Goal: Task Accomplishment & Management: Use online tool/utility

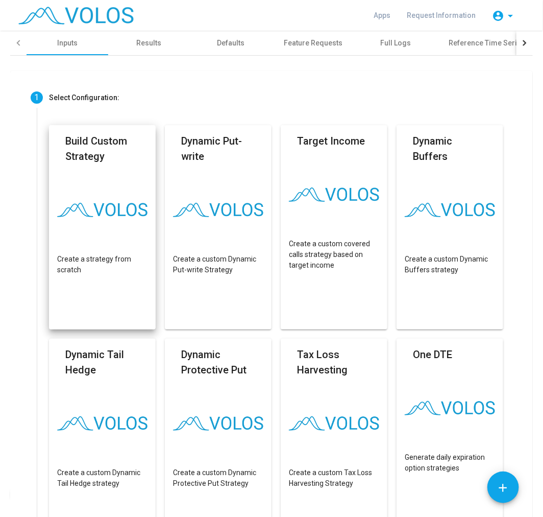
click at [139, 182] on mat-card "Build Custom Strategy Create a strategy from scratch" at bounding box center [102, 227] width 107 height 204
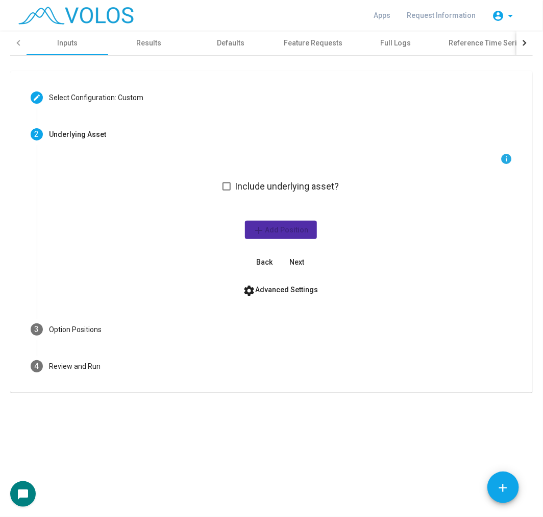
click at [241, 187] on span "Include underlying asset?" at bounding box center [287, 186] width 104 height 12
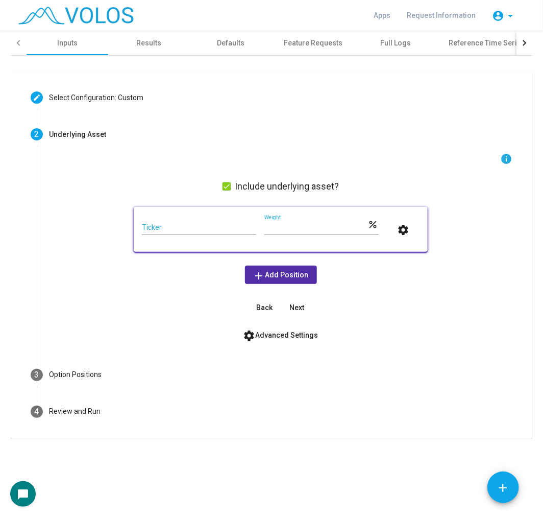
click at [222, 226] on input "Ticker" at bounding box center [199, 228] width 114 height 8
paste input "**********"
type input "**********"
click at [272, 227] on input "***" at bounding box center [316, 228] width 104 height 8
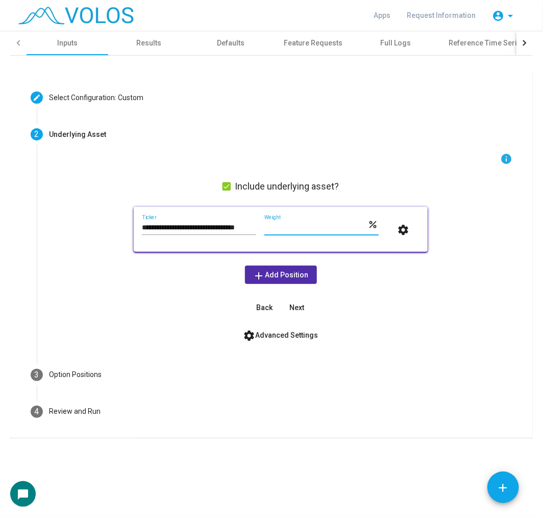
scroll to position [0, 0]
click at [272, 227] on input "***" at bounding box center [316, 228] width 104 height 8
type input "**"
click at [271, 279] on button "add Add Position" at bounding box center [281, 274] width 72 height 18
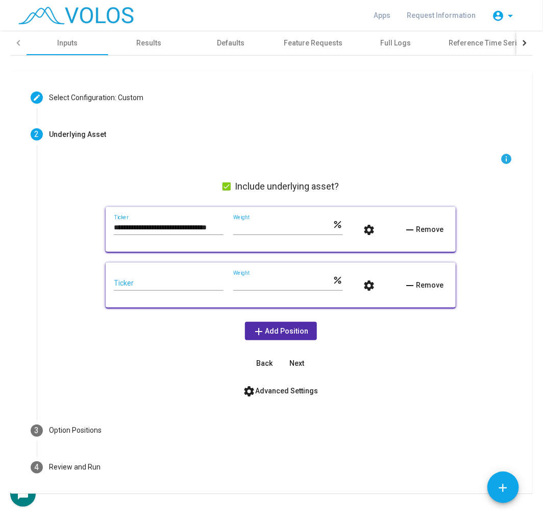
click at [171, 284] on input "Ticker" at bounding box center [169, 283] width 110 height 8
paste input "**********"
type input "**********"
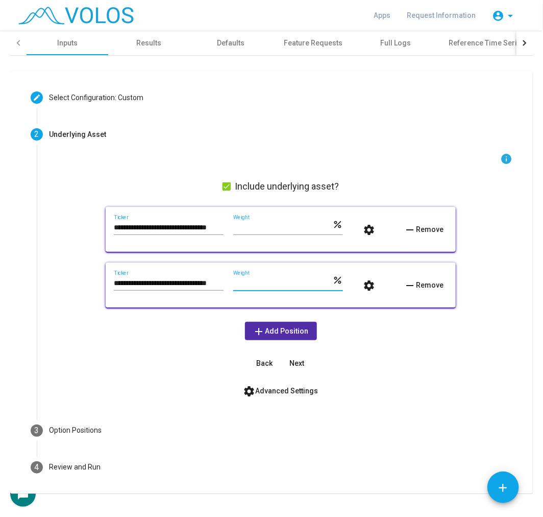
click at [233, 281] on input "***" at bounding box center [282, 283] width 99 height 8
type input "**"
click at [256, 390] on span "settings Advanced Settings" at bounding box center [281, 390] width 75 height 8
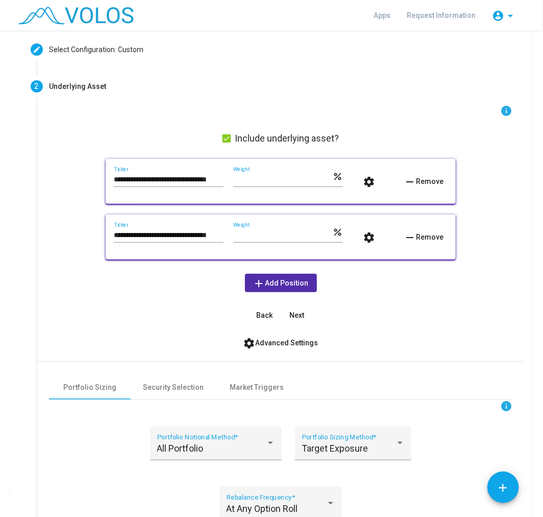
scroll to position [170, 0]
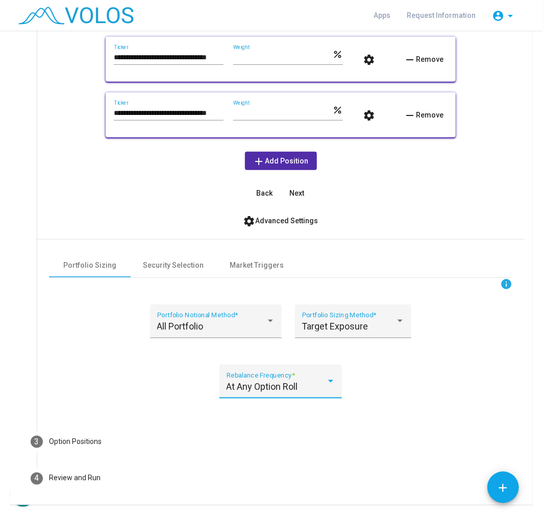
click at [285, 383] on span "At Any Option Roll" at bounding box center [262, 386] width 71 height 11
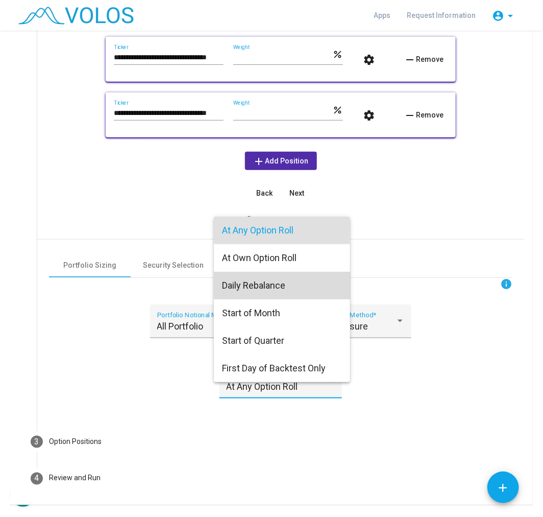
click at [295, 282] on span "Daily Rebalance" at bounding box center [282, 286] width 120 height 28
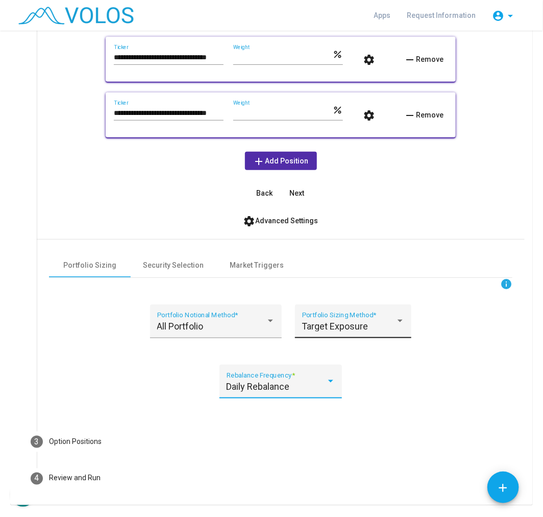
click at [368, 325] on div "Target Exposure" at bounding box center [348, 326] width 93 height 10
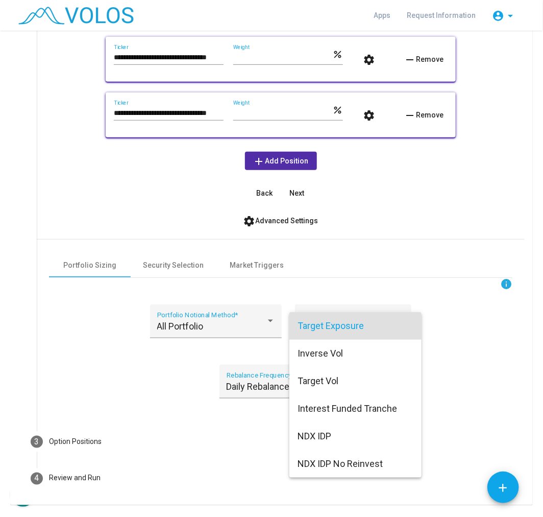
click at [368, 325] on span "Target Exposure" at bounding box center [356, 326] width 116 height 28
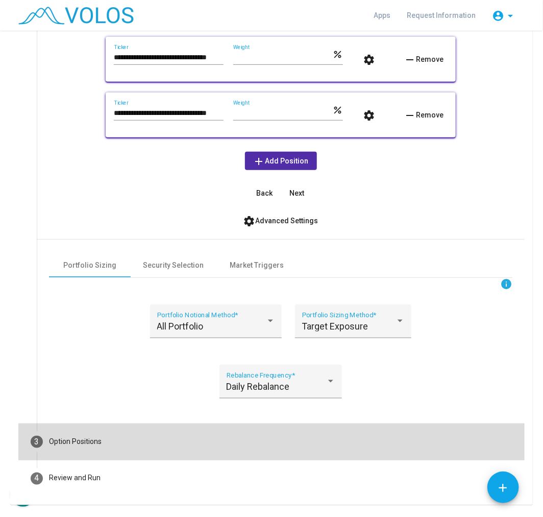
click at [296, 426] on mat-step-header "3 Option Positions" at bounding box center [271, 441] width 506 height 37
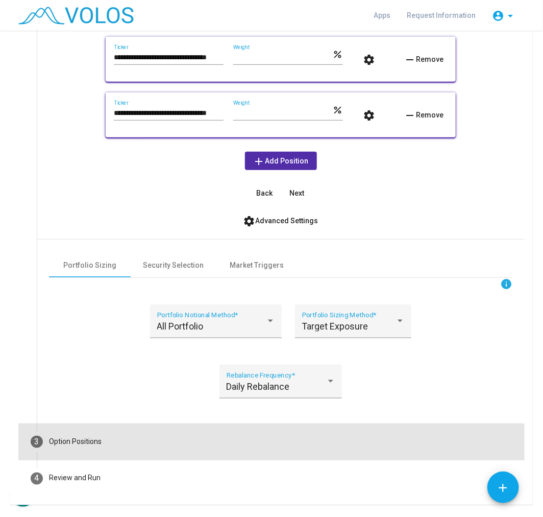
scroll to position [0, 0]
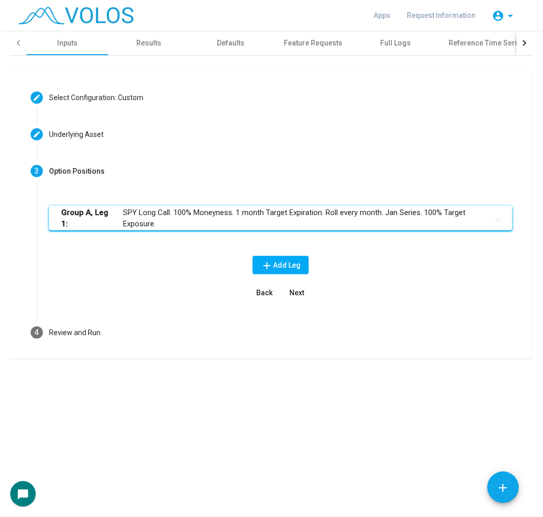
click at [387, 230] on div "Group A, Leg 1: SPY Long Call. 100% Moneyness. 1 month Target Expiration. Roll …" at bounding box center [281, 226] width 464 height 41
click at [387, 221] on mat-panel-title "Group A, Leg 1: SPY Long Call. 100% Moneyness. 1 month Target Expiration. Roll …" at bounding box center [274, 218] width 427 height 23
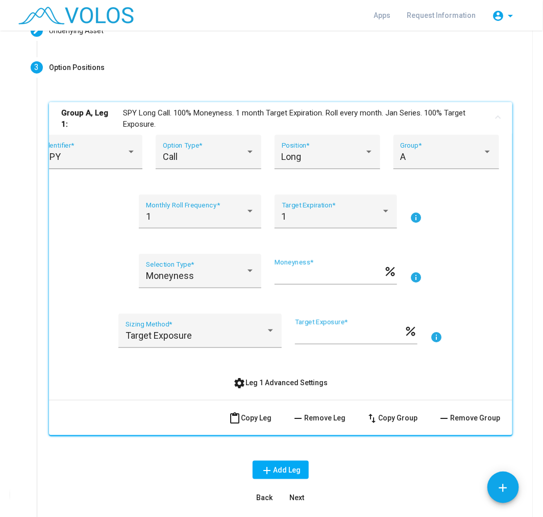
scroll to position [113, 0]
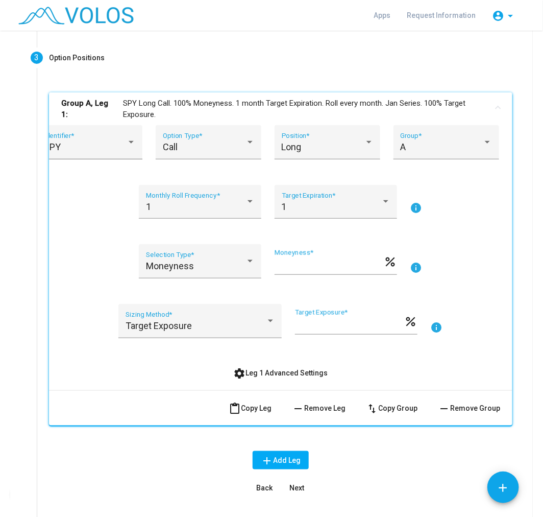
click at [327, 406] on span "remove Remove Leg" at bounding box center [319, 408] width 54 height 8
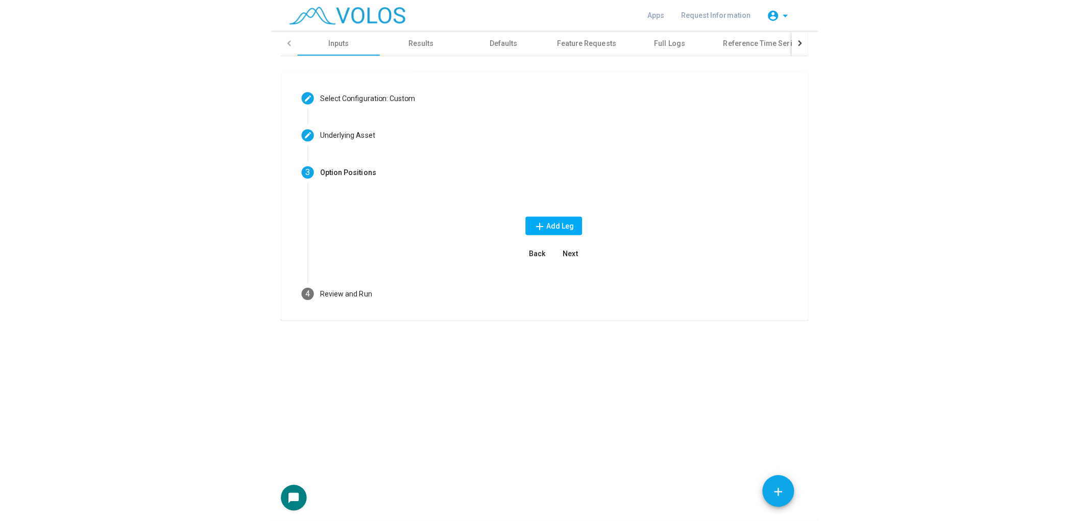
scroll to position [0, 0]
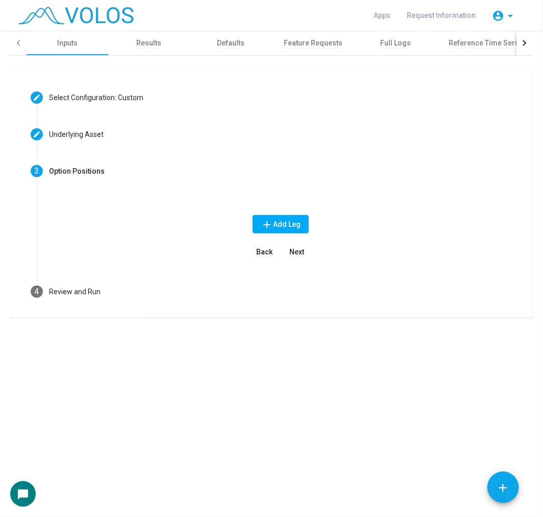
click at [302, 250] on span "Next" at bounding box center [297, 252] width 15 height 8
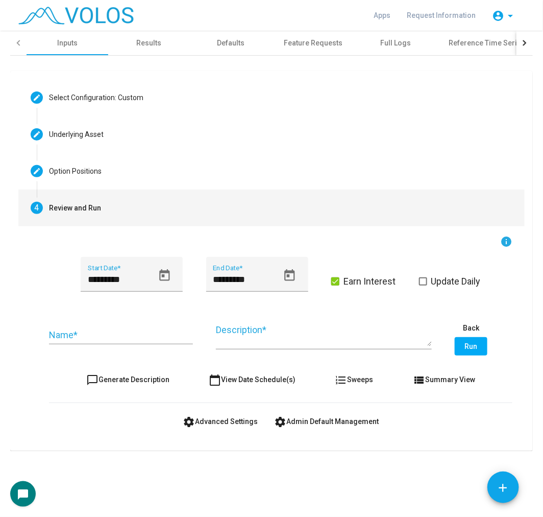
click at [105, 385] on button "chat_bubble_outline Generate Description" at bounding box center [128, 379] width 100 height 18
type textarea "**********"
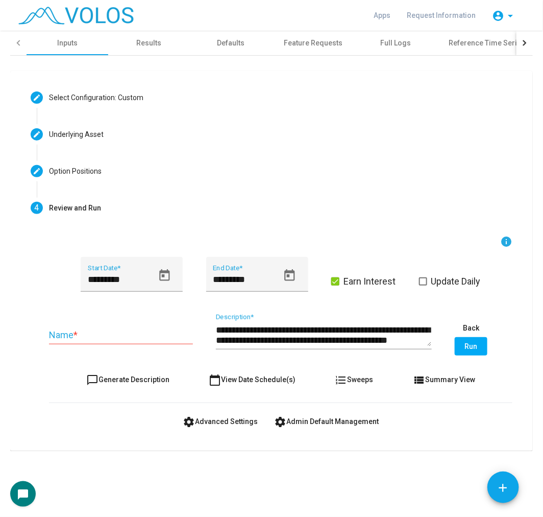
click at [127, 330] on input "Name *" at bounding box center [121, 335] width 144 height 10
click at [158, 269] on icon "Open calendar" at bounding box center [165, 276] width 14 height 14
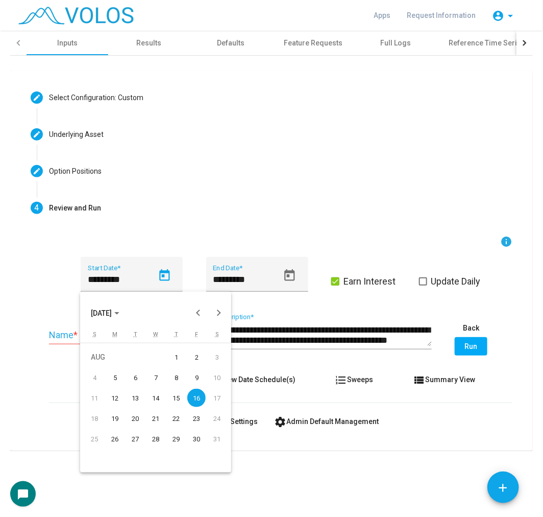
click at [102, 302] on div "AUG 2024" at bounding box center [155, 308] width 151 height 32
click at [111, 312] on span "AUG 2024" at bounding box center [101, 313] width 21 height 8
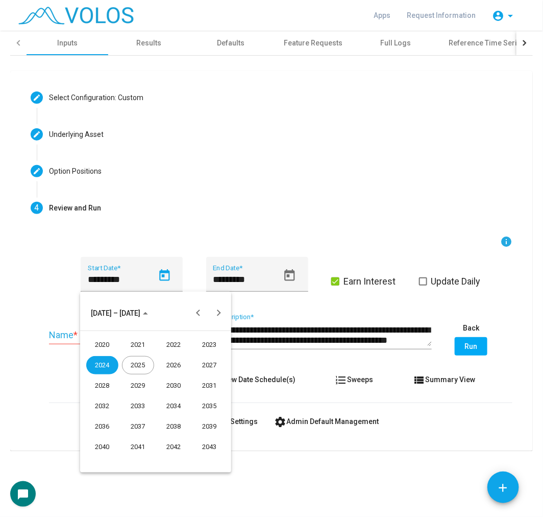
click at [97, 360] on div "2024" at bounding box center [102, 365] width 32 height 18
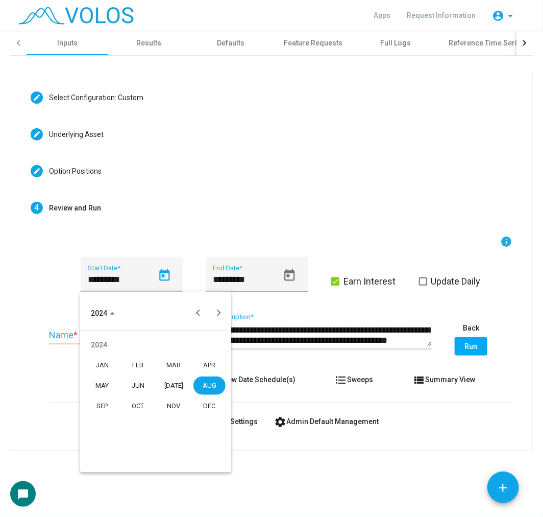
click at [104, 368] on div "JAN" at bounding box center [102, 365] width 32 height 18
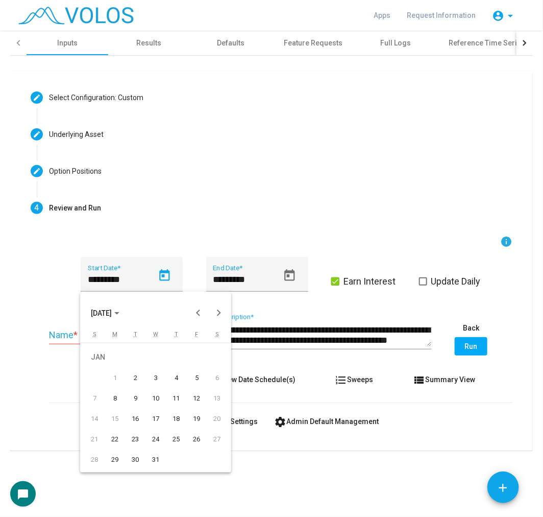
click at [135, 378] on div "2" at bounding box center [135, 377] width 18 height 18
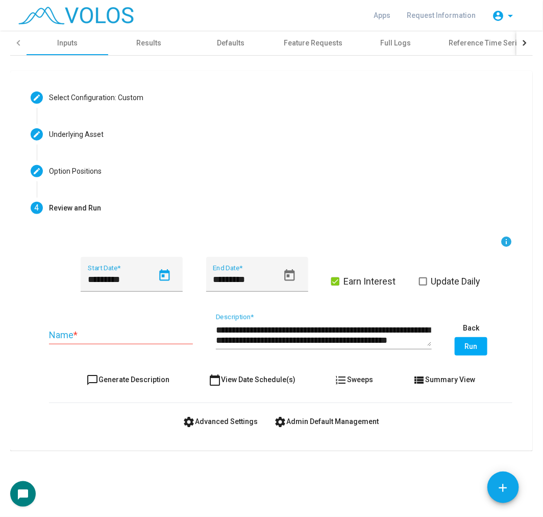
type input "********"
click at [289, 274] on icon "Open calendar" at bounding box center [290, 276] width 14 height 14
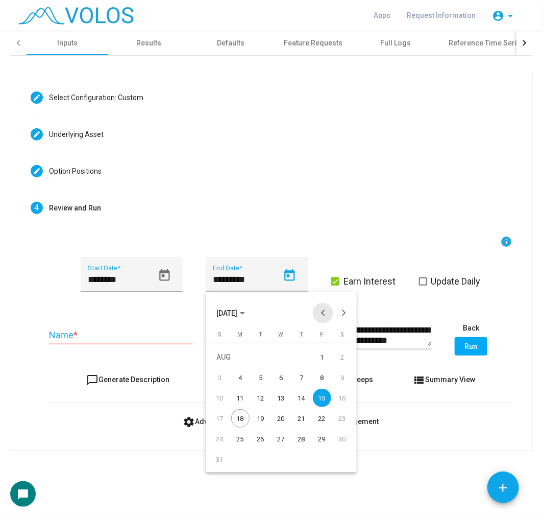
click at [328, 312] on button "Previous month" at bounding box center [323, 313] width 20 height 20
click at [320, 317] on button "Previous month" at bounding box center [323, 313] width 20 height 20
click at [319, 432] on div "30" at bounding box center [322, 438] width 18 height 18
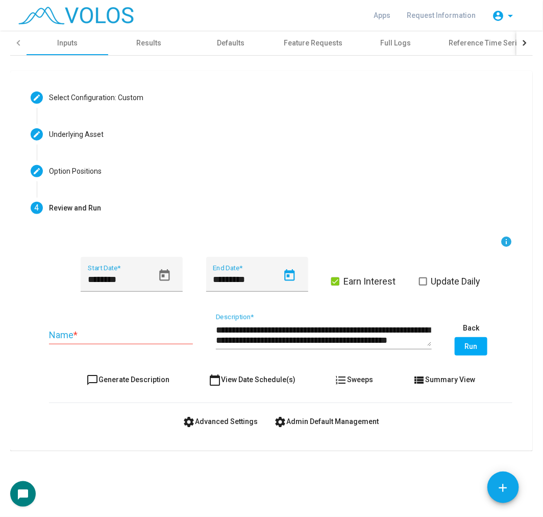
type input "*********"
click at [101, 376] on span "chat_bubble_outline Generate Description" at bounding box center [127, 379] width 83 height 8
click at [103, 333] on input "Name *" at bounding box center [121, 335] width 144 height 10
type input "**********"
click at [431, 282] on label "Update Daily" at bounding box center [450, 281] width 62 height 12
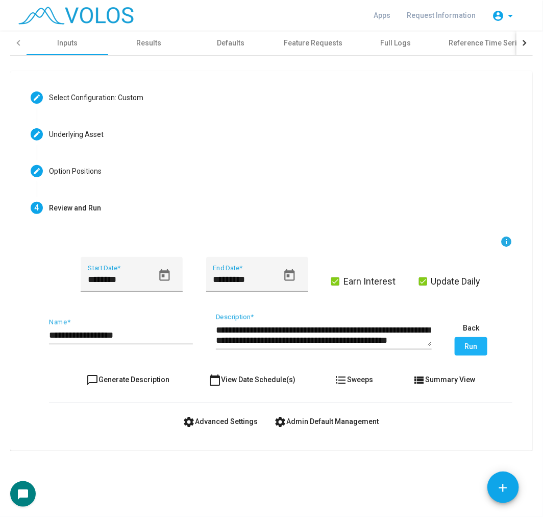
click at [468, 348] on span "Run" at bounding box center [471, 346] width 13 height 8
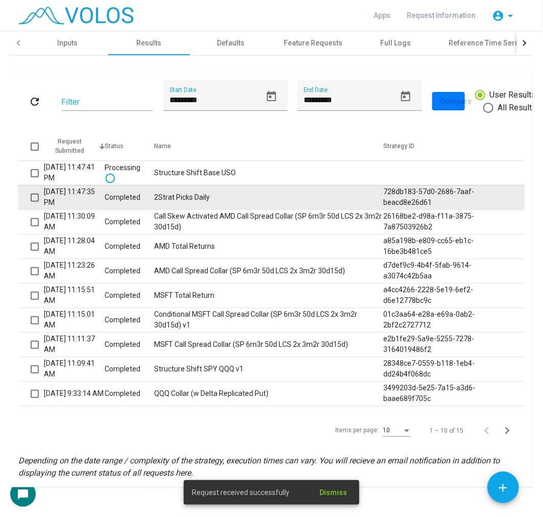
click at [133, 200] on td "Completed" at bounding box center [129, 197] width 49 height 25
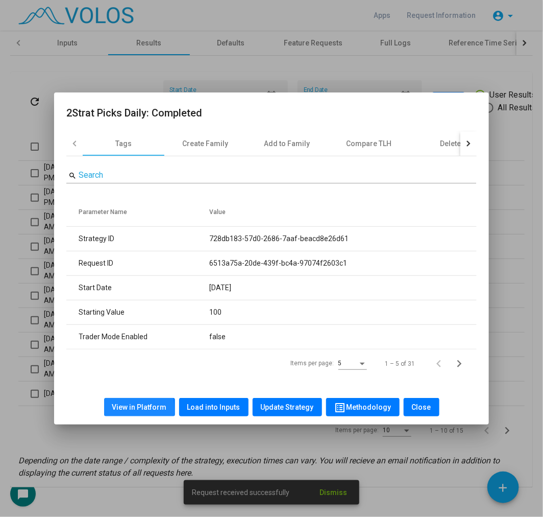
click at [124, 409] on span "View in Platform" at bounding box center [139, 407] width 55 height 8
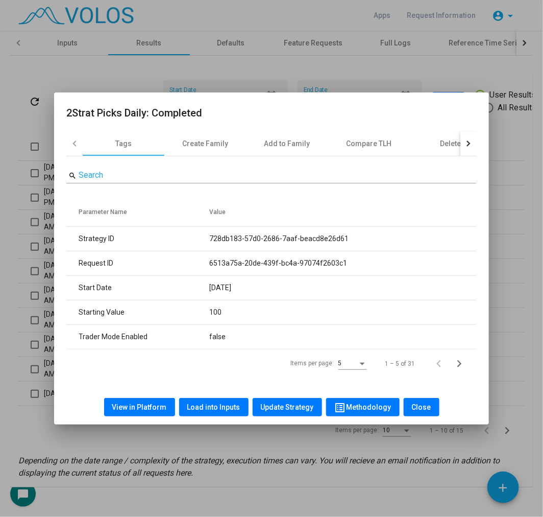
click at [25, 129] on div at bounding box center [271, 258] width 543 height 517
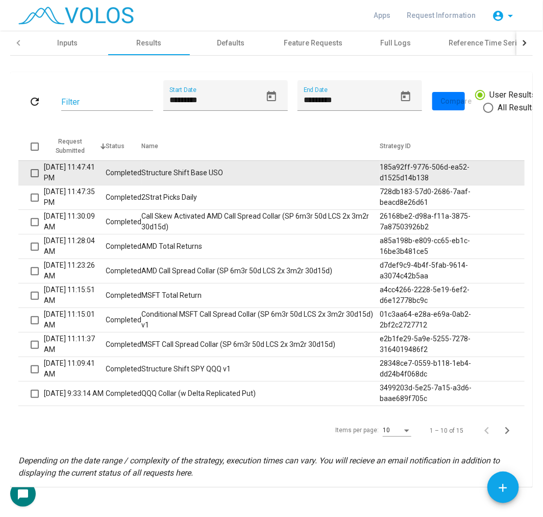
click at [172, 177] on td "Structure Shift Base USO" at bounding box center [261, 172] width 238 height 25
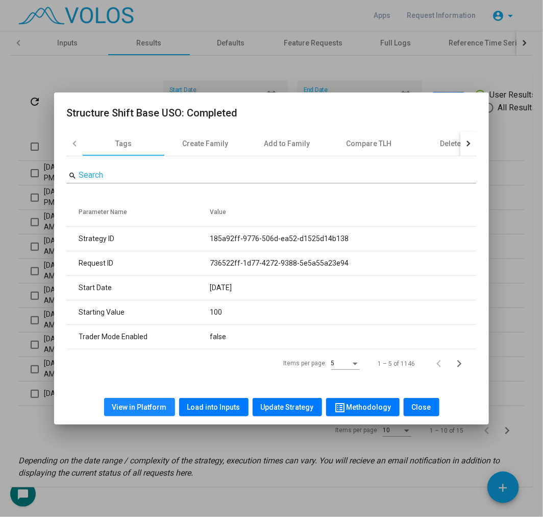
click at [166, 410] on span "View in Platform" at bounding box center [139, 407] width 55 height 8
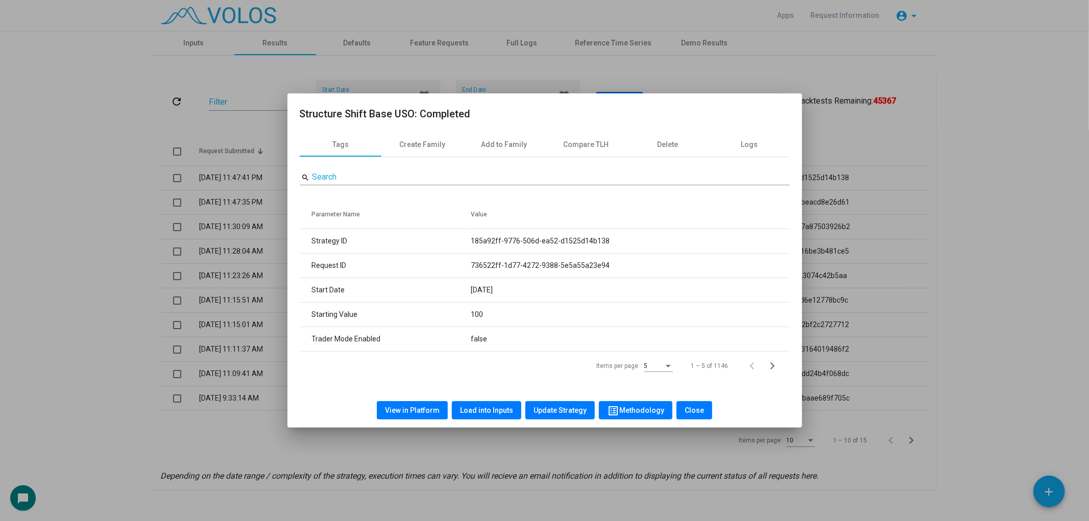
click at [300, 75] on div at bounding box center [544, 260] width 1089 height 521
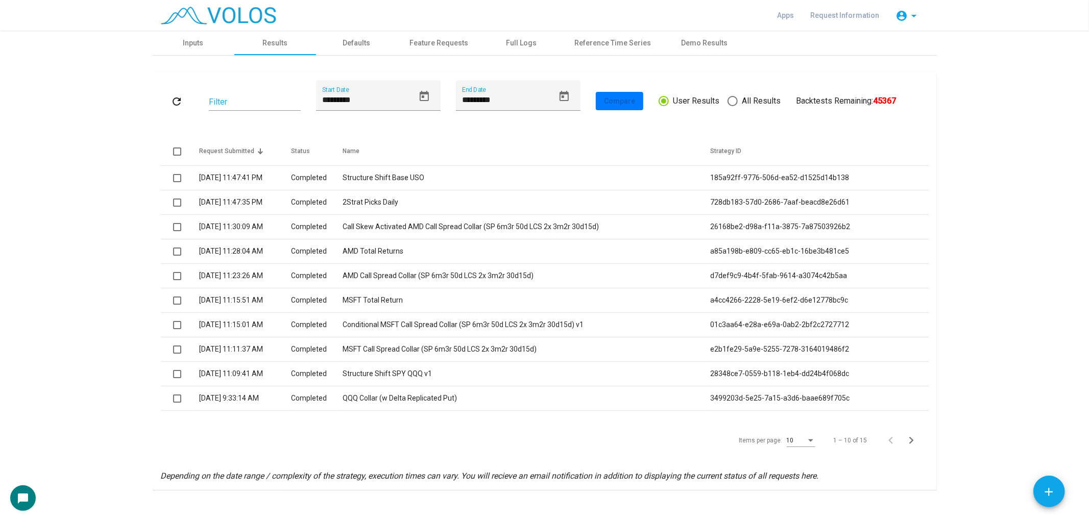
click at [199, 9] on img at bounding box center [218, 16] width 115 height 18
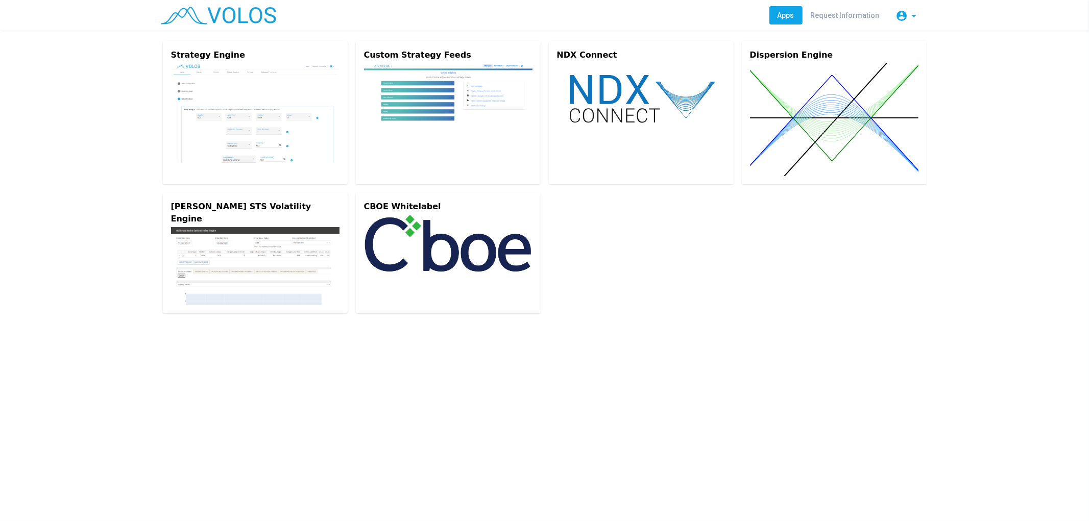
click at [266, 138] on img at bounding box center [255, 113] width 168 height 100
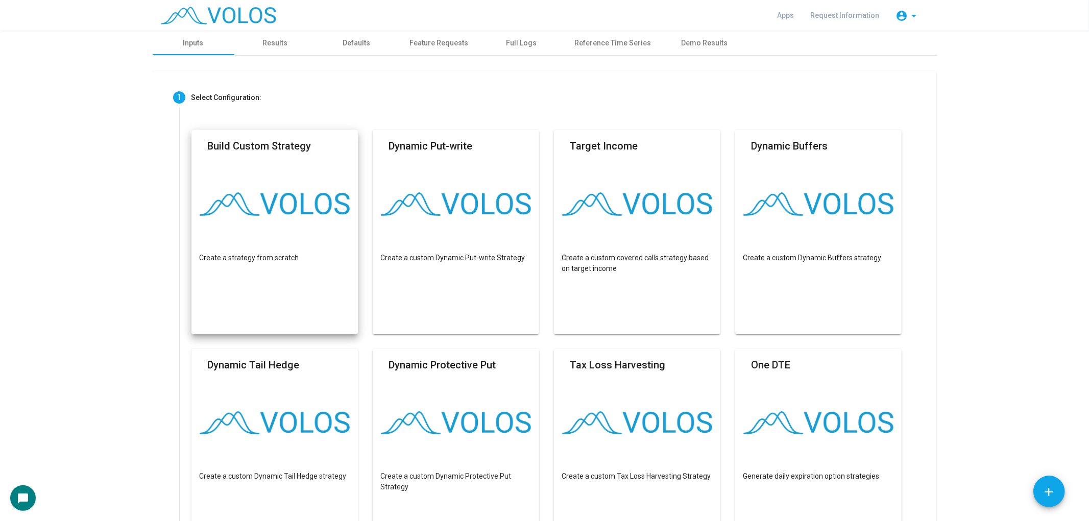
click at [317, 227] on mat-card "Build Custom Strategy Create a strategy from scratch" at bounding box center [274, 232] width 167 height 204
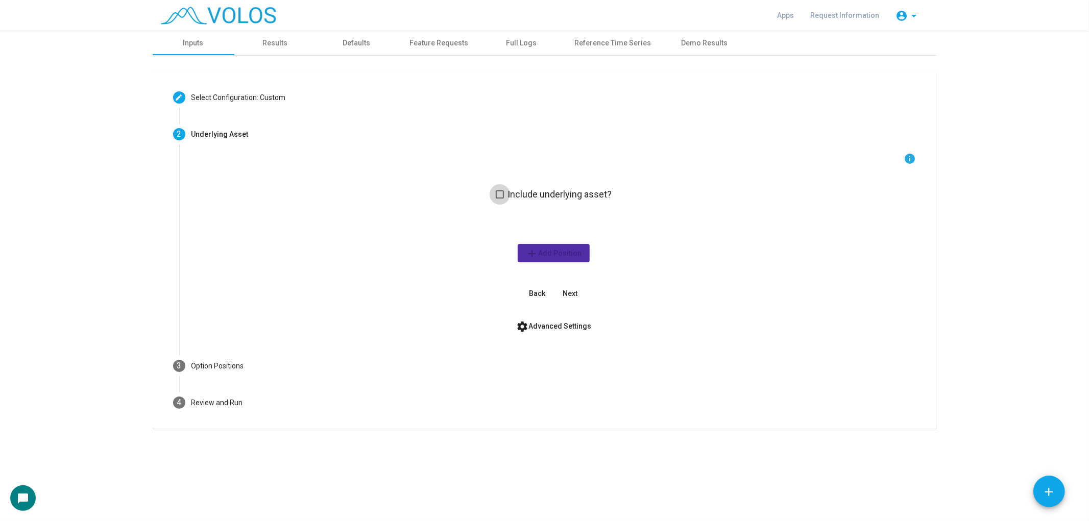
click at [503, 191] on span at bounding box center [500, 194] width 8 height 8
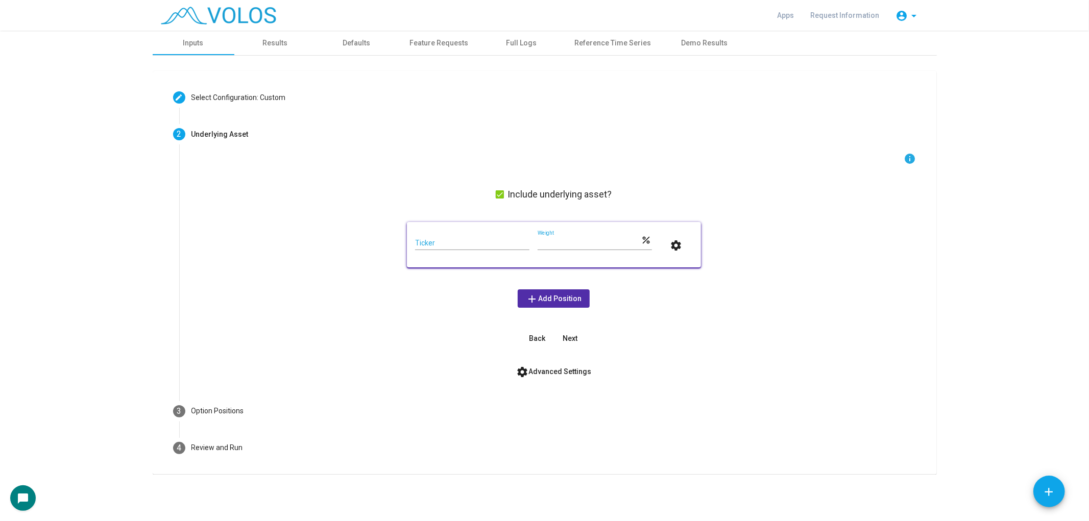
click at [462, 241] on input "Ticker" at bounding box center [472, 243] width 114 height 8
paste input "**********"
type input "**********"
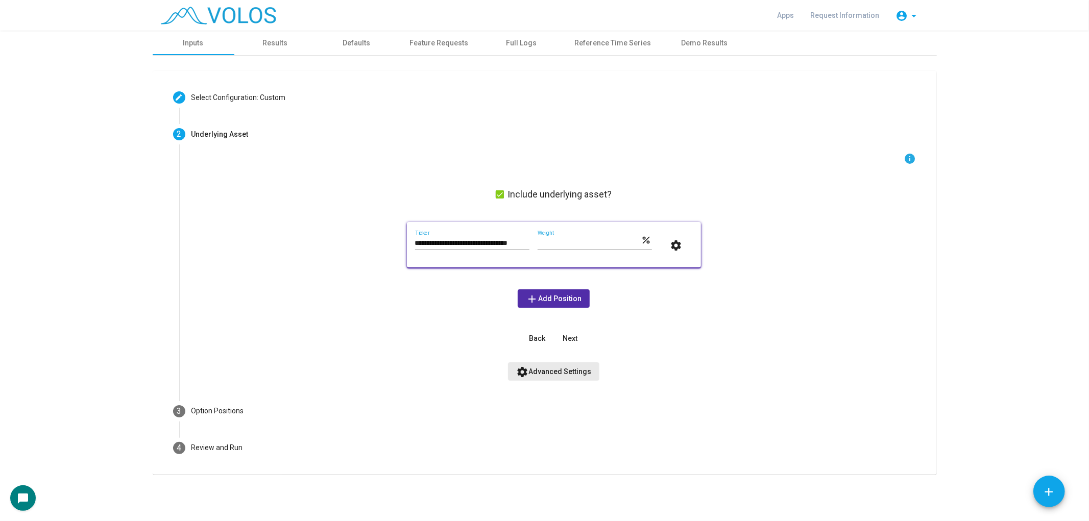
click at [543, 371] on span "settings Advanced Settings" at bounding box center [553, 372] width 75 height 8
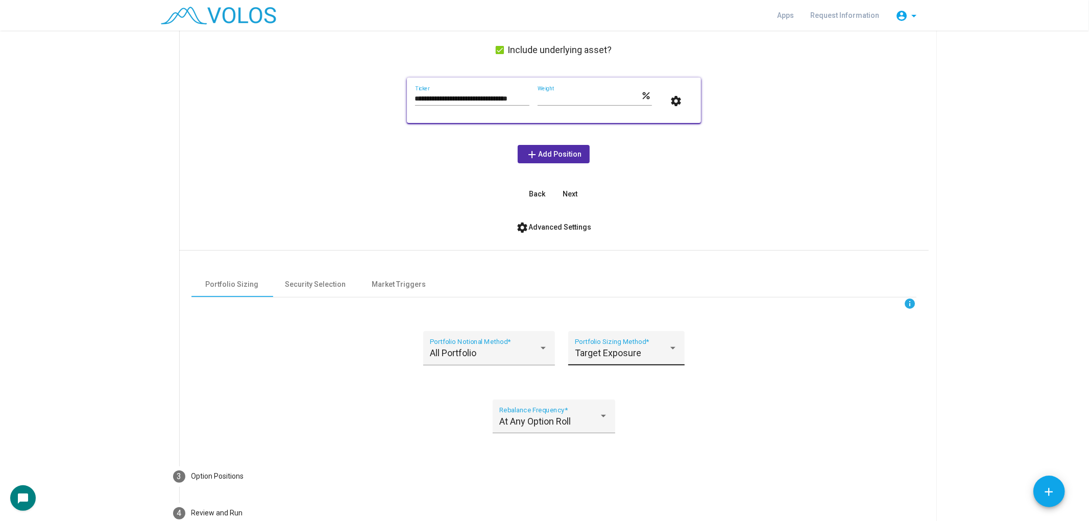
scroll to position [170, 0]
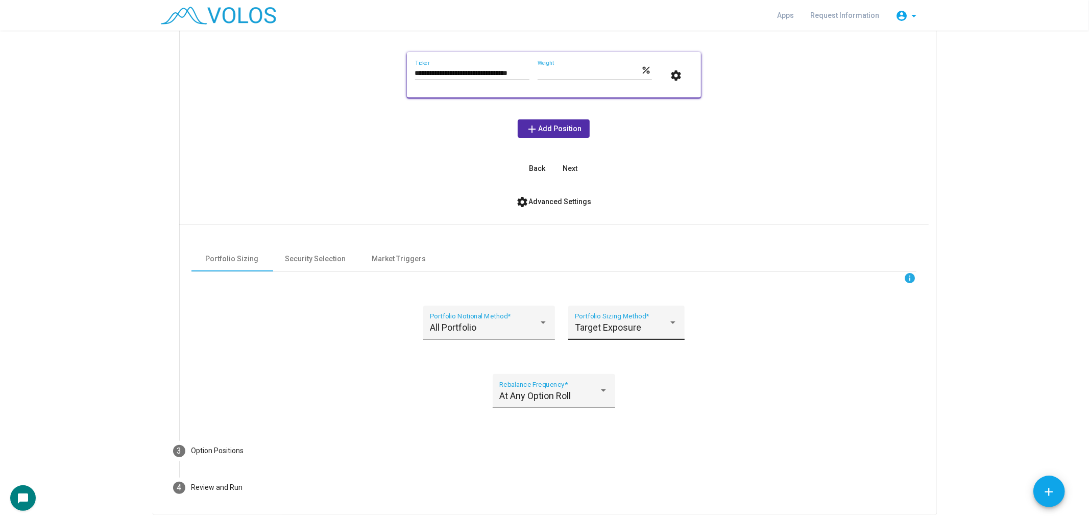
click at [543, 310] on div "Target Exposure Portfolio Sizing Method *" at bounding box center [626, 323] width 116 height 34
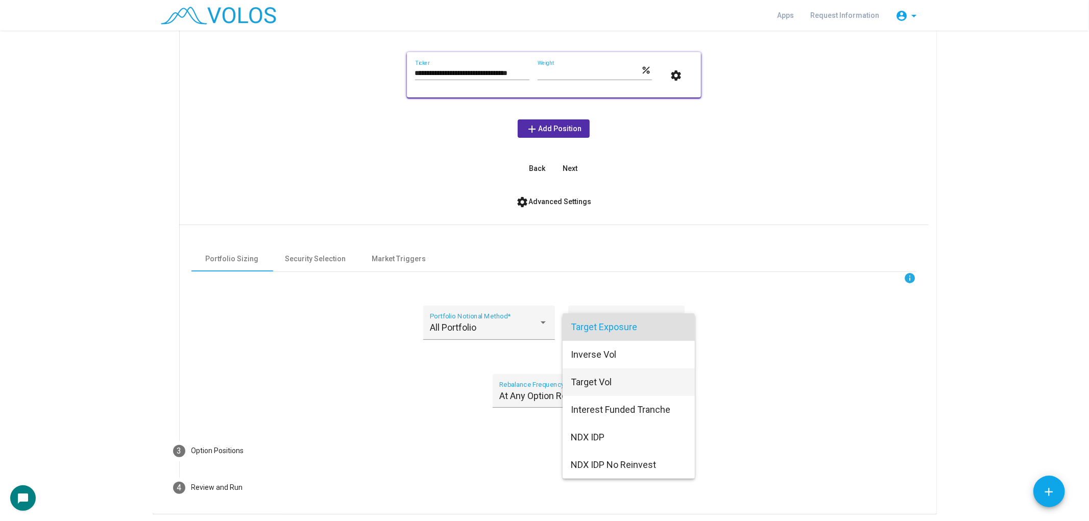
click at [543, 378] on span "Target Vol" at bounding box center [629, 383] width 116 height 28
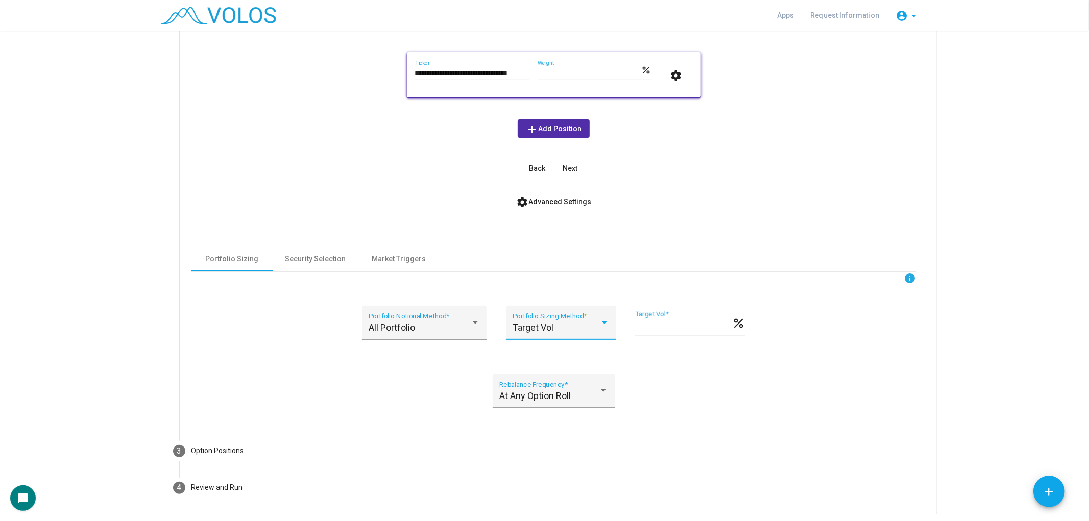
click at [543, 322] on input "**" at bounding box center [683, 327] width 96 height 10
type input "**"
click at [543, 341] on div "info All Portfolio Portfolio Notional Method * Target Vol Portfolio Sizing Meth…" at bounding box center [553, 346] width 725 height 149
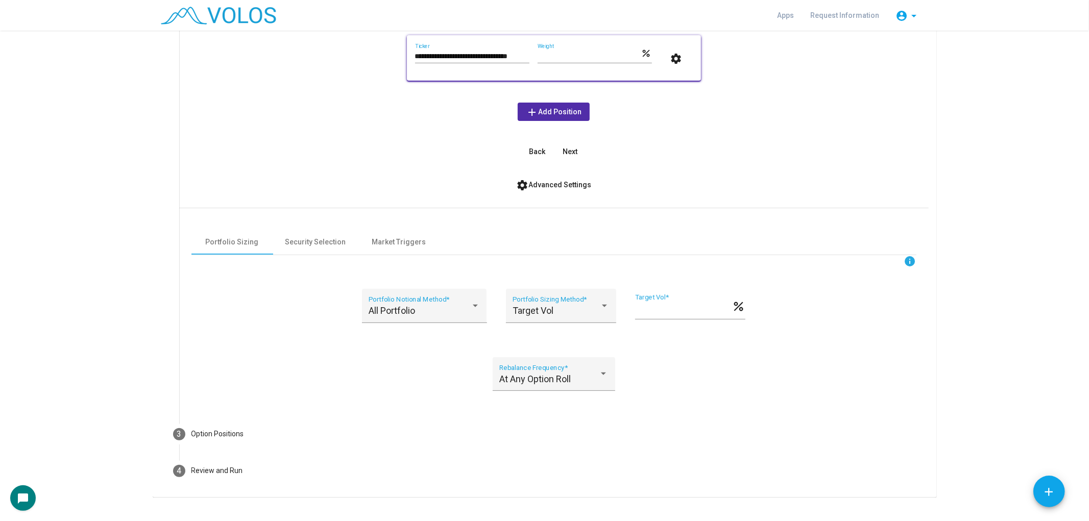
scroll to position [203, 0]
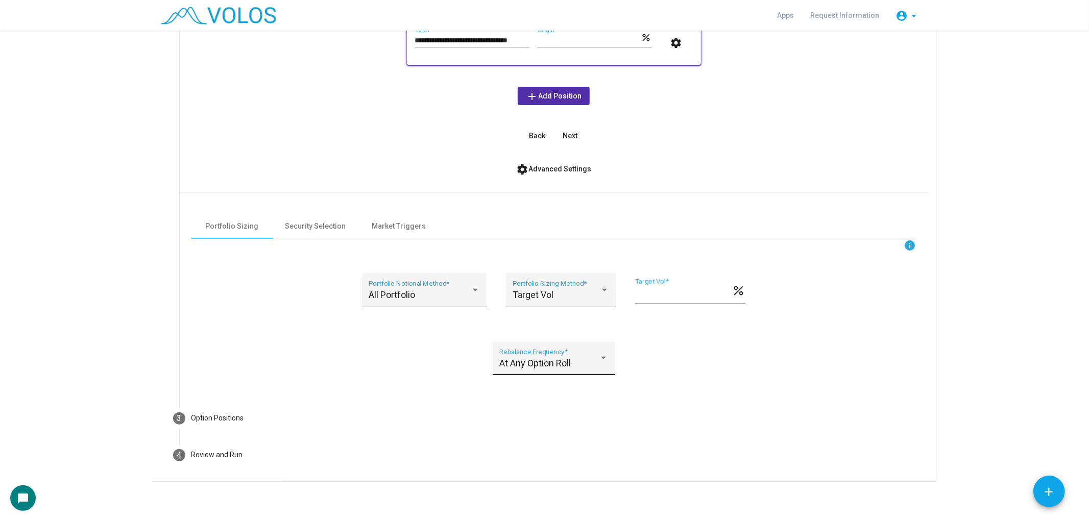
click at [543, 342] on div "At Any Option Roll Rebalance Frequency *" at bounding box center [554, 359] width 123 height 34
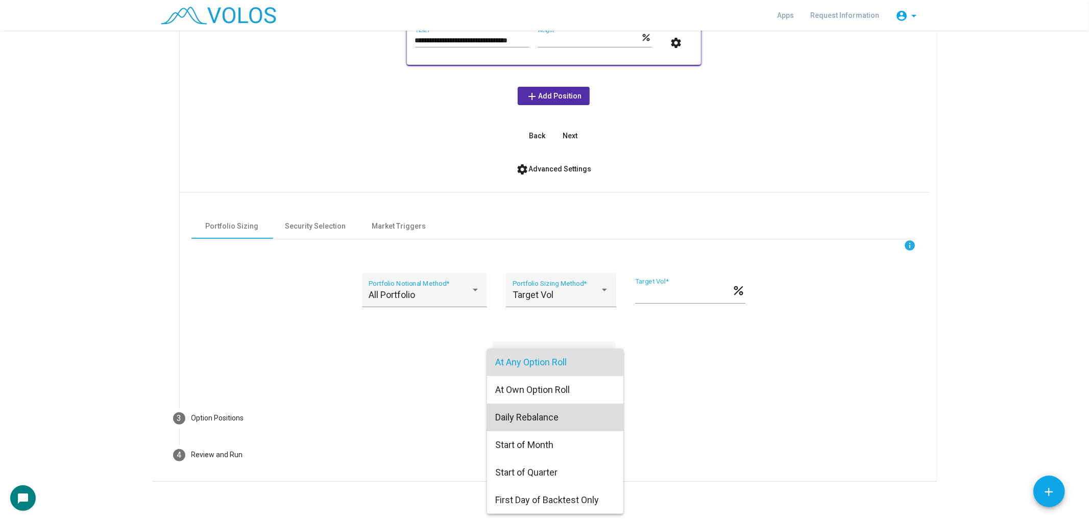
click at [537, 425] on span "Daily Rebalance" at bounding box center [555, 418] width 120 height 28
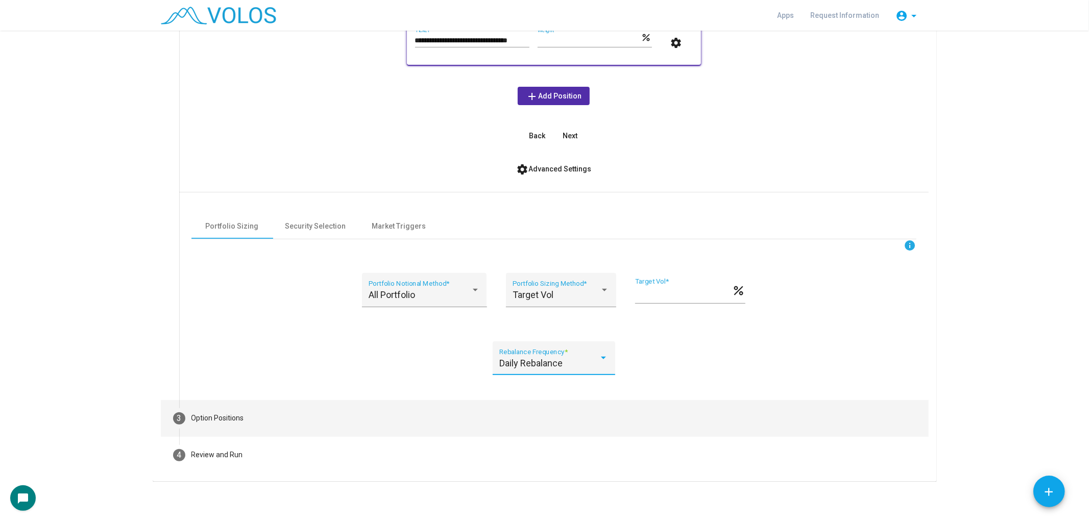
click at [538, 415] on mat-step-header "3 Option Positions" at bounding box center [545, 418] width 768 height 37
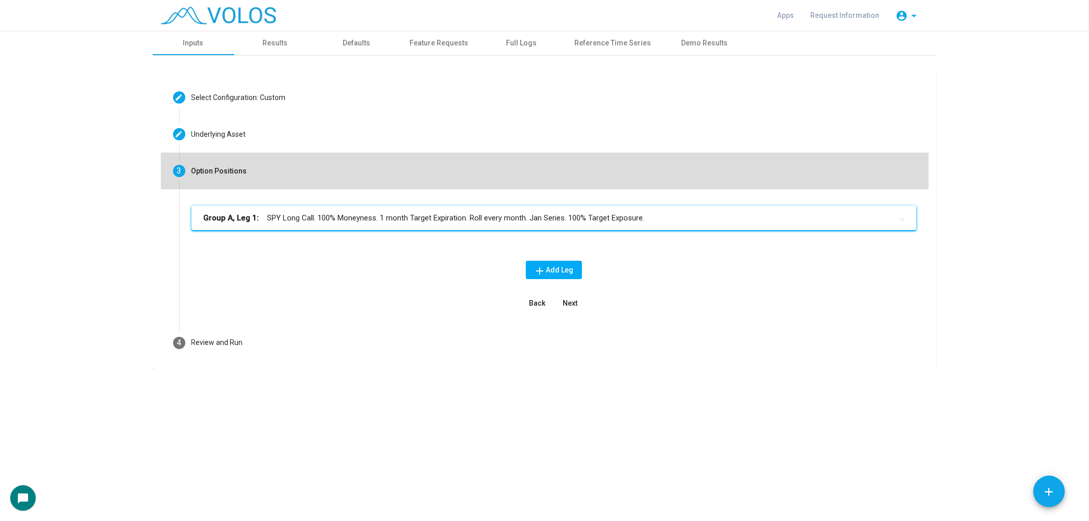
scroll to position [0, 0]
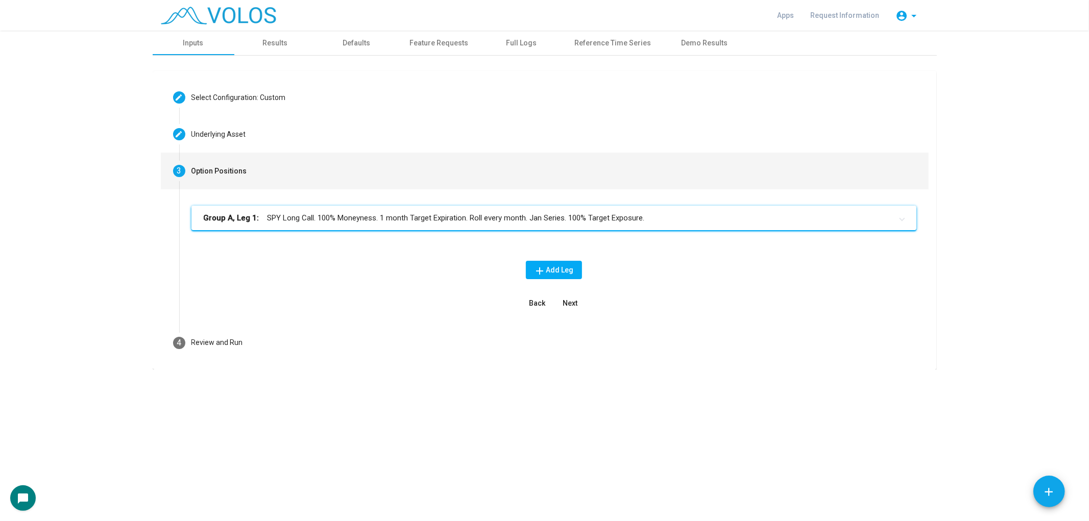
click at [543, 224] on mat-expansion-panel-header "Group A, Leg 1: SPY Long Call. 100% Moneyness. 1 month Target Expiration. Roll …" at bounding box center [553, 218] width 725 height 25
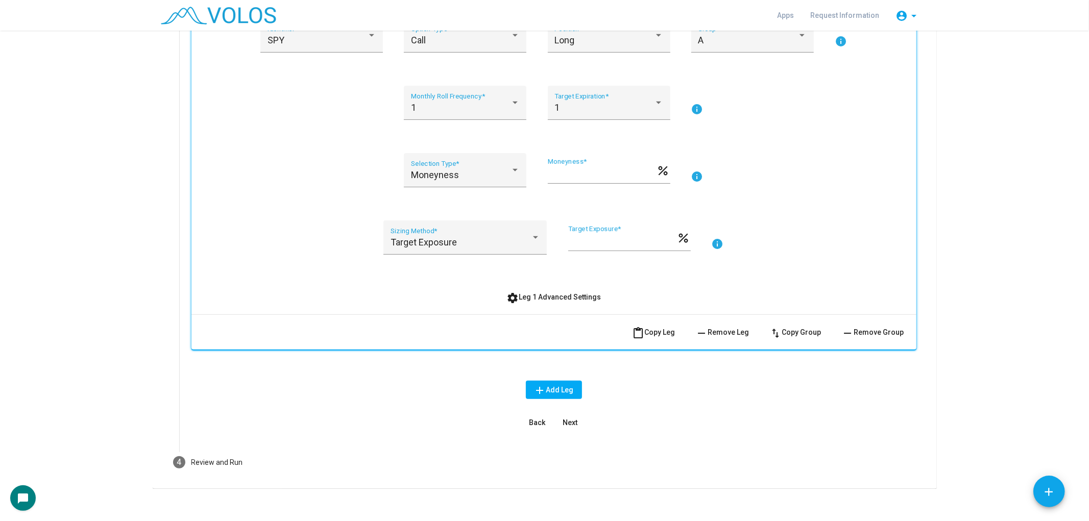
scroll to position [227, 0]
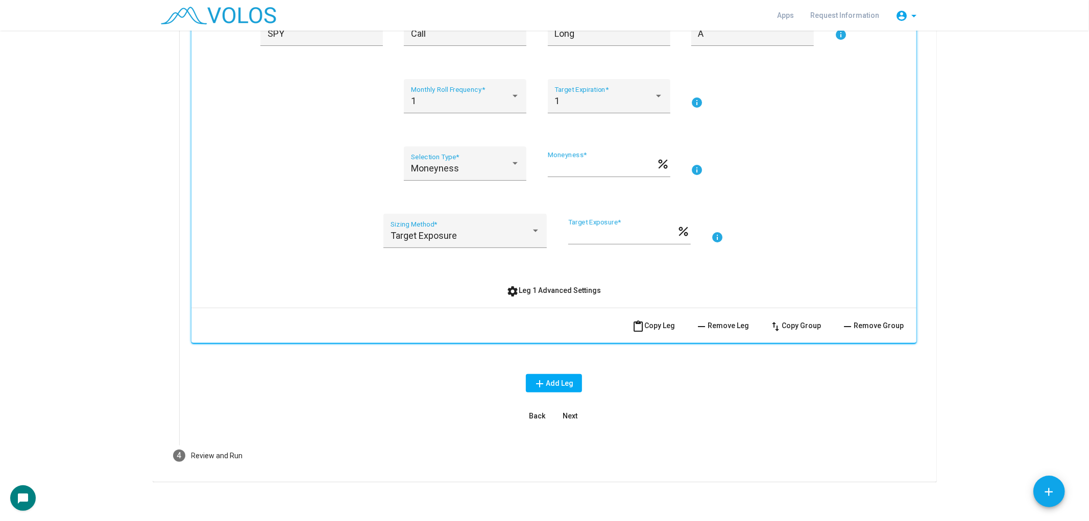
click at [543, 330] on button "remove Remove Leg" at bounding box center [723, 326] width 70 height 18
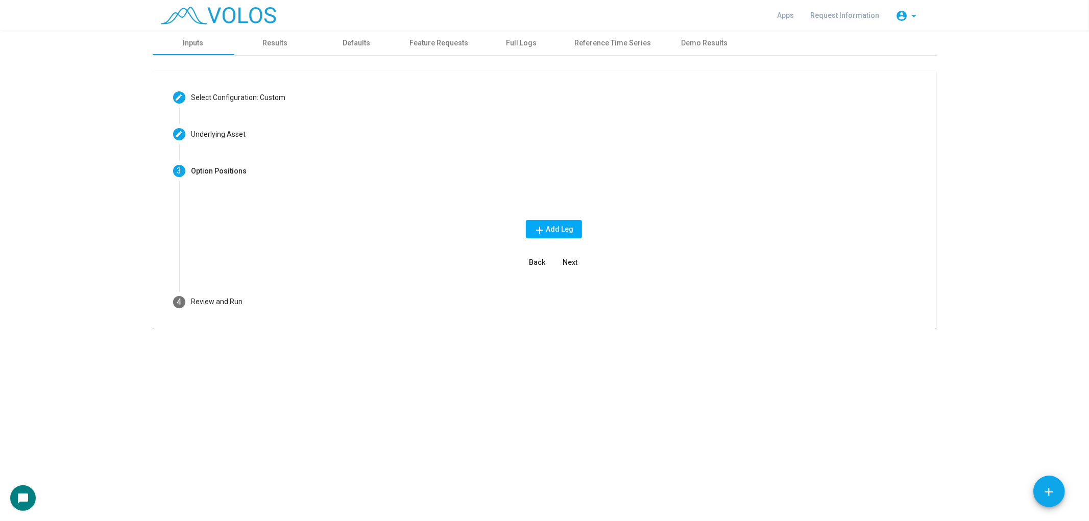
scroll to position [0, 0]
click at [543, 258] on span "Next" at bounding box center [570, 262] width 15 height 8
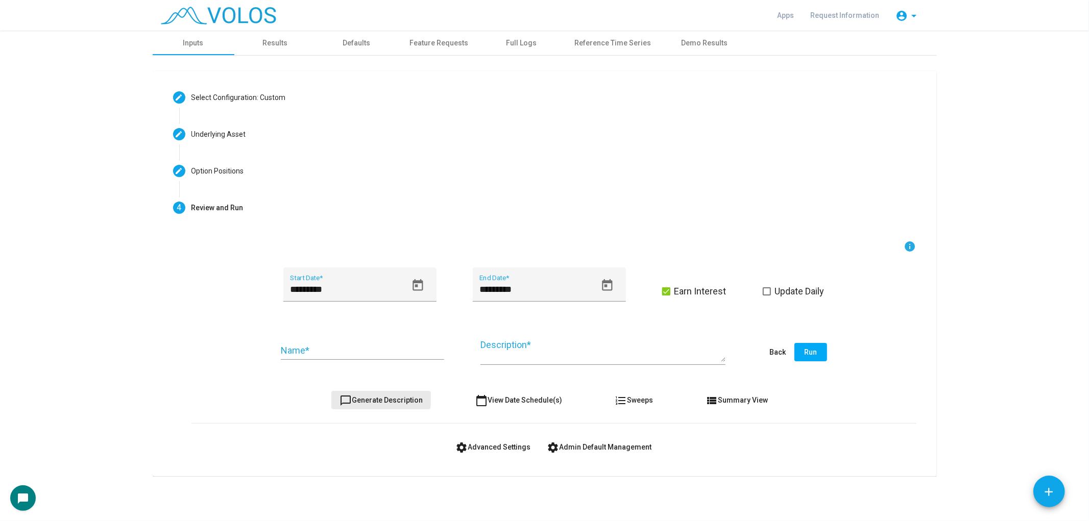
click at [382, 398] on span "chat_bubble_outline Generate Description" at bounding box center [380, 400] width 83 height 8
type textarea "**********"
click at [365, 346] on input "Name *" at bounding box center [362, 351] width 163 height 10
click at [424, 287] on button "Open calendar" at bounding box center [417, 285] width 23 height 23
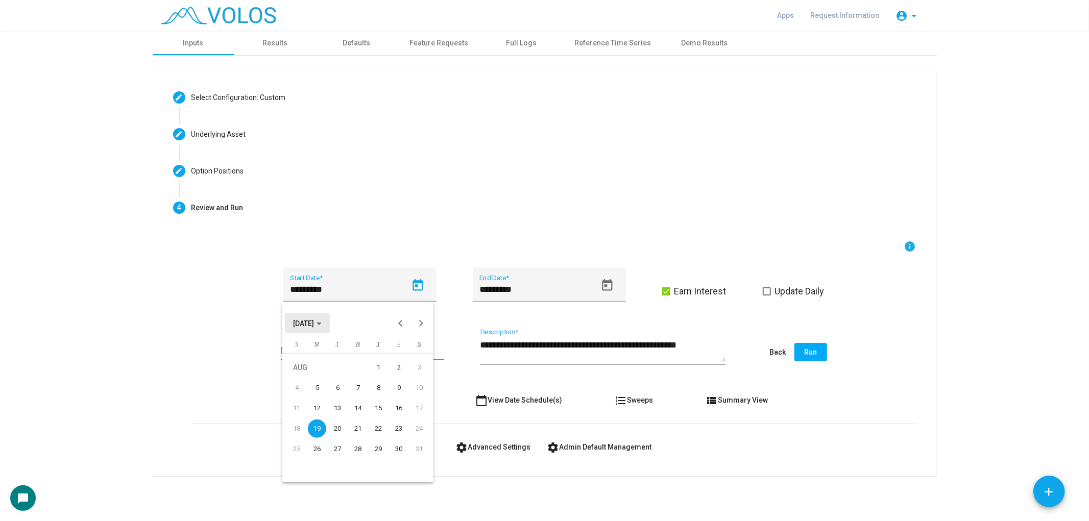
click at [307, 329] on button "AUG 2024" at bounding box center [307, 323] width 45 height 20
click at [305, 378] on div "2024" at bounding box center [304, 375] width 32 height 18
click at [307, 378] on div "JAN" at bounding box center [304, 375] width 32 height 18
click at [333, 386] on div "2" at bounding box center [337, 388] width 18 height 18
type input "********"
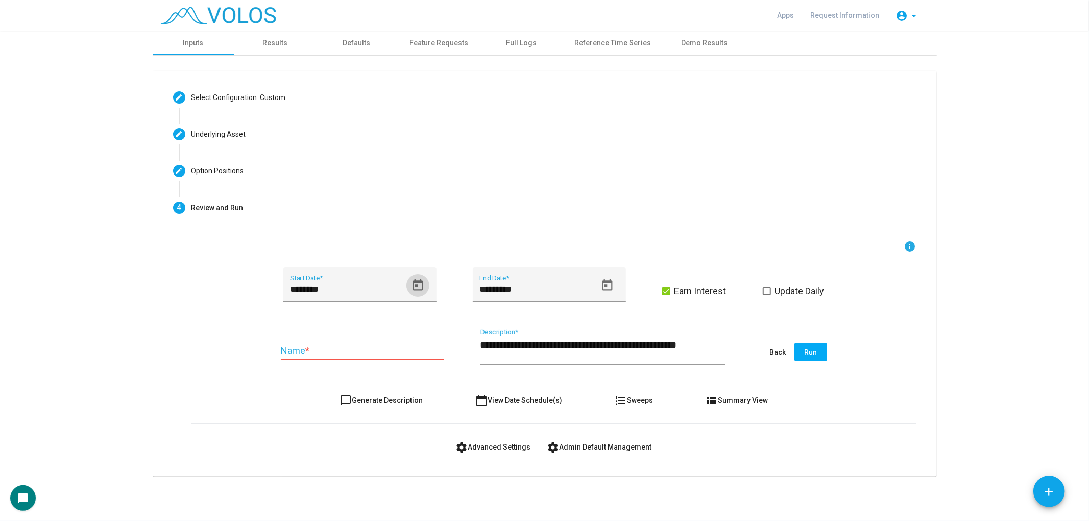
click at [366, 354] on input "Name *" at bounding box center [362, 351] width 163 height 10
type input "**********"
click at [543, 279] on icon "Open calendar" at bounding box center [607, 286] width 14 height 14
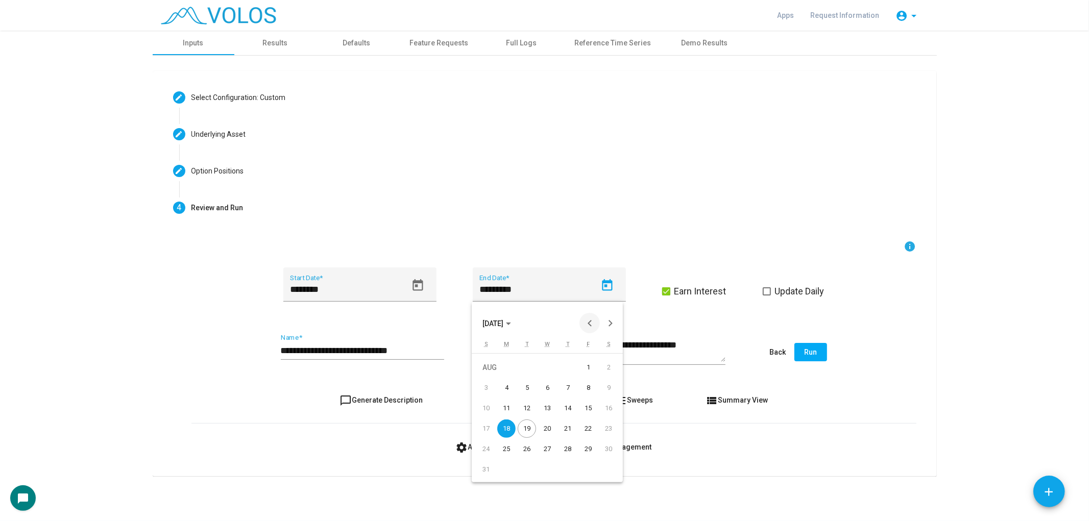
click at [543, 328] on button "Previous month" at bounding box center [589, 323] width 20 height 20
click at [543, 446] on div "30" at bounding box center [588, 449] width 18 height 18
type input "*********"
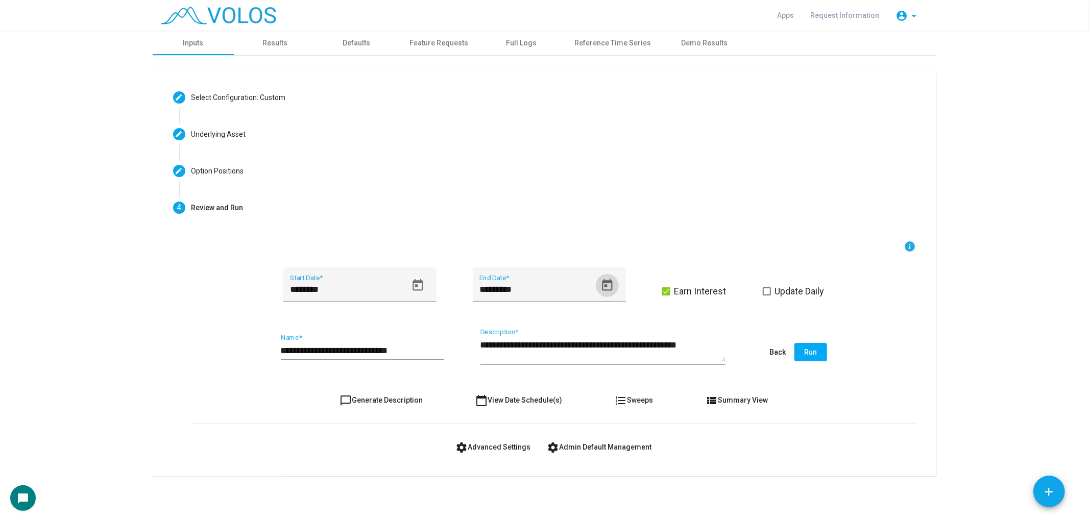
click at [334, 348] on input "**********" at bounding box center [362, 351] width 163 height 10
type input "**********"
click at [543, 354] on span "Run" at bounding box center [810, 352] width 13 height 8
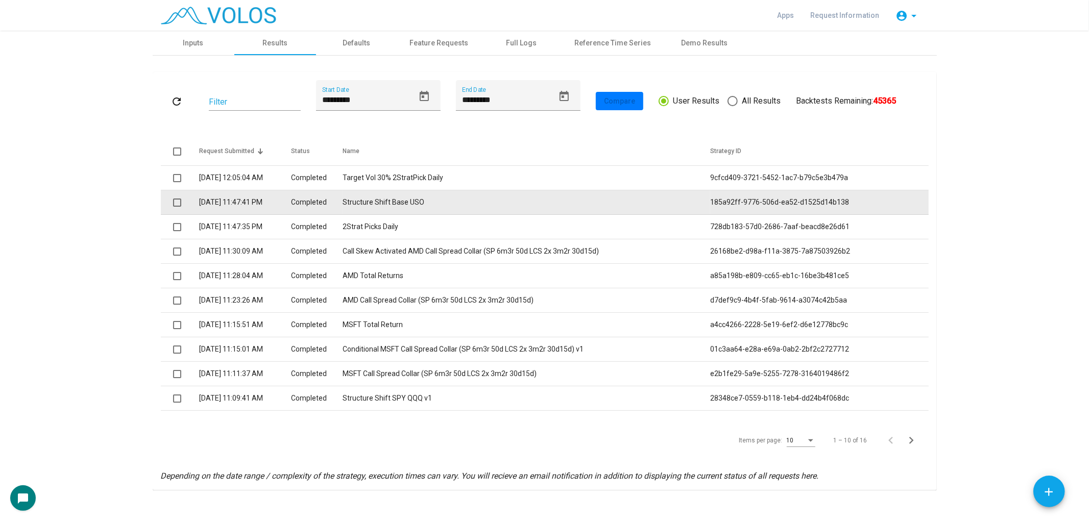
click at [450, 210] on td "Structure Shift Base USO" at bounding box center [527, 202] width 368 height 25
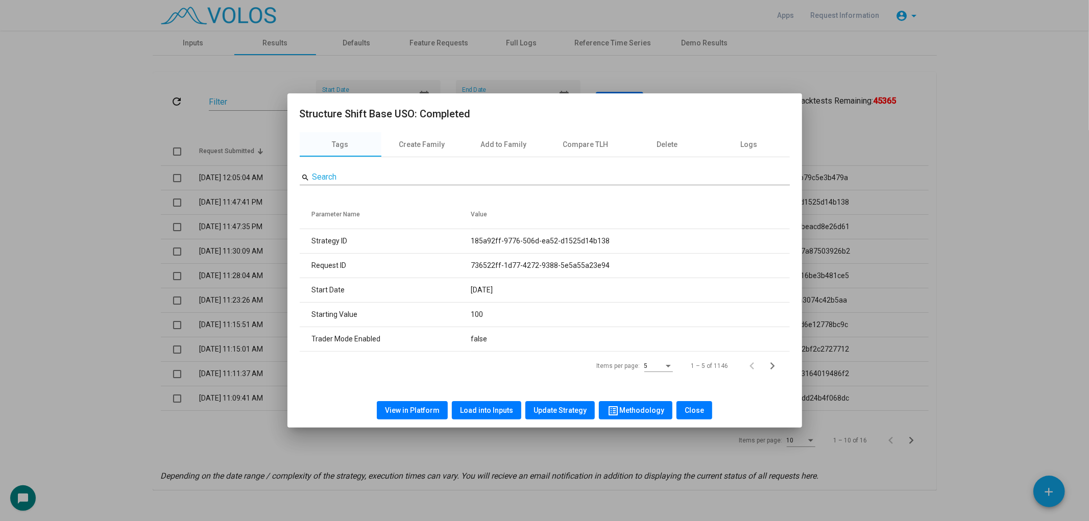
click at [473, 411] on span "Load into Inputs" at bounding box center [486, 410] width 53 height 8
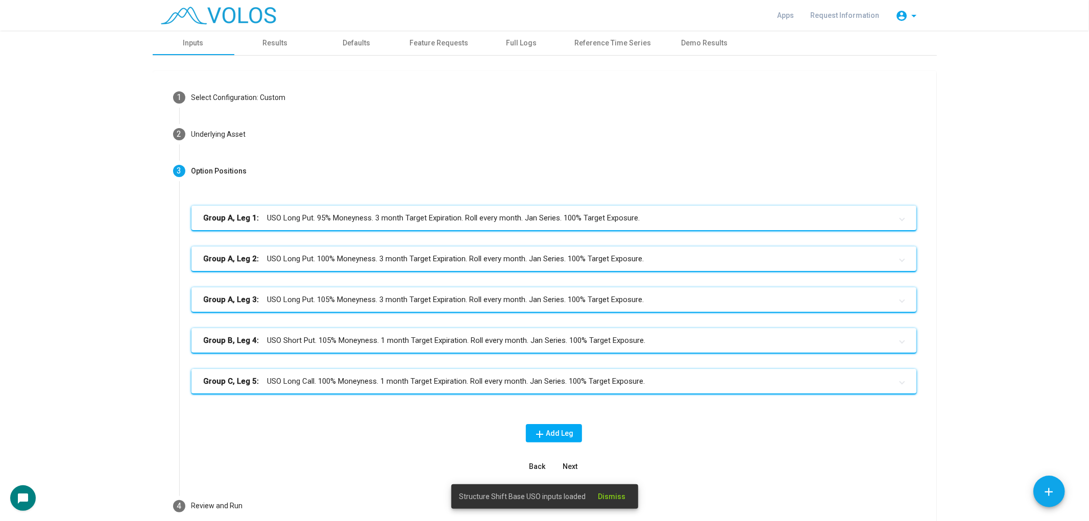
click at [441, 370] on mat-expansion-panel-header "Group C, Leg 5: USO Long Call. 100% Moneyness. 1 month Target Expiration. Roll …" at bounding box center [553, 381] width 725 height 25
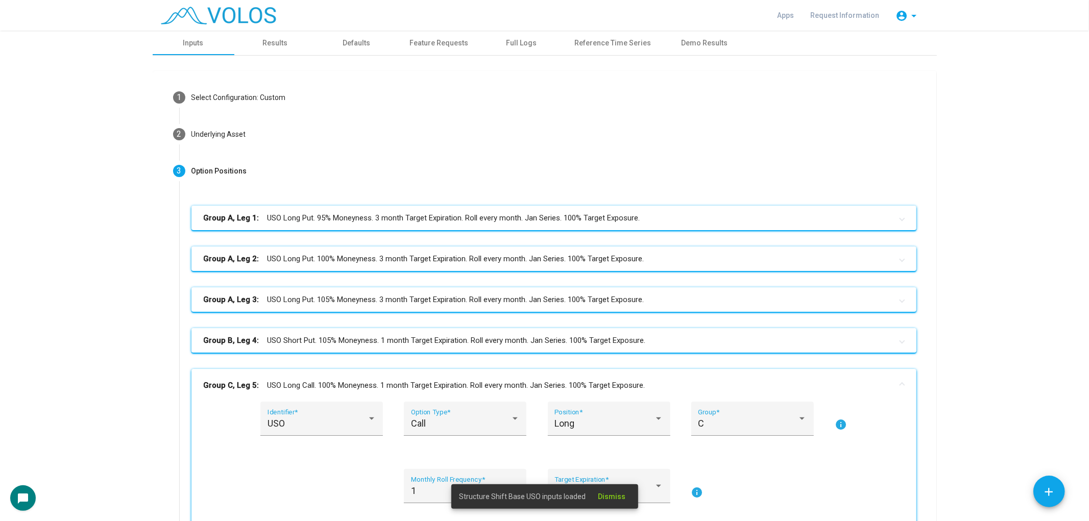
click at [455, 341] on mat-panel-title "Group B, Leg 4: USO Short Put. 105% Moneyness. 1 month Target Expiration. Roll …" at bounding box center [548, 341] width 688 height 12
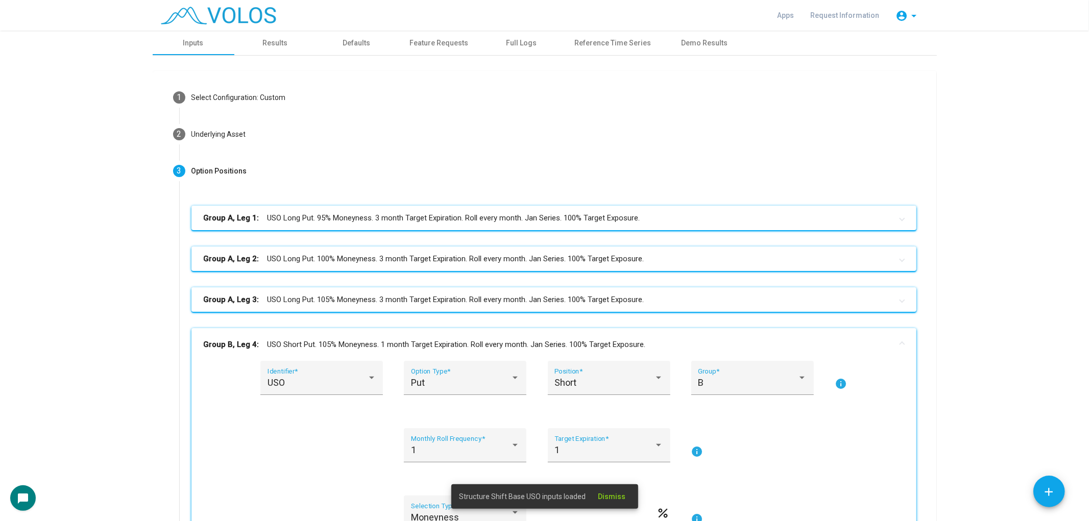
click at [481, 298] on mat-panel-title "Group A, Leg 3: USO Long Put. 105% Moneyness. 3 month Target Expiration. Roll e…" at bounding box center [548, 300] width 688 height 12
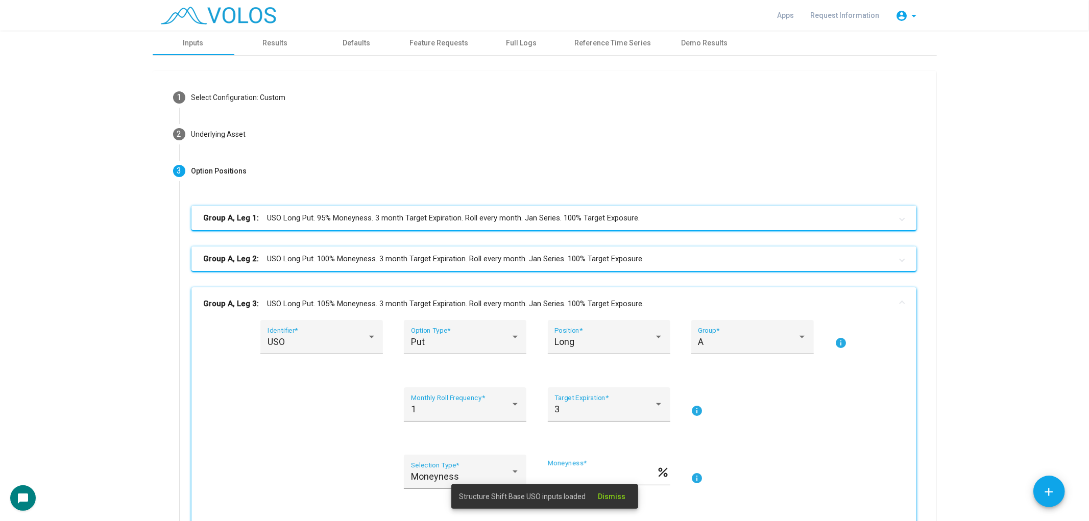
click at [490, 257] on mat-panel-title "Group A, Leg 2: USO Long Put. 100% Moneyness. 3 month Target Expiration. Roll e…" at bounding box center [548, 259] width 688 height 12
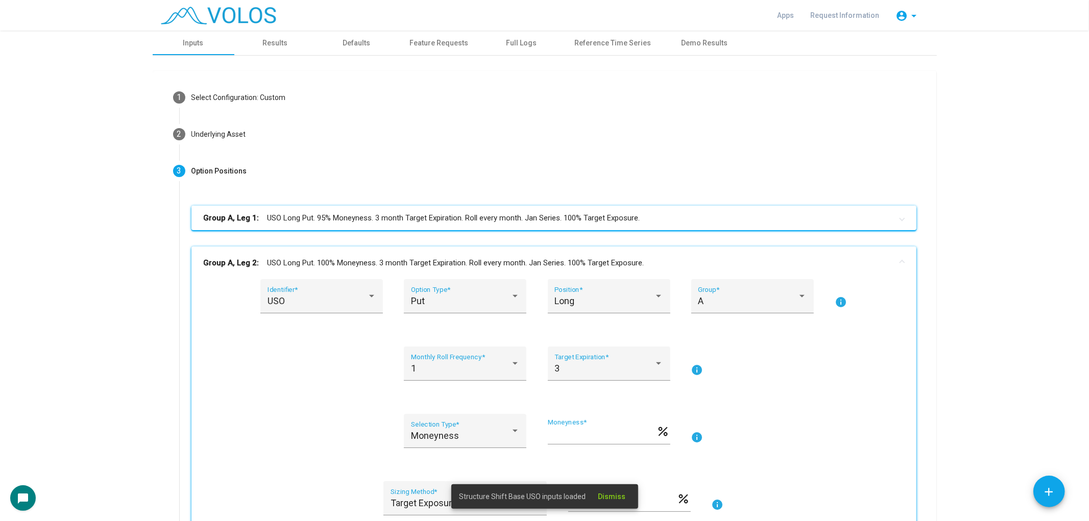
click at [479, 213] on mat-panel-title "Group A, Leg 1: USO Long Put. 95% Moneyness. 3 month Target Expiration. Roll ev…" at bounding box center [548, 218] width 688 height 12
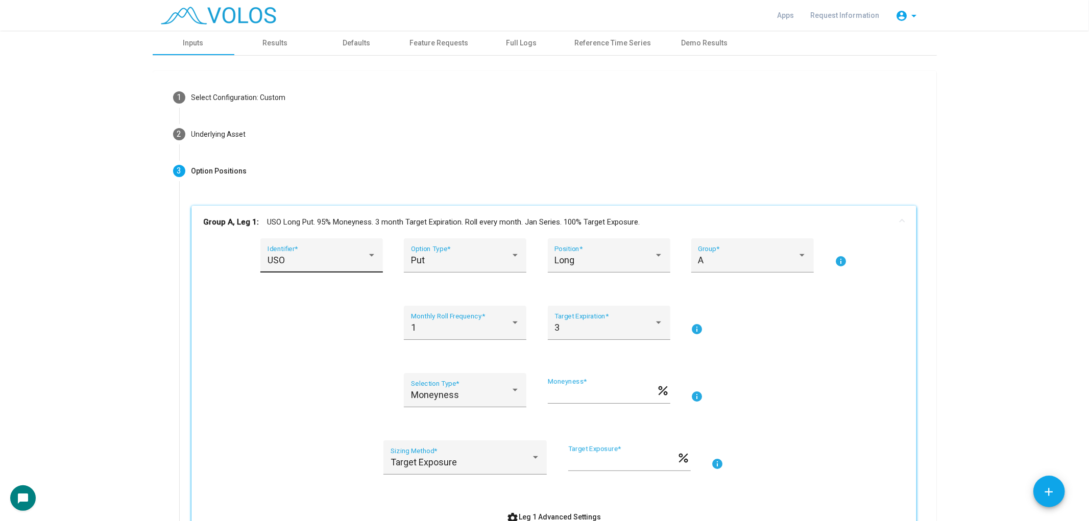
click at [337, 265] on div "USO Identifier *" at bounding box center [322, 259] width 109 height 27
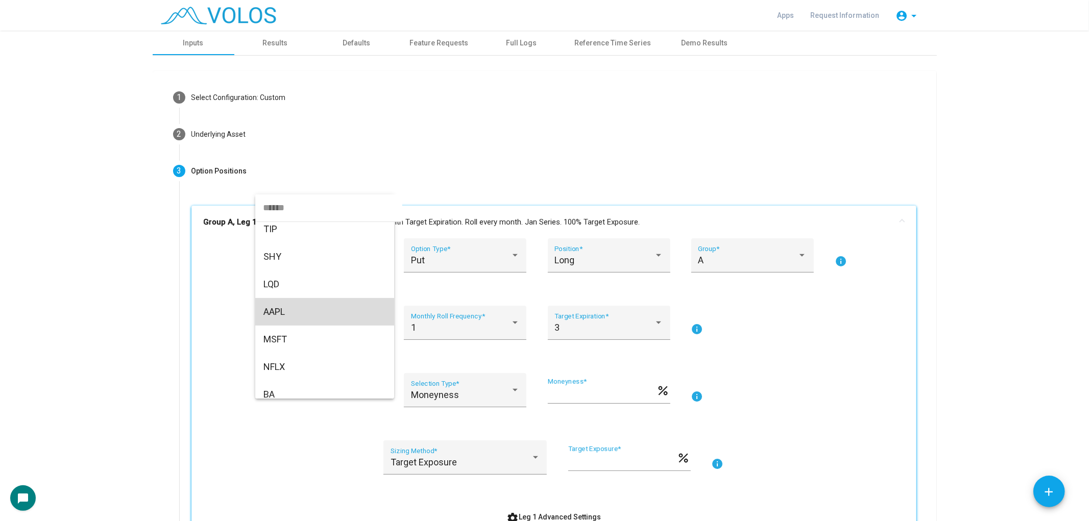
click at [339, 305] on span "AAPL" at bounding box center [324, 312] width 123 height 28
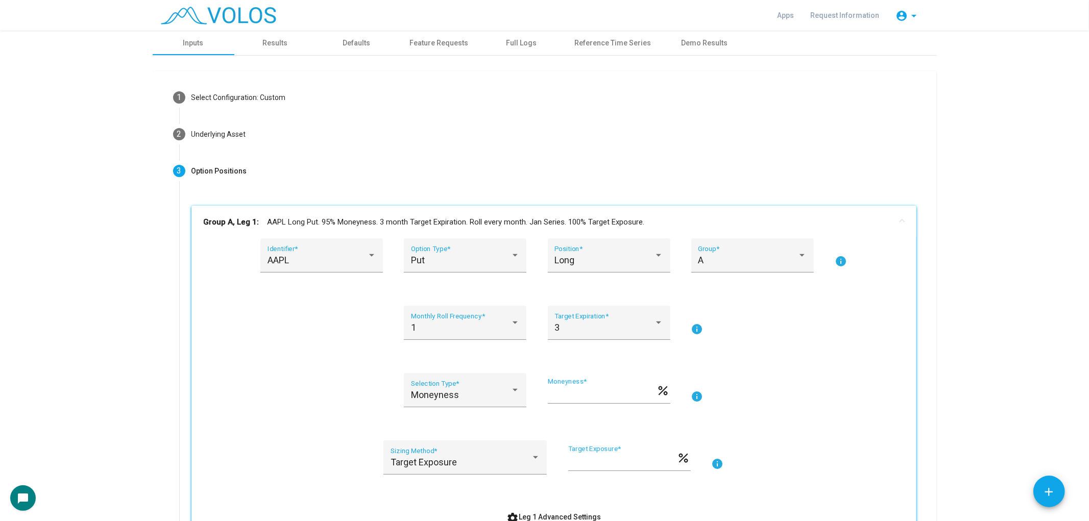
click at [342, 219] on mat-panel-title "Group A, Leg 1: AAPL Long Put. 95% Moneyness. 3 month Target Expiration. Roll e…" at bounding box center [548, 222] width 688 height 12
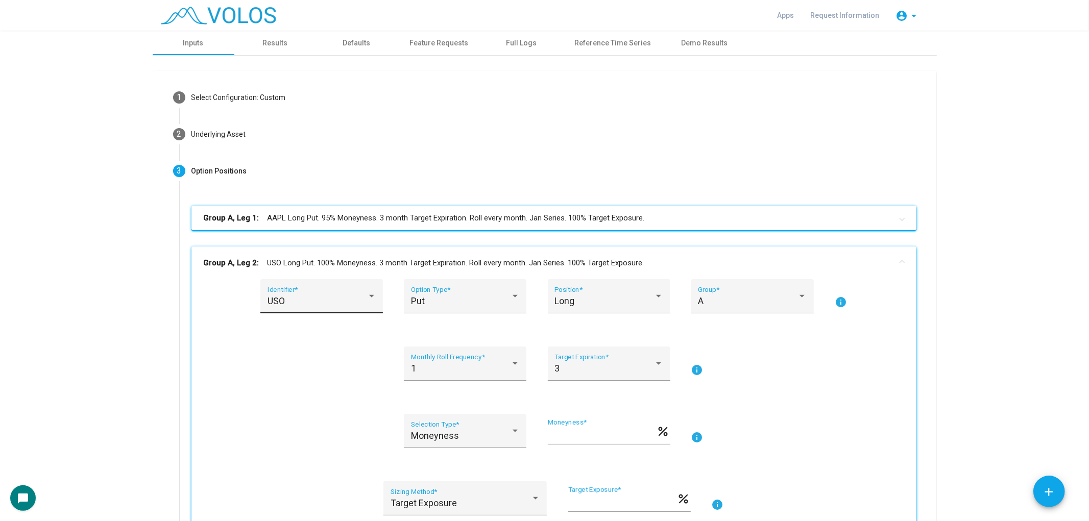
click at [334, 292] on div "USO Identifier *" at bounding box center [322, 299] width 109 height 27
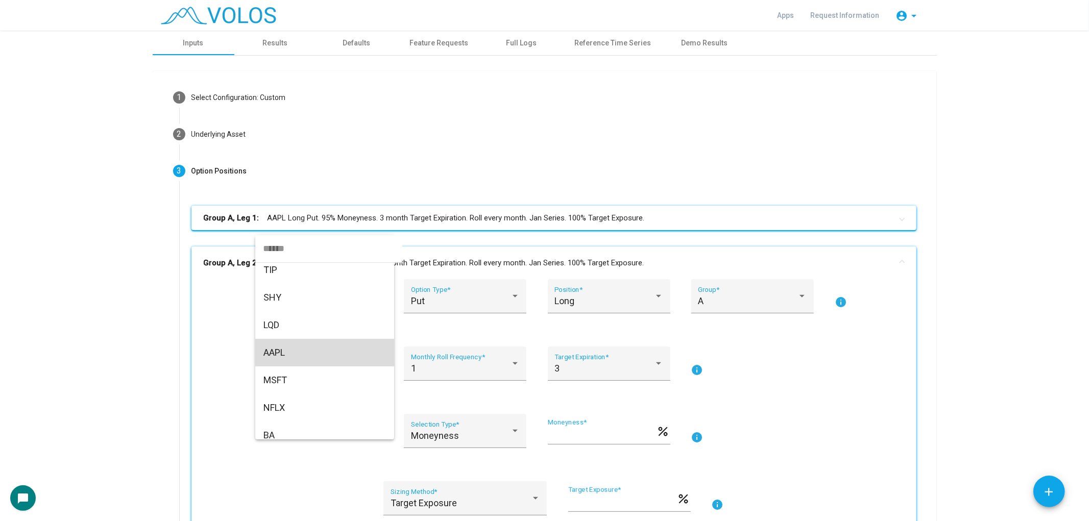
click at [325, 346] on span "AAPL" at bounding box center [324, 353] width 123 height 28
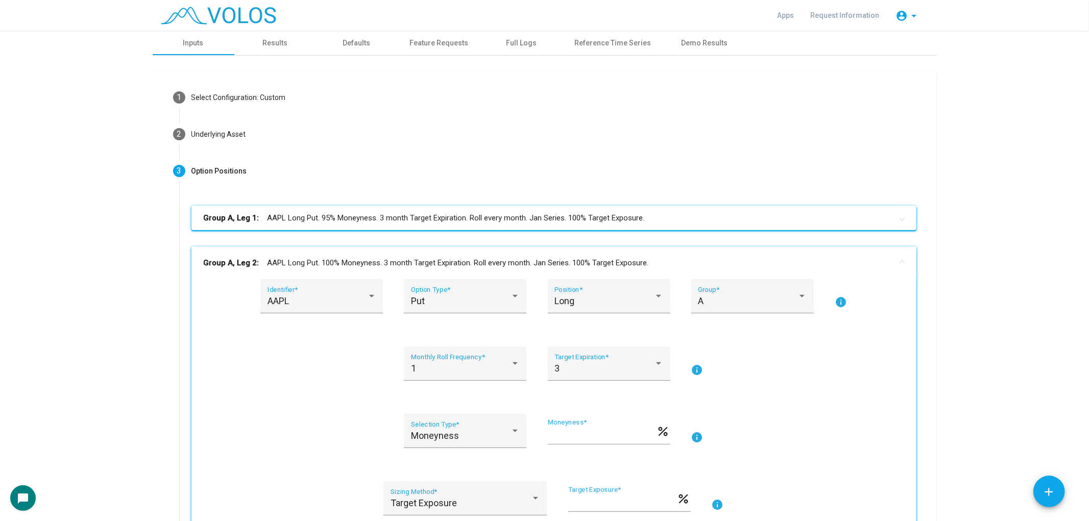
click at [330, 262] on mat-panel-title "Group A, Leg 2: AAPL Long Put. 100% Moneyness. 3 month Target Expiration. Roll …" at bounding box center [548, 263] width 688 height 12
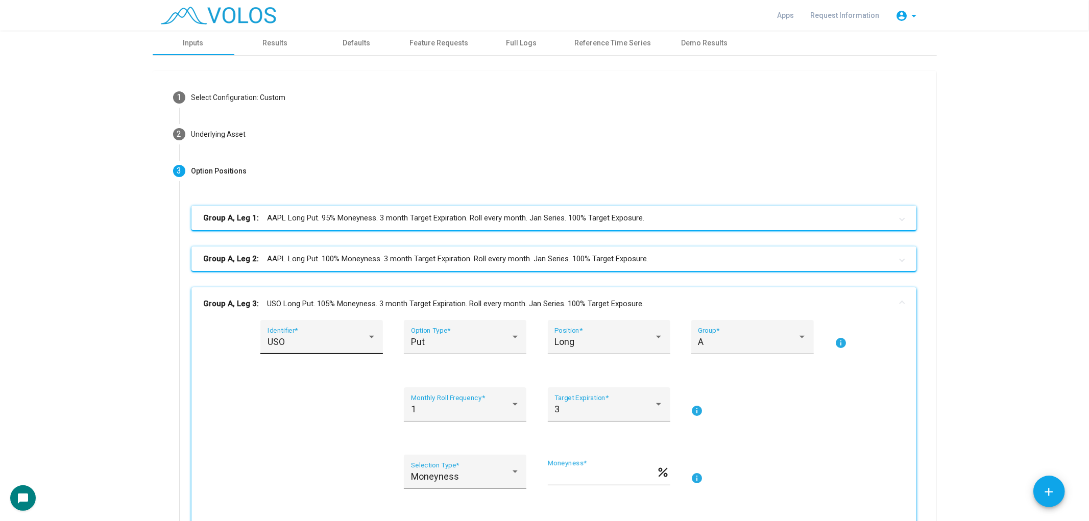
click at [320, 338] on div "USO" at bounding box center [318, 342] width 100 height 10
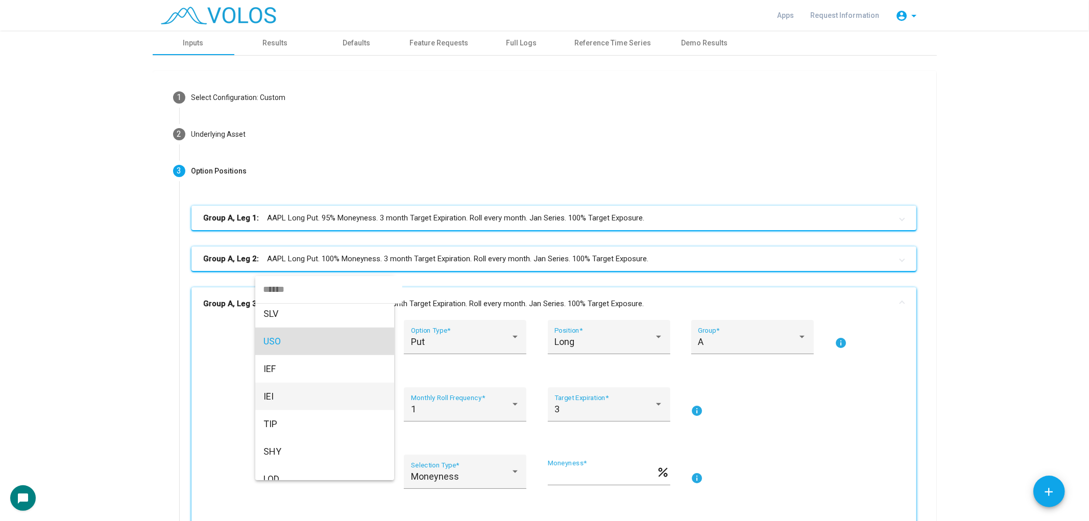
scroll to position [942, 0]
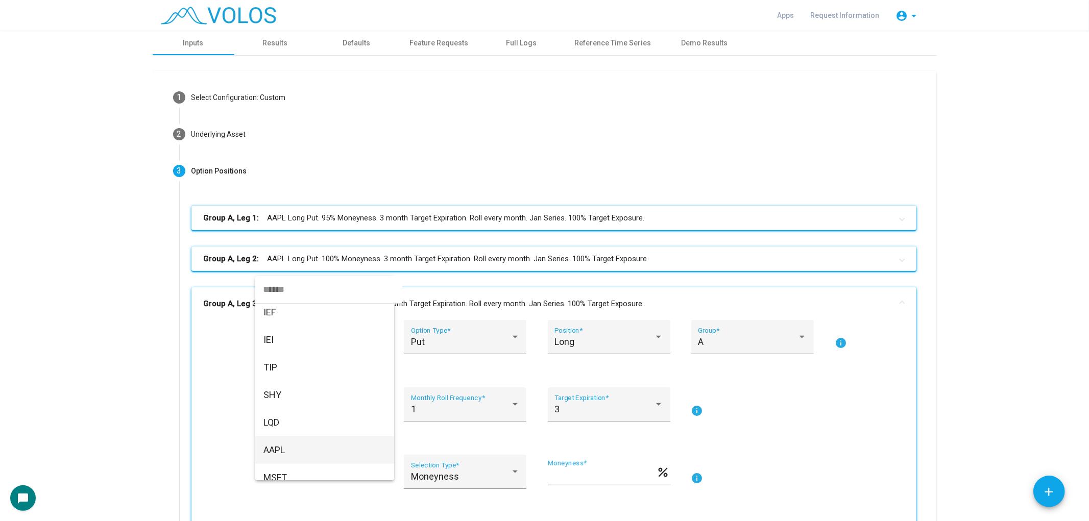
click at [303, 442] on span "AAPL" at bounding box center [324, 450] width 123 height 28
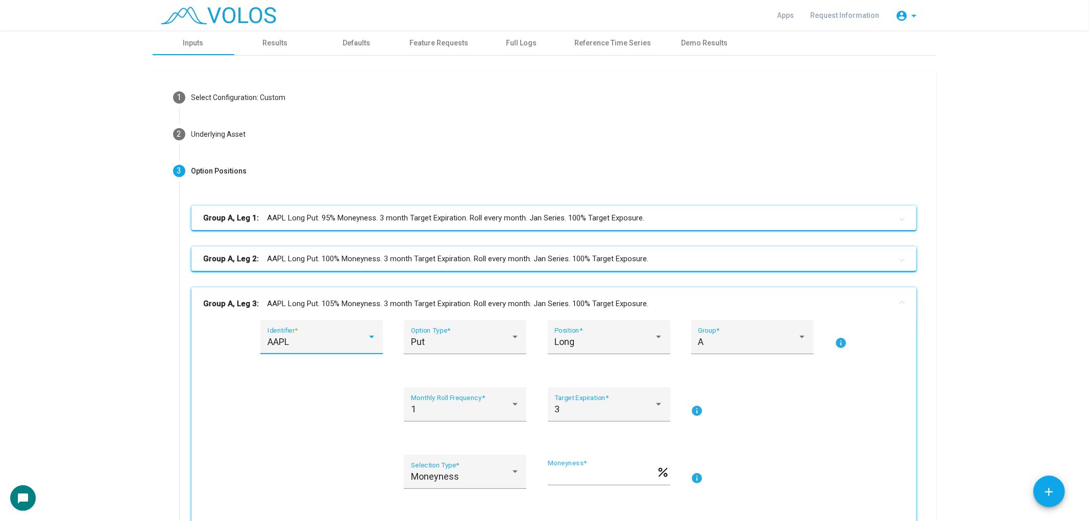
click at [308, 302] on mat-panel-title "Group A, Leg 3: AAPL Long Put. 105% Moneyness. 3 month Target Expiration. Roll …" at bounding box center [548, 304] width 688 height 12
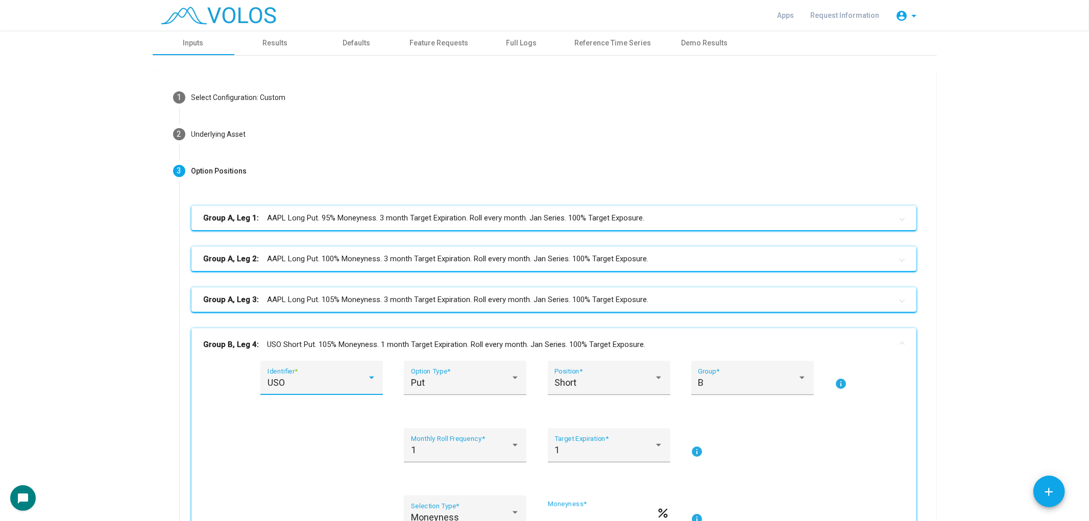
click at [299, 384] on div "USO" at bounding box center [318, 383] width 100 height 10
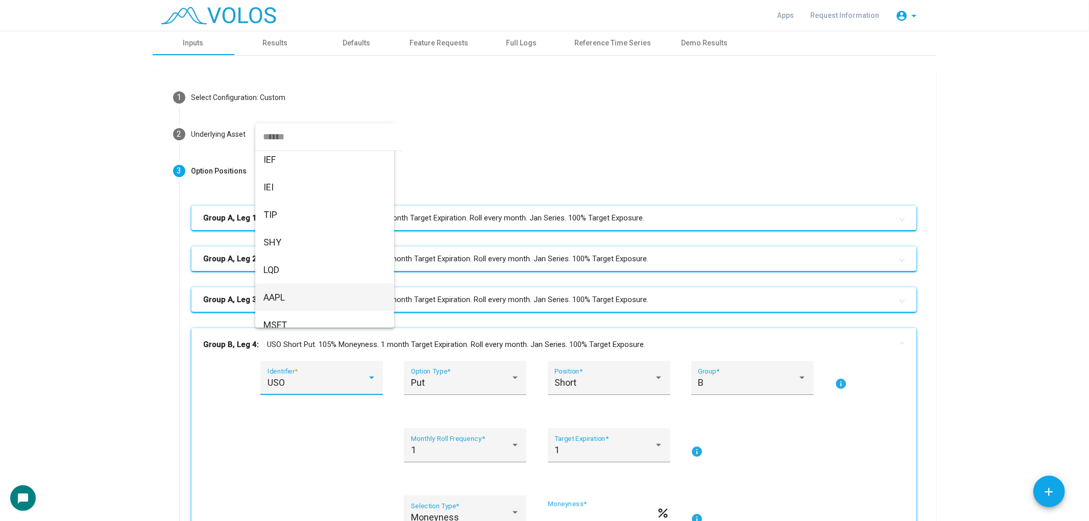
click at [307, 294] on span "AAPL" at bounding box center [324, 298] width 123 height 28
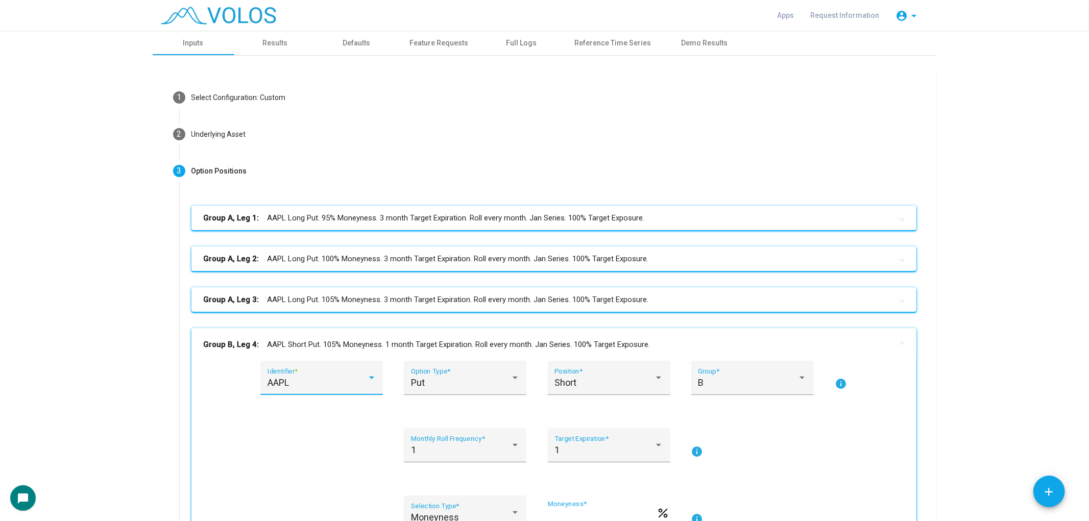
click at [278, 353] on mat-expansion-panel-header "Group B, Leg 4: AAPL Short Put. 105% Moneyness. 1 month Target Expiration. Roll…" at bounding box center [553, 344] width 725 height 33
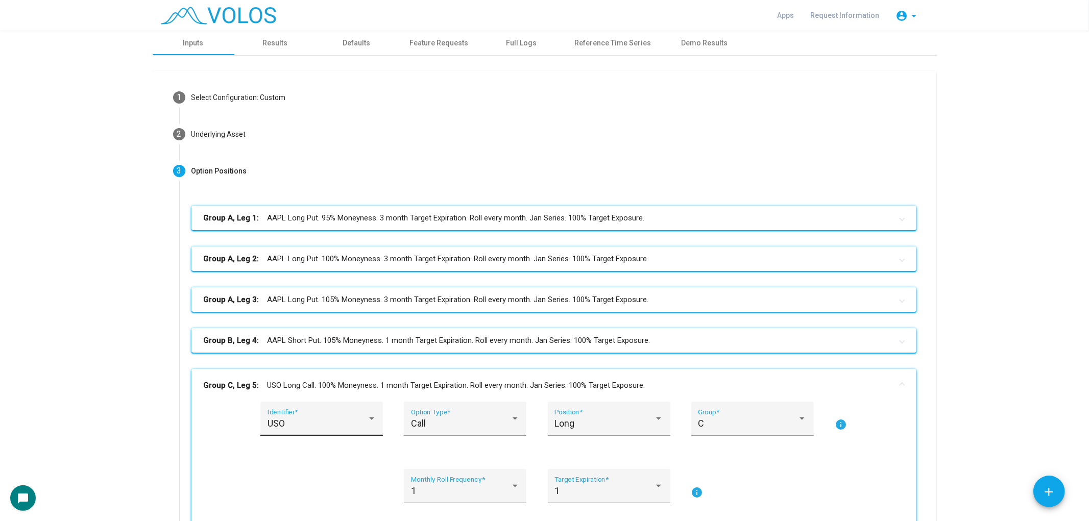
click at [294, 424] on div "USO" at bounding box center [318, 424] width 100 height 10
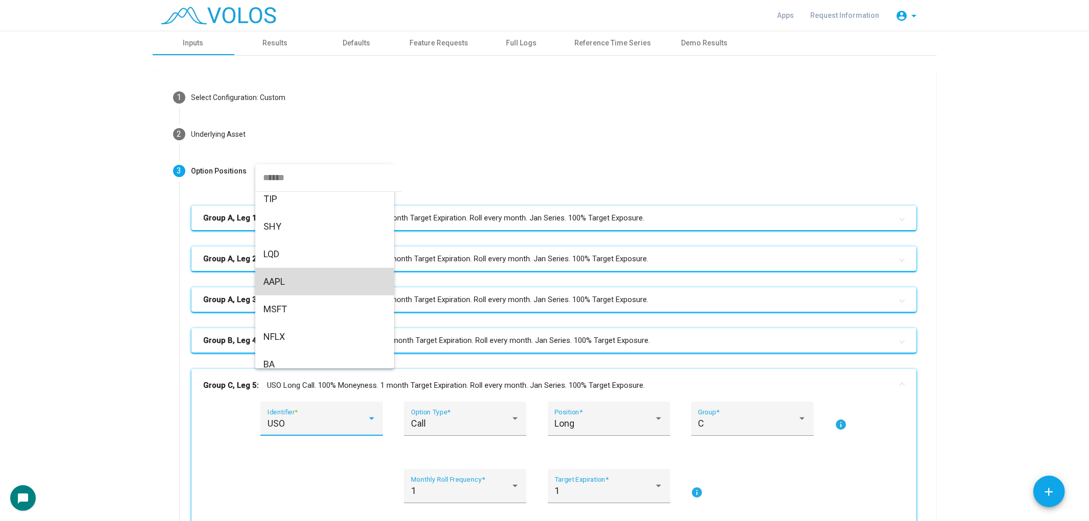
click at [292, 284] on span "AAPL" at bounding box center [324, 282] width 123 height 28
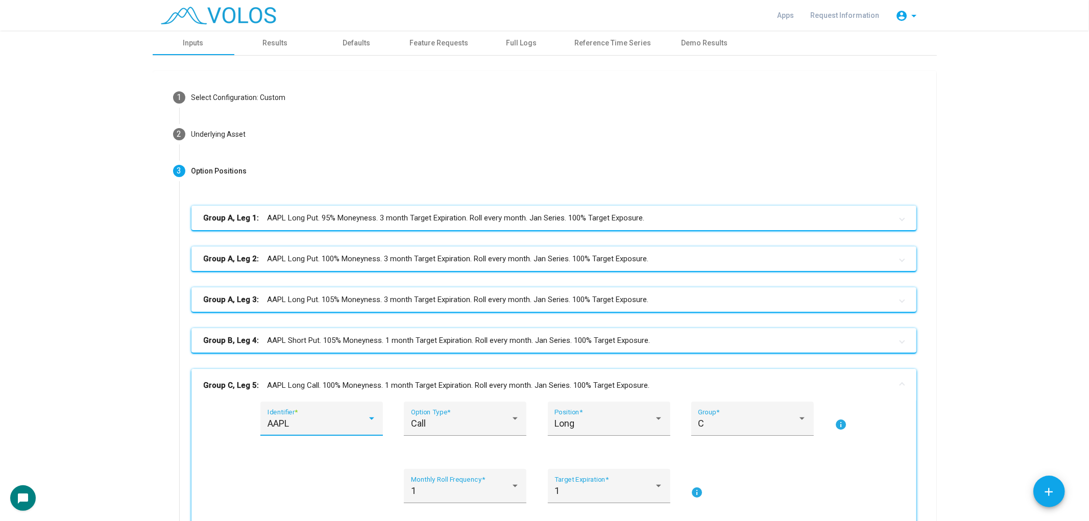
click at [286, 386] on mat-panel-title "Group C, Leg 5: AAPL Long Call. 100% Moneyness. 1 month Target Expiration. Roll…" at bounding box center [548, 386] width 688 height 12
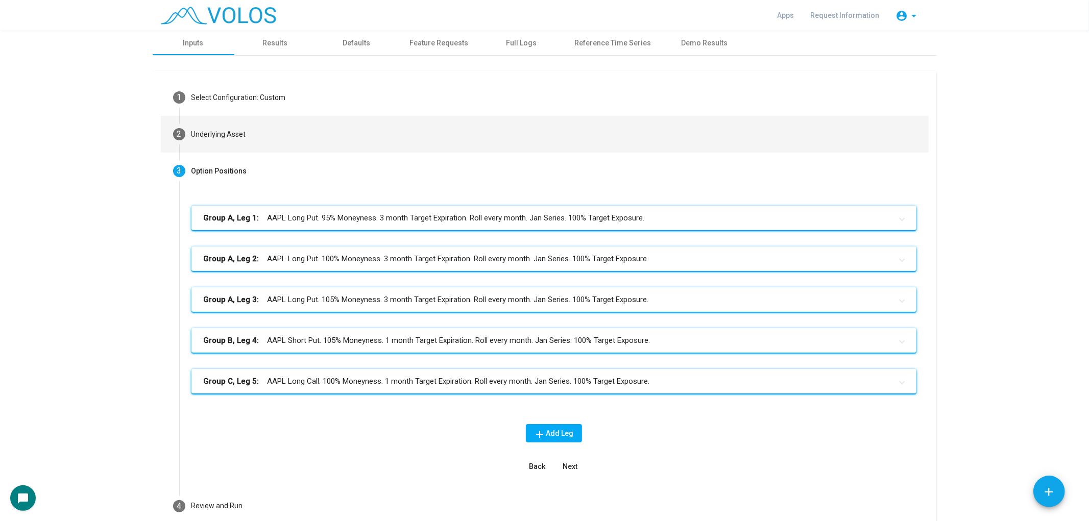
click at [360, 143] on mat-step-header "2 Underlying Asset" at bounding box center [545, 134] width 768 height 37
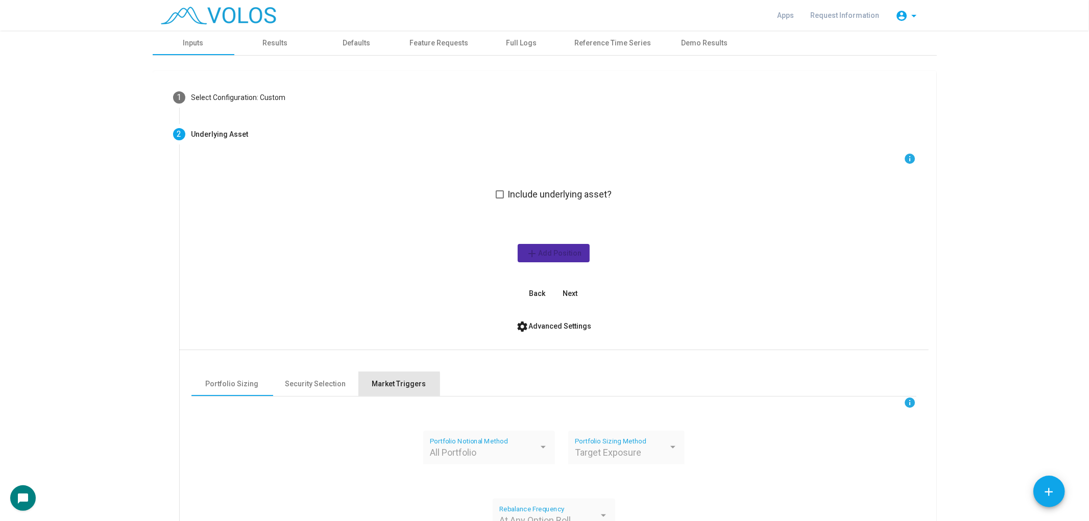
click at [372, 384] on div "Market Triggers" at bounding box center [399, 384] width 54 height 11
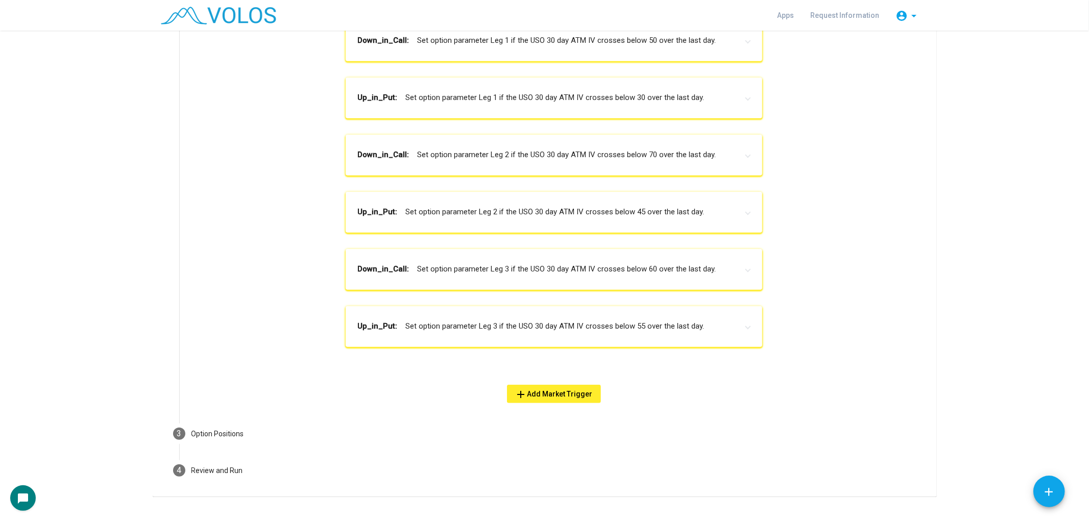
scroll to position [443, 0]
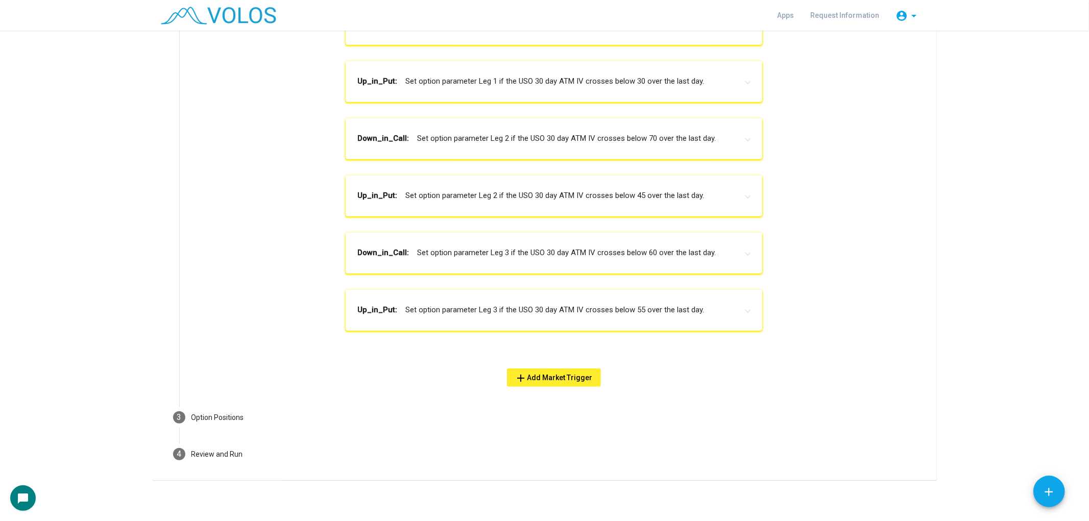
click at [543, 307] on mat-panel-title "Up_in_Put: Set option parameter Leg 3 if the USO 30 day ATM IV crosses below 55…" at bounding box center [548, 310] width 380 height 12
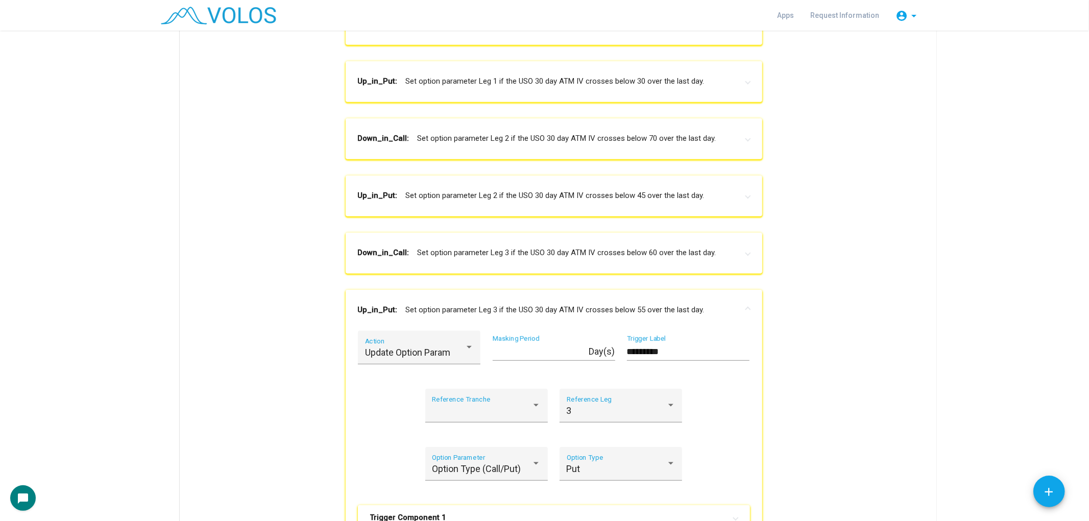
click at [543, 249] on mat-panel-title "Down_in_Call: Set option parameter Leg 3 if the USO 30 day ATM IV crosses below…" at bounding box center [548, 253] width 380 height 12
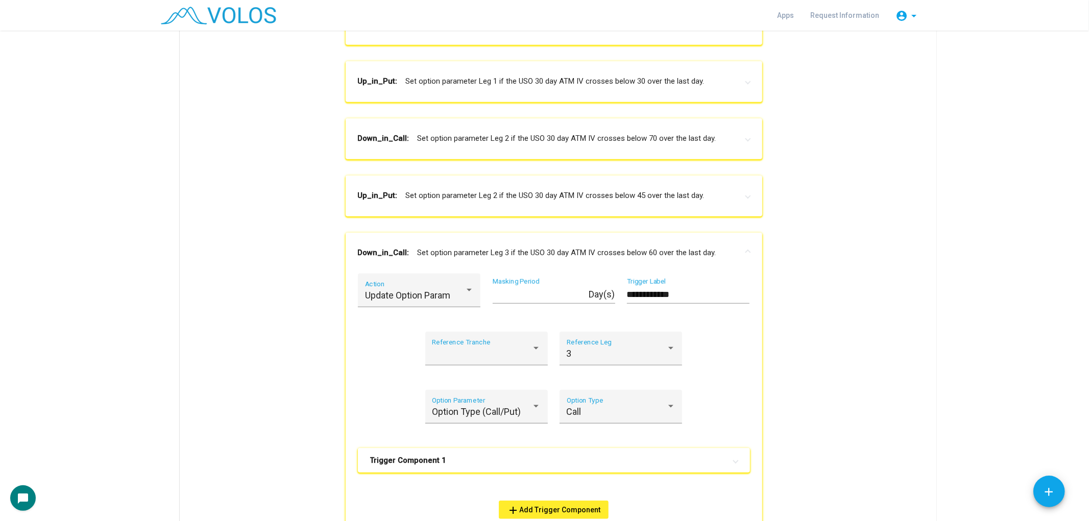
click at [543, 199] on mat-panel-title "Up_in_Put: Set option parameter Leg 2 if the USO 30 day ATM IV crosses below 45…" at bounding box center [548, 196] width 380 height 12
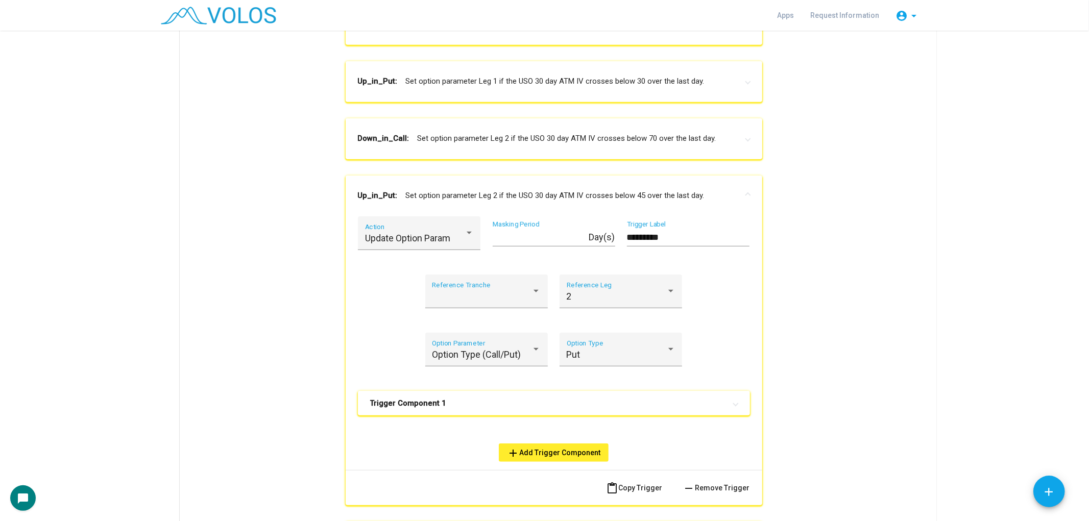
click at [543, 135] on mat-panel-title "Down_in_Call: Set option parameter Leg 2 if the USO 30 day ATM IV crosses below…" at bounding box center [548, 139] width 380 height 12
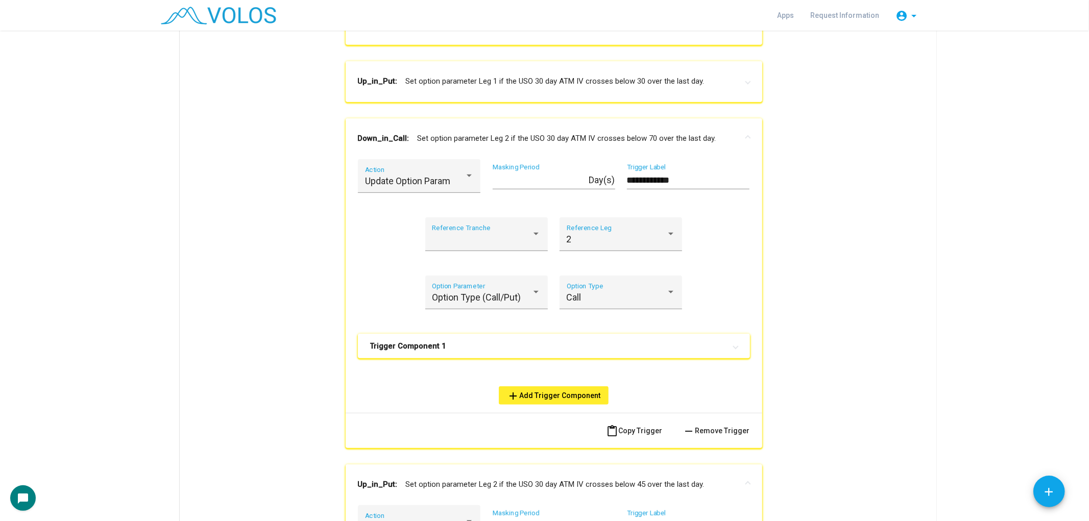
click at [543, 76] on mat-panel-title "Up_in_Put: Set option parameter Leg 1 if the USO 30 day ATM IV crosses below 30…" at bounding box center [548, 82] width 380 height 12
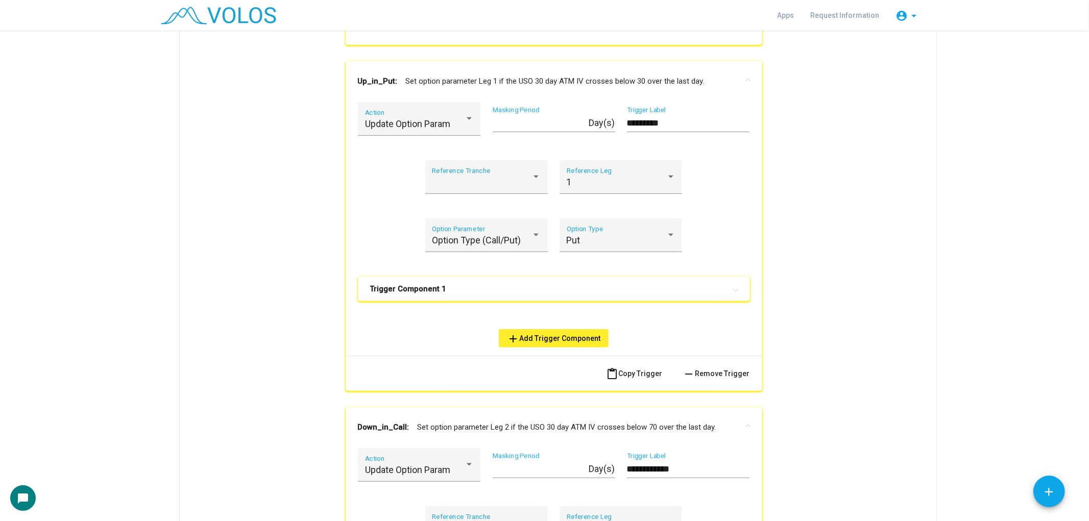
click at [543, 39] on mat-expansion-panel-header "Down_in_Call: Set option parameter Leg 1 if the USO 30 day ATM IV crosses below…" at bounding box center [554, 24] width 417 height 41
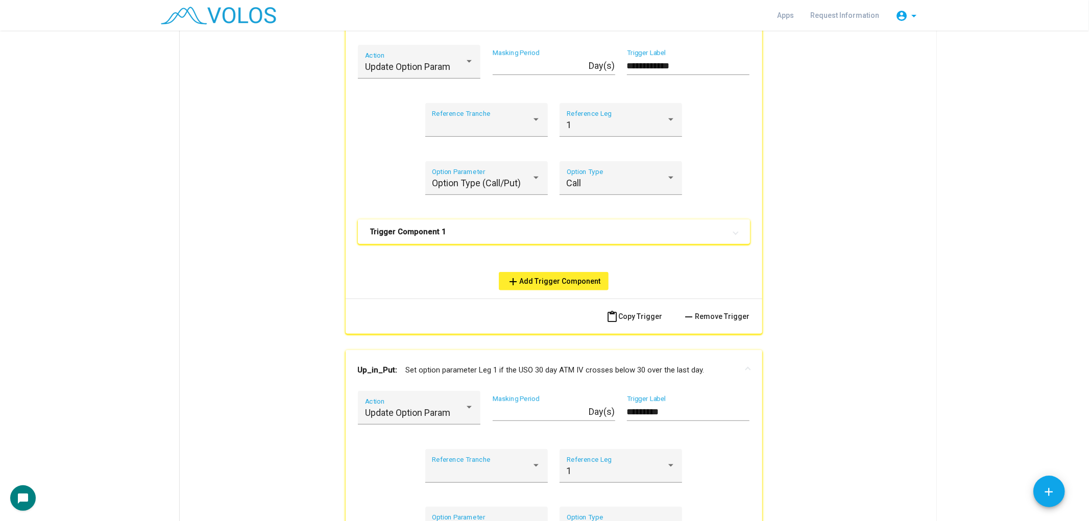
click at [517, 224] on mat-expansion-panel-header "Trigger Component 1" at bounding box center [554, 232] width 392 height 25
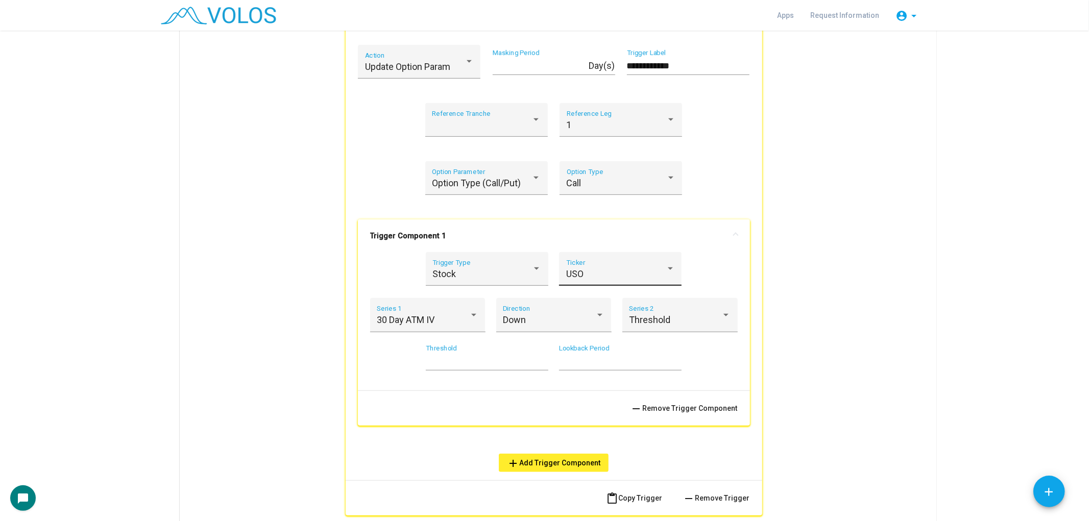
click at [543, 261] on div "USO Ticker" at bounding box center [620, 272] width 109 height 27
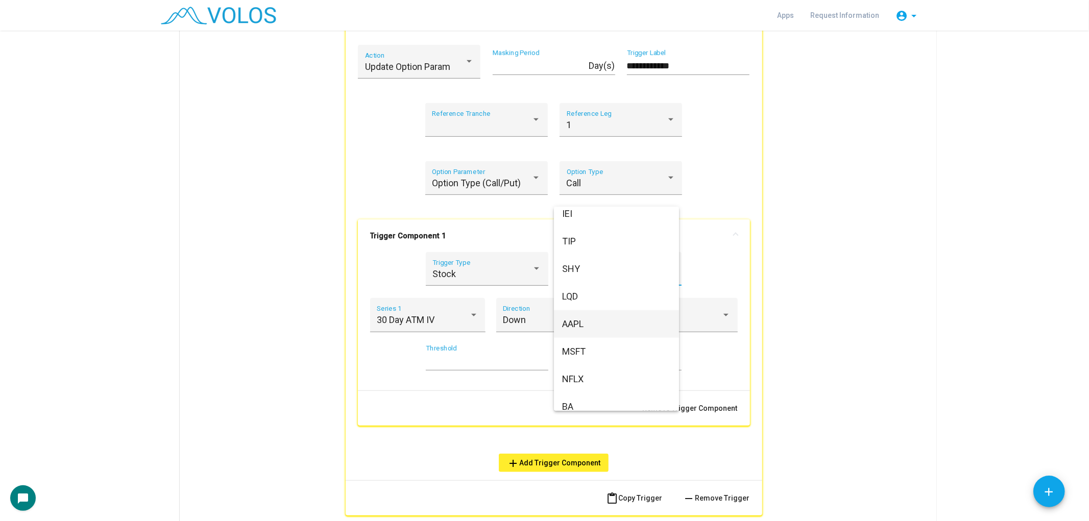
click at [543, 329] on span "AAPL" at bounding box center [616, 324] width 109 height 28
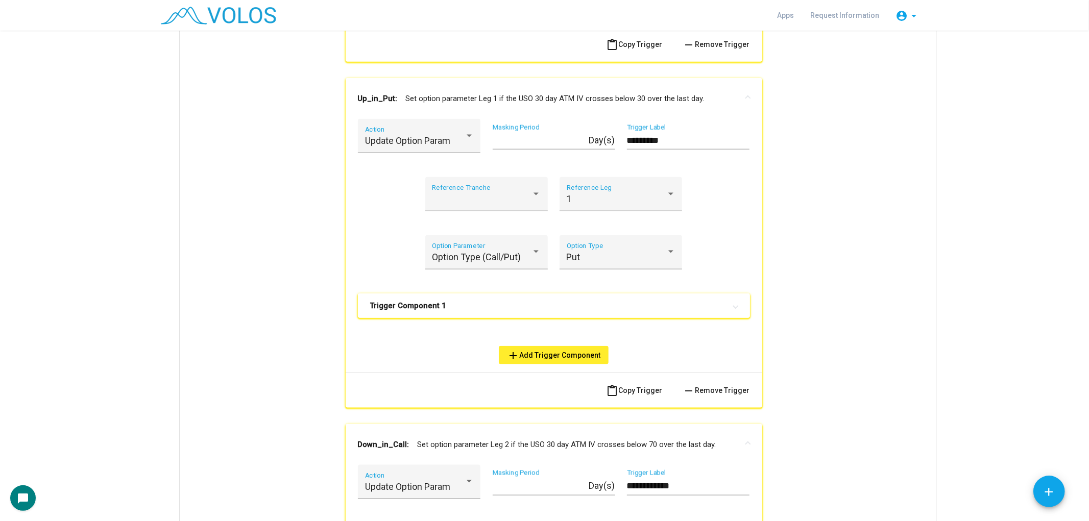
drag, startPoint x: 578, startPoint y: 299, endPoint x: 581, endPoint y: 309, distance: 10.0
click at [543, 301] on mat-panel-title "Trigger Component 1" at bounding box center [547, 306] width 355 height 10
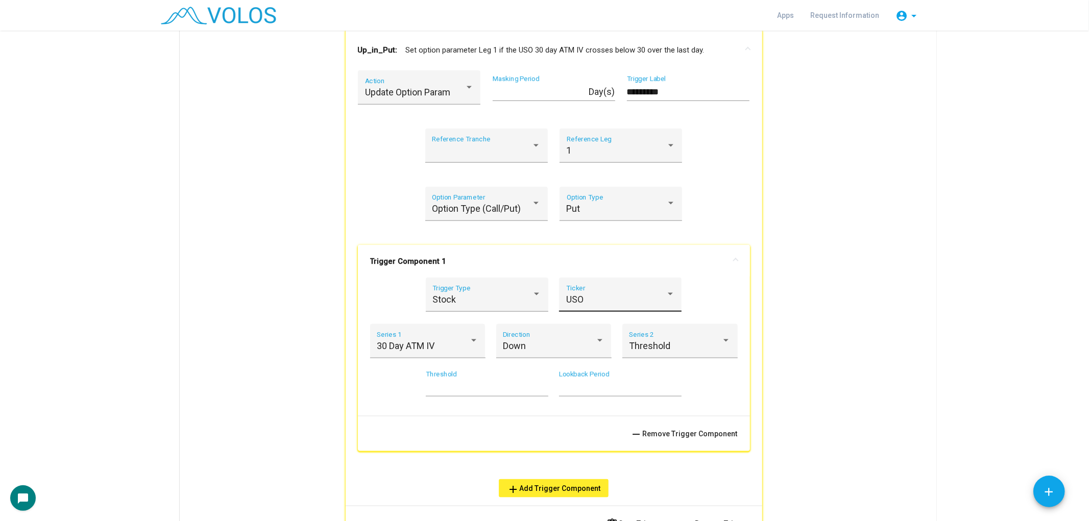
scroll to position [1011, 0]
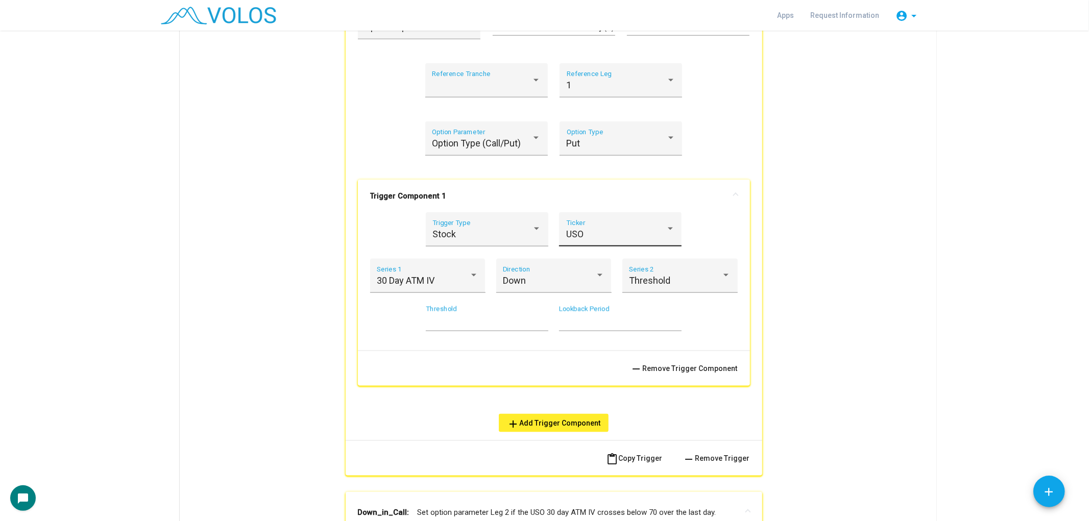
click at [543, 220] on div "USO Ticker" at bounding box center [620, 232] width 109 height 27
click at [543, 281] on span "AAPL" at bounding box center [616, 284] width 109 height 28
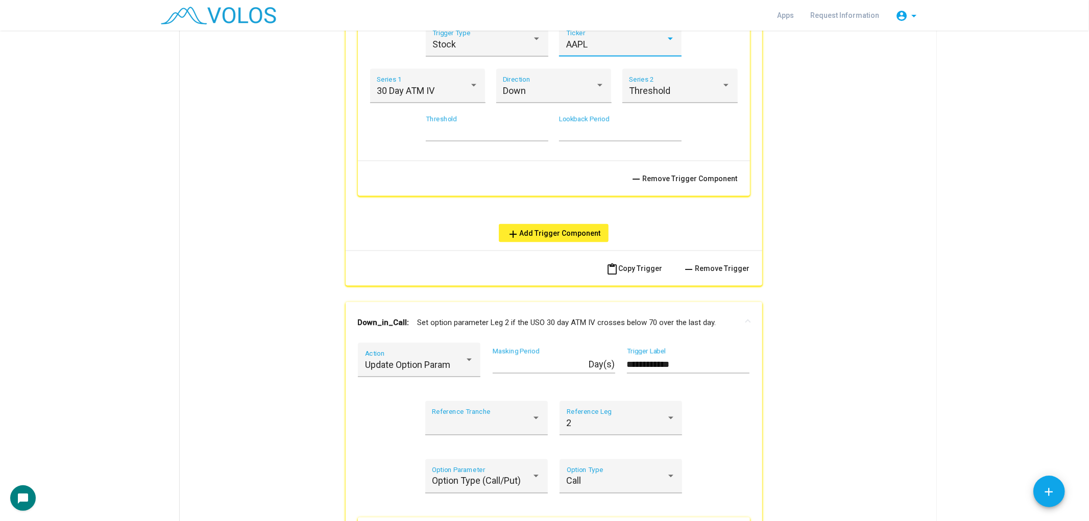
scroll to position [1294, 0]
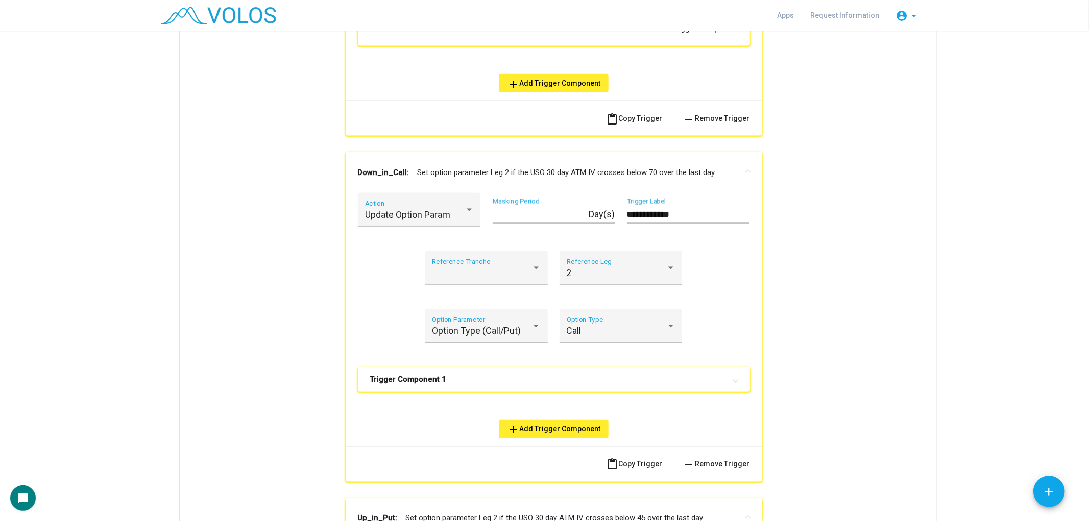
click at [533, 375] on mat-panel-title "Trigger Component 1" at bounding box center [547, 380] width 355 height 10
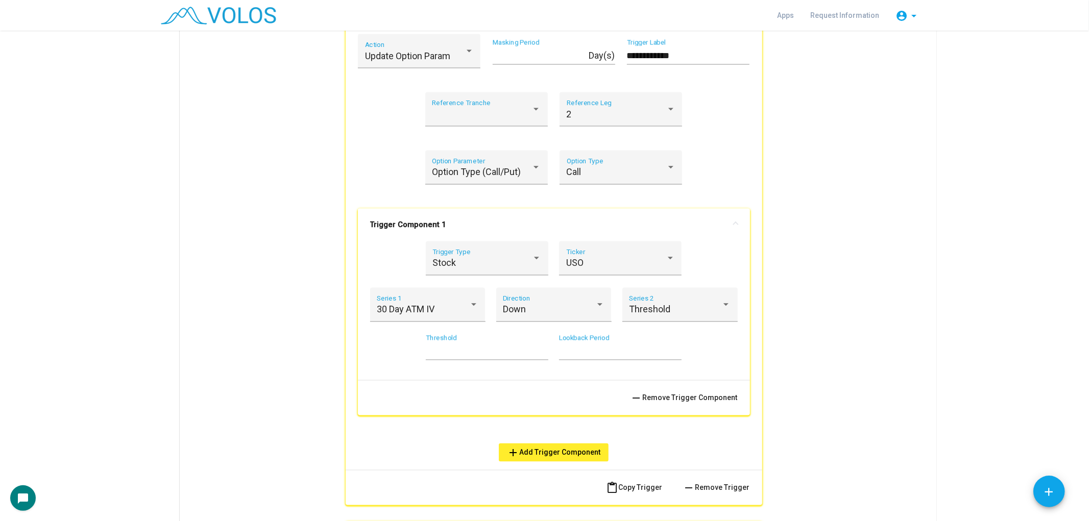
scroll to position [1521, 0]
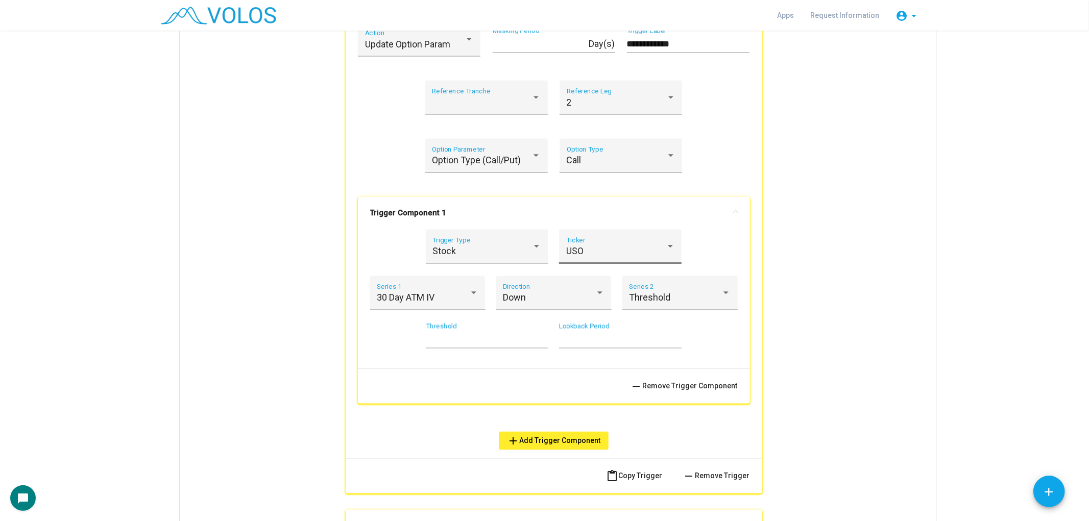
click at [543, 240] on div "USO Ticker" at bounding box center [620, 250] width 109 height 27
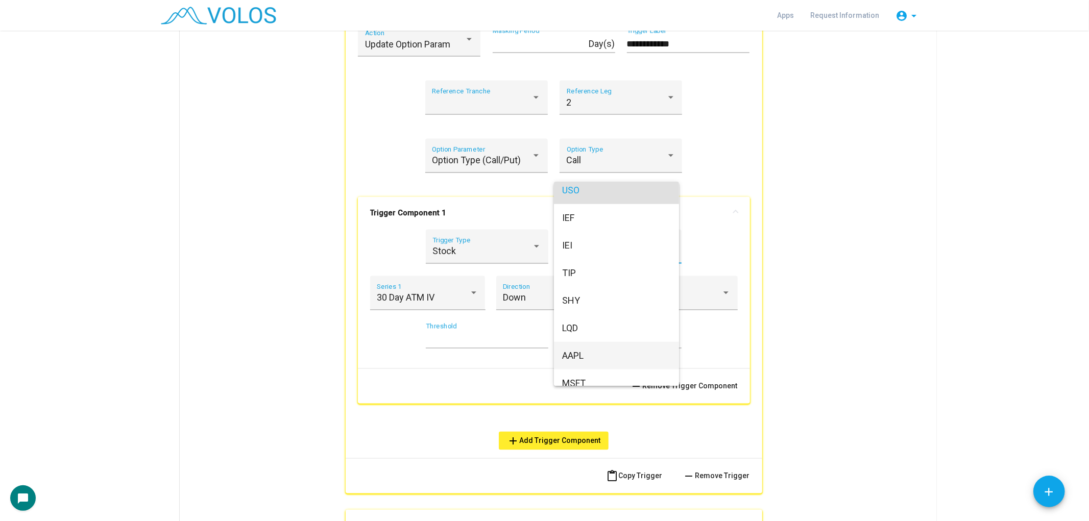
click at [543, 351] on span "AAPL" at bounding box center [616, 356] width 109 height 28
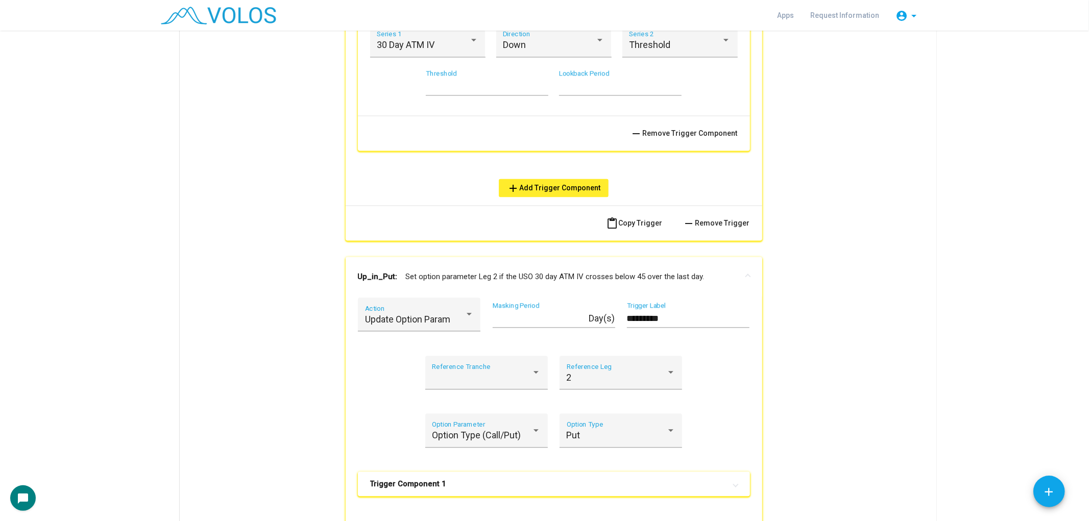
scroll to position [1805, 0]
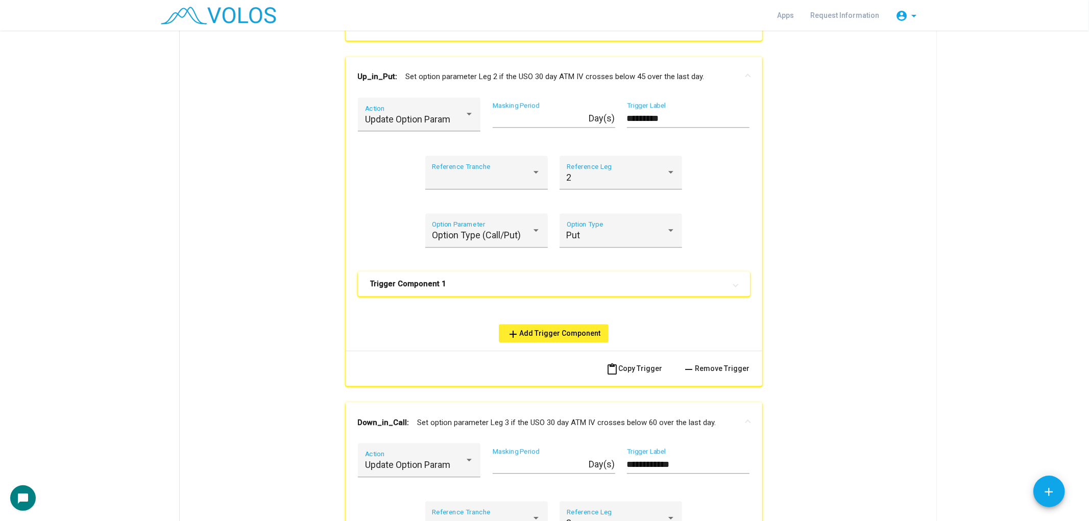
click at [543, 282] on mat-panel-title "Trigger Component 1" at bounding box center [547, 284] width 355 height 10
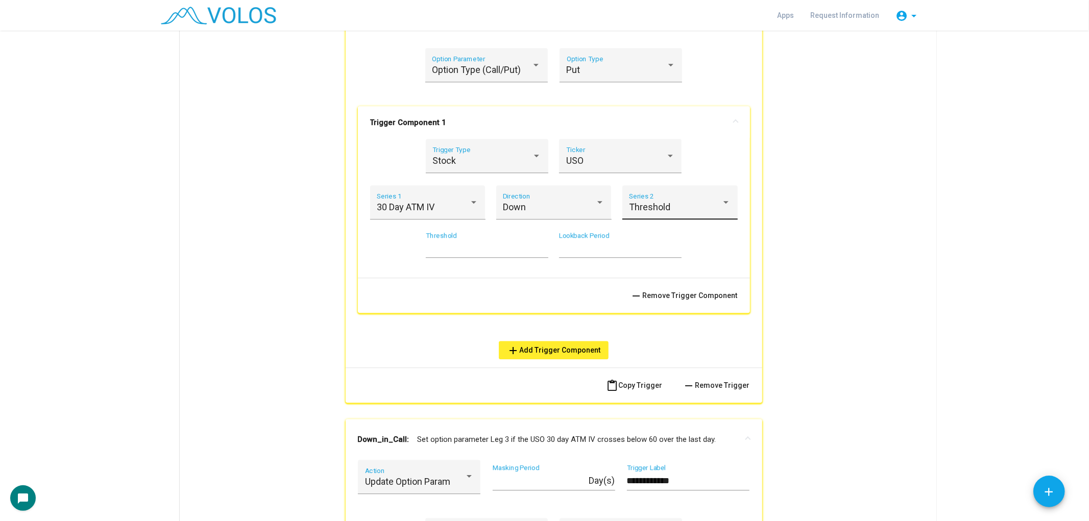
scroll to position [2145, 0]
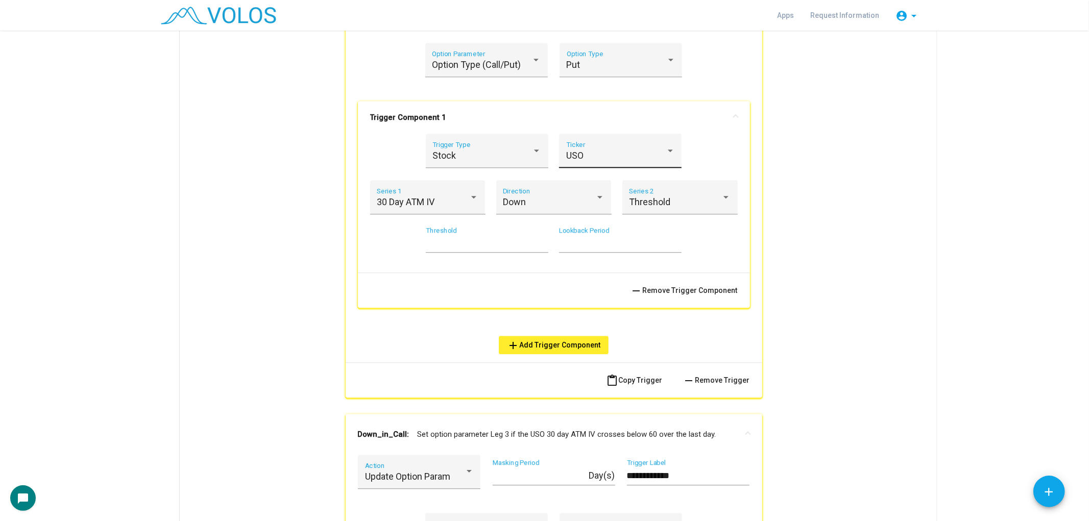
click at [543, 143] on div "USO Ticker" at bounding box center [620, 154] width 109 height 27
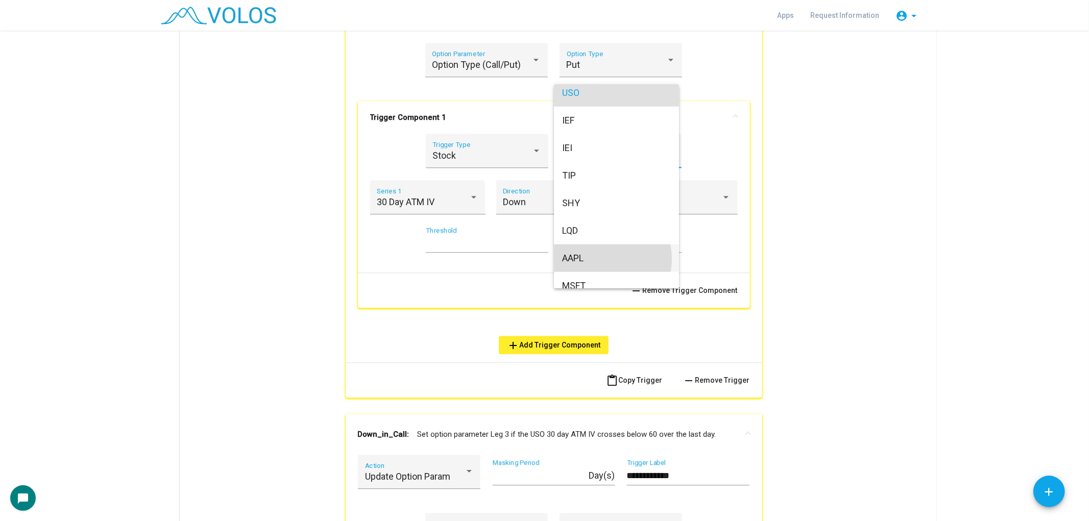
drag, startPoint x: 603, startPoint y: 259, endPoint x: 666, endPoint y: 237, distance: 66.0
click at [543, 259] on span "AAPL" at bounding box center [616, 259] width 109 height 28
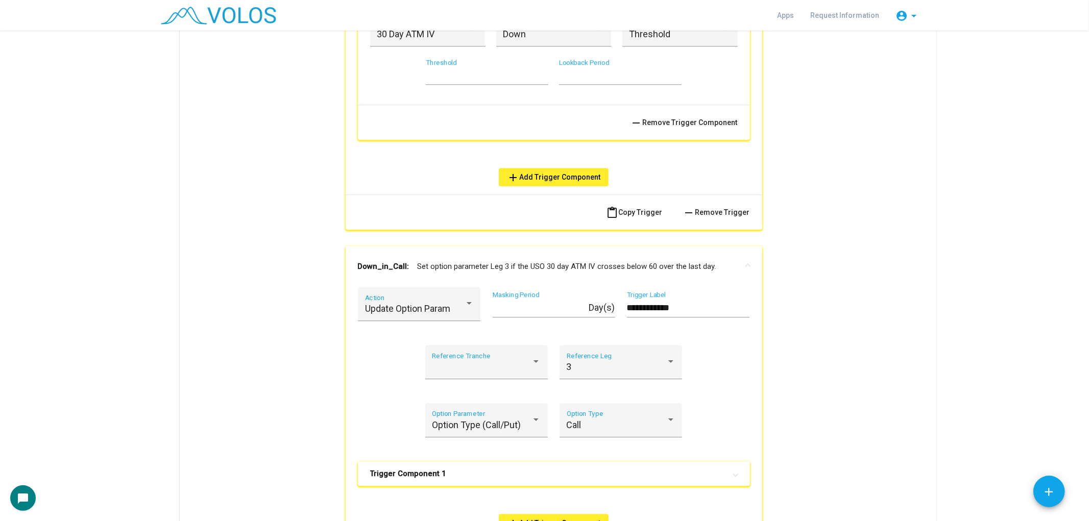
scroll to position [2372, 0]
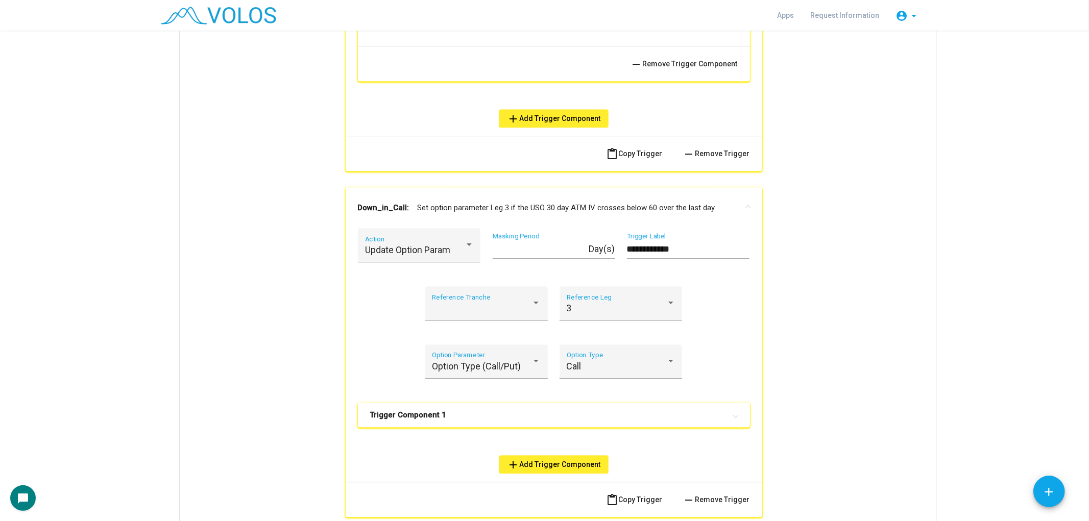
click at [543, 410] on mat-panel-title "Trigger Component 1" at bounding box center [547, 415] width 355 height 10
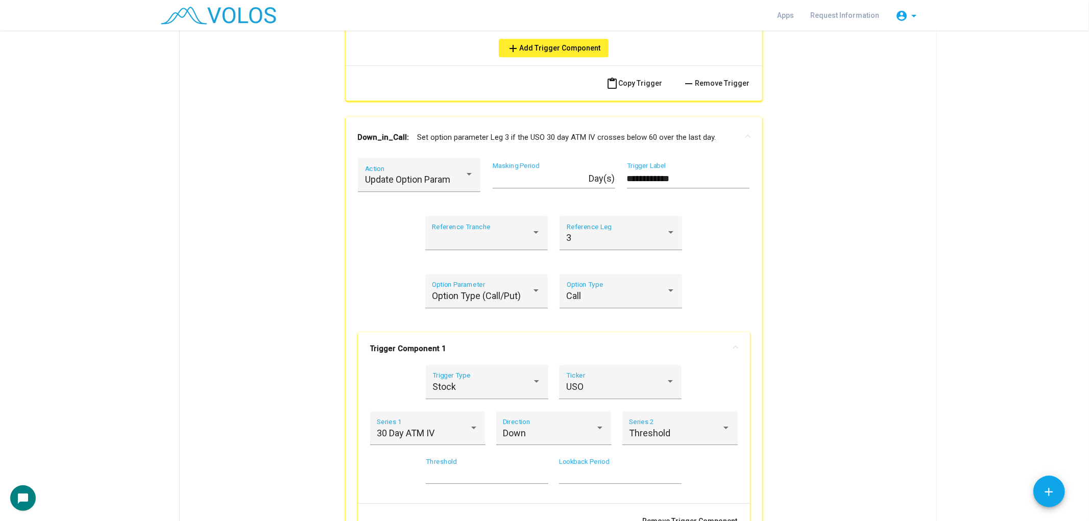
scroll to position [2599, 0]
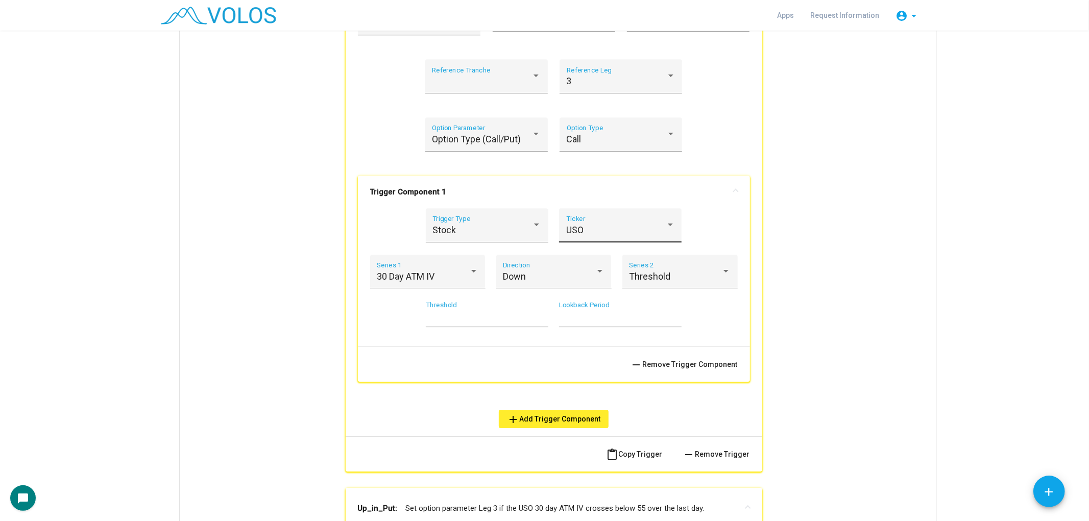
click at [543, 216] on div "USO Ticker" at bounding box center [620, 228] width 109 height 27
click at [543, 274] on span "AAPL" at bounding box center [616, 274] width 109 height 28
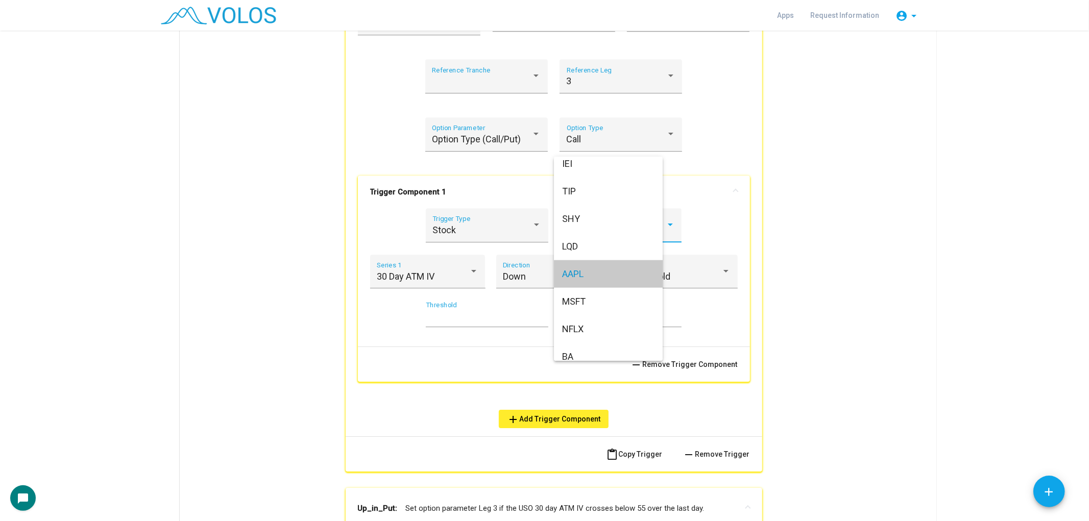
scroll to position [972, 0]
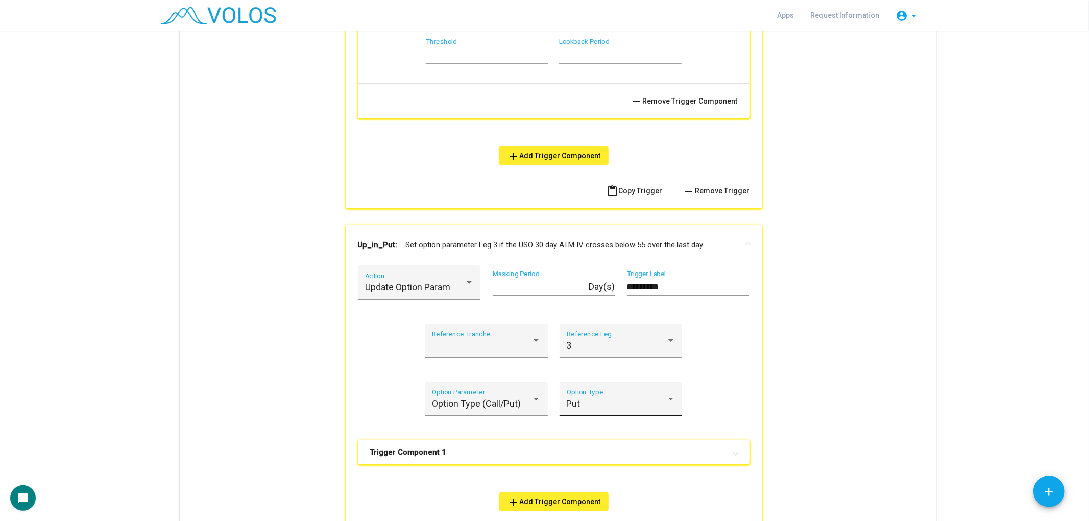
scroll to position [2882, 0]
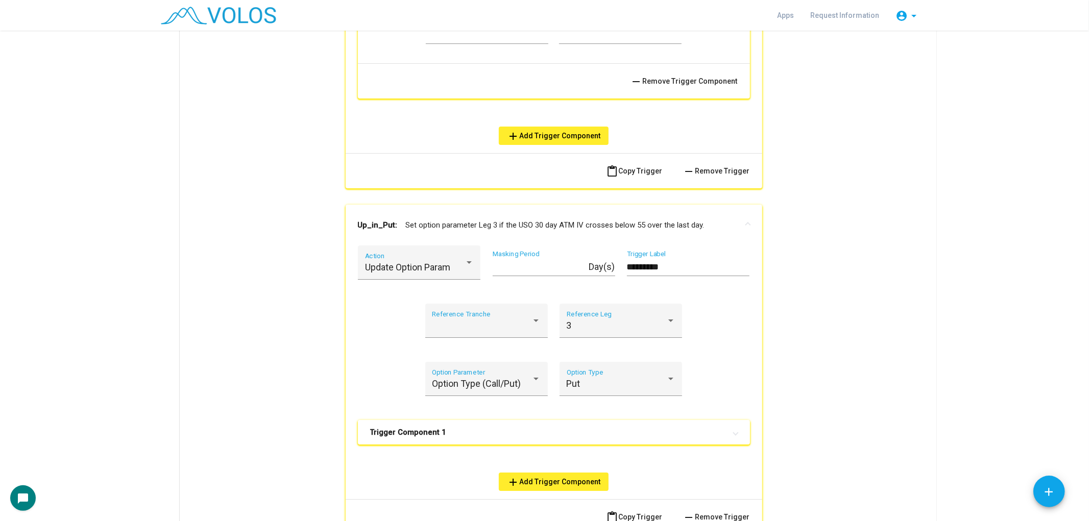
click at [543, 427] on mat-panel-title "Trigger Component 1" at bounding box center [547, 432] width 355 height 10
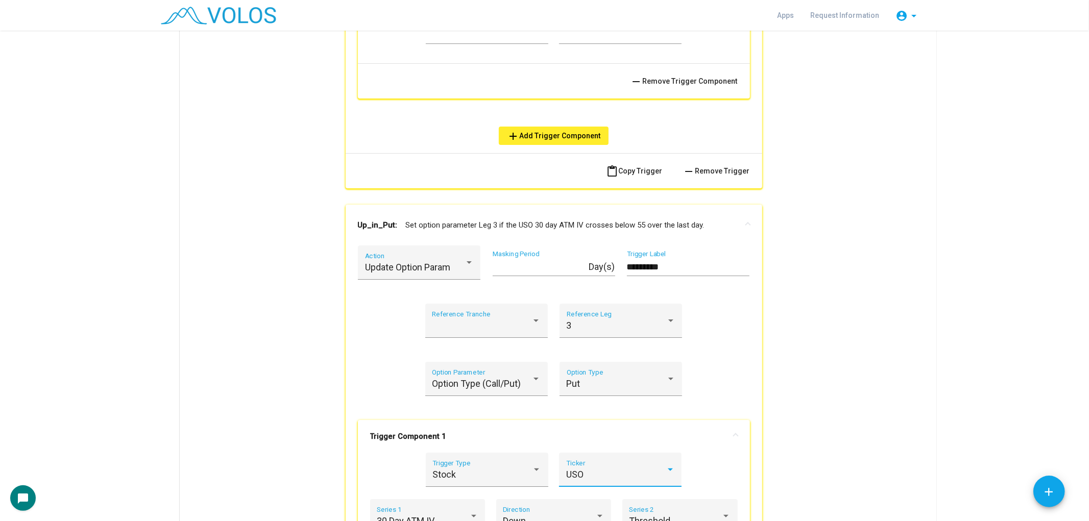
click at [543, 470] on div "USO" at bounding box center [616, 475] width 100 height 10
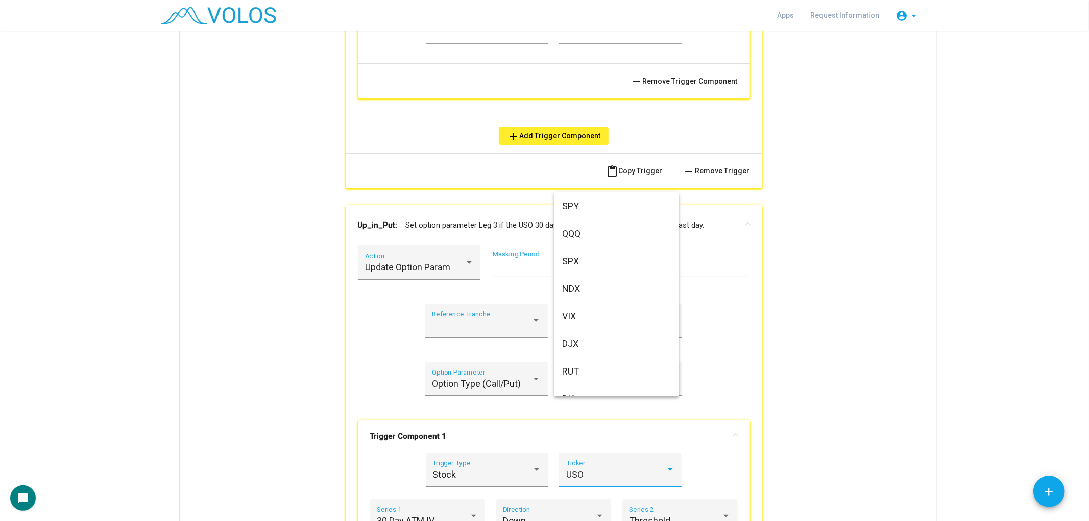
scroll to position [845, 0]
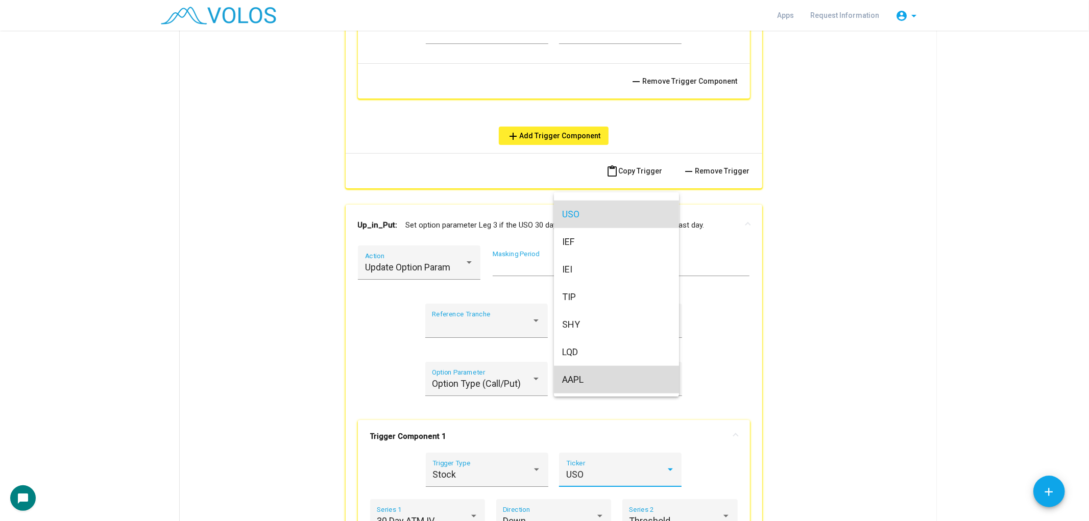
click at [543, 378] on span "AAPL" at bounding box center [616, 380] width 109 height 28
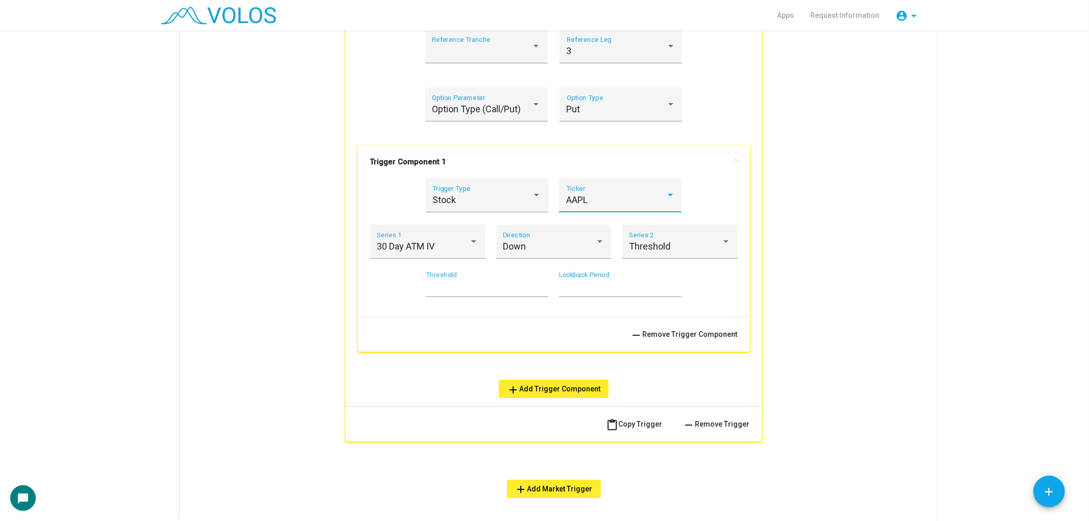
scroll to position [3258, 0]
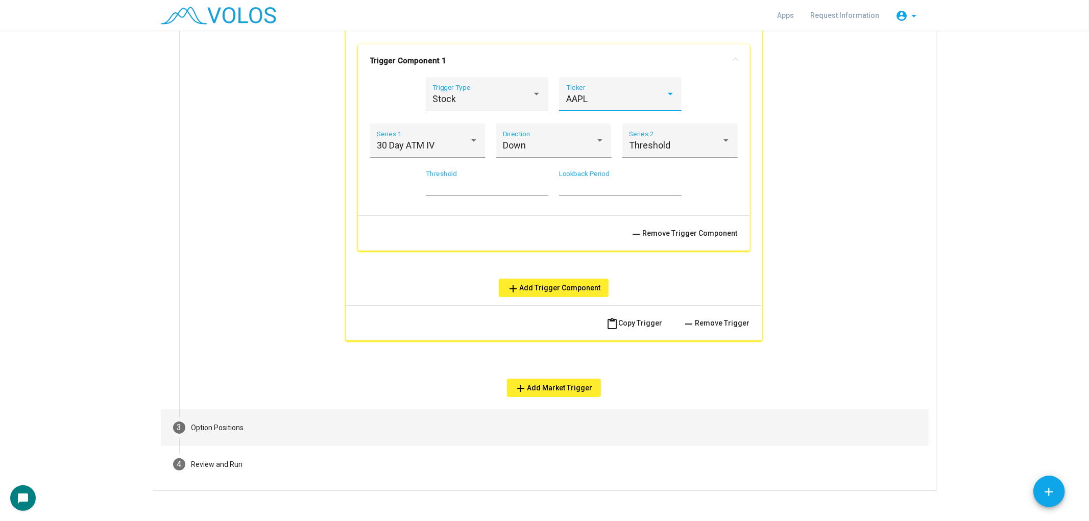
click at [543, 415] on mat-step-header "3 Option Positions" at bounding box center [545, 427] width 768 height 37
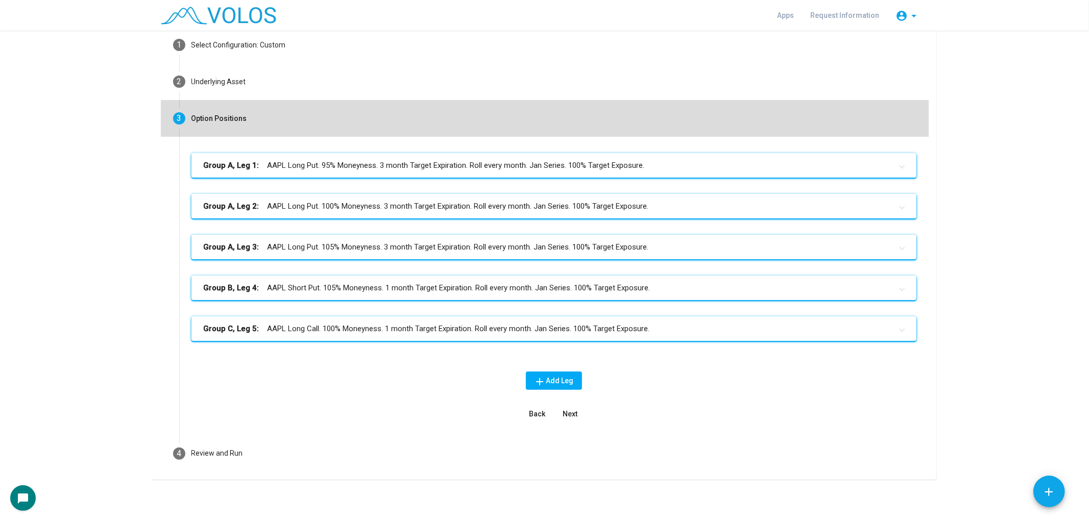
scroll to position [52, 0]
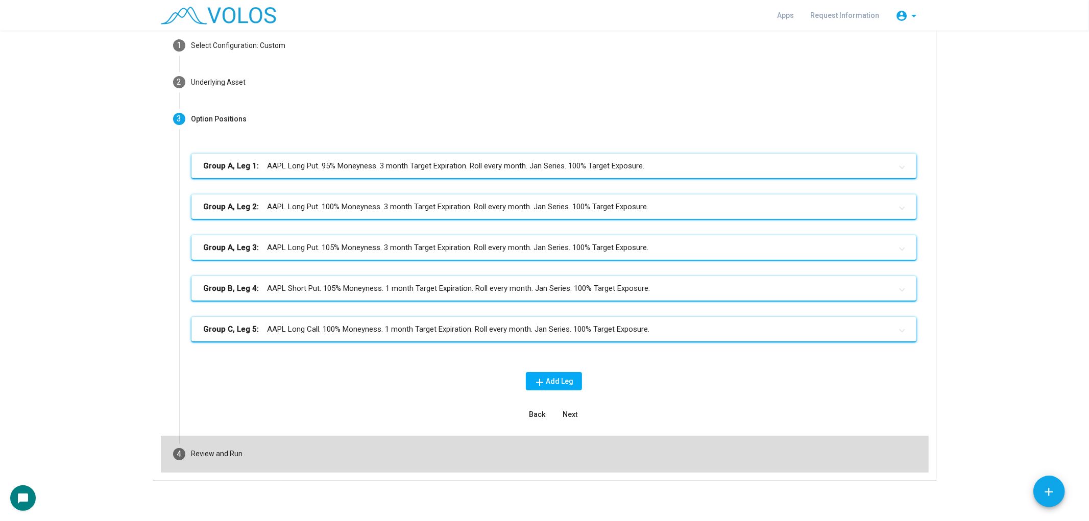
click at [543, 455] on mat-step-header "4 Review and Run" at bounding box center [545, 454] width 768 height 37
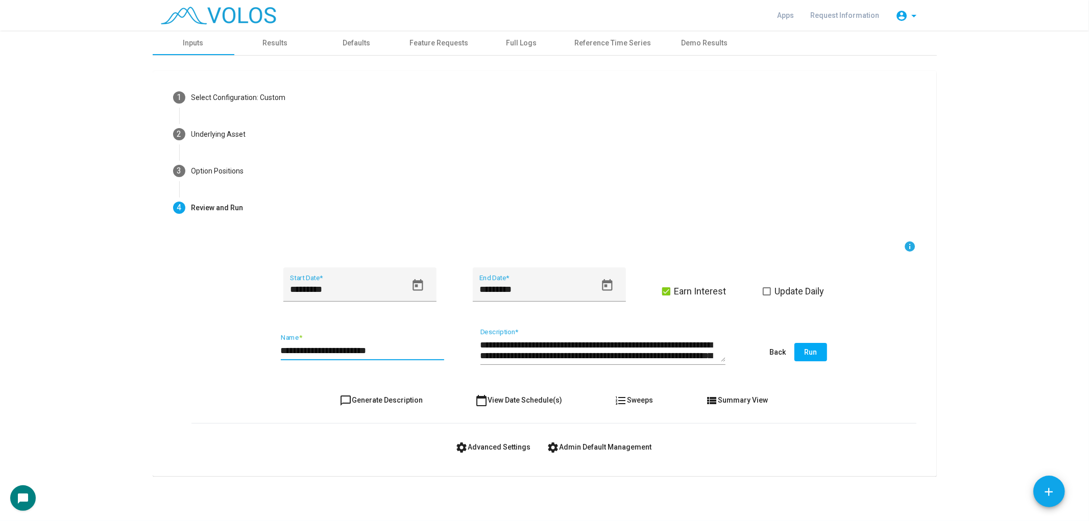
click at [366, 350] on input "**********" at bounding box center [362, 351] width 163 height 10
type input "**********"
click at [389, 396] on span "chat_bubble_outline Generate Description" at bounding box center [380, 400] width 83 height 8
type textarea "**********"
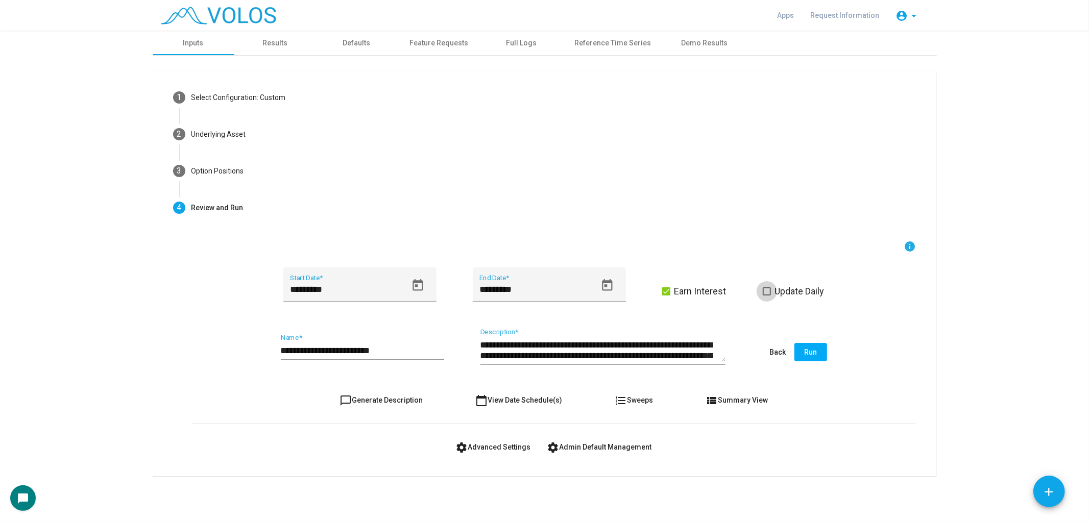
click at [543, 289] on span "Update Daily" at bounding box center [800, 291] width 50 height 12
click at [417, 289] on icon "Open calendar" at bounding box center [417, 285] width 10 height 12
click at [311, 324] on span "MAY 2007" at bounding box center [303, 324] width 21 height 8
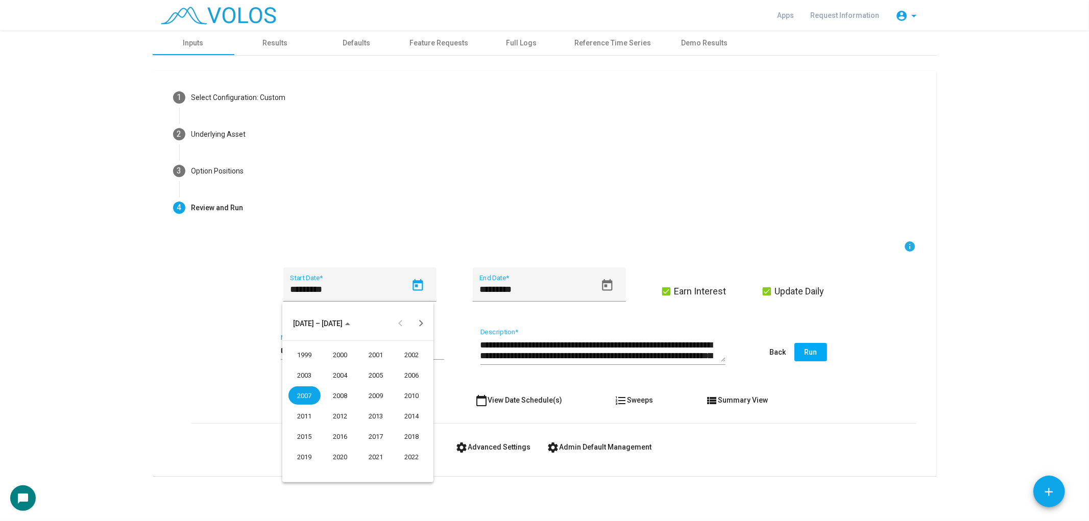
click at [307, 352] on div "1999" at bounding box center [304, 355] width 32 height 18
click at [411, 374] on div "APR" at bounding box center [412, 375] width 32 height 18
click at [380, 410] on div "15" at bounding box center [378, 408] width 18 height 18
type input "*********"
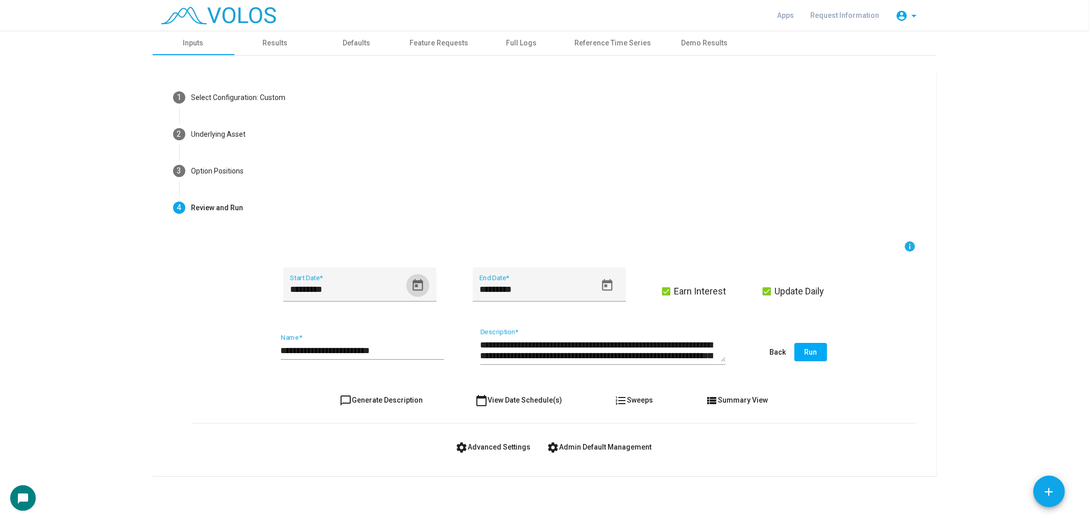
click at [543, 346] on button "Run" at bounding box center [810, 352] width 33 height 18
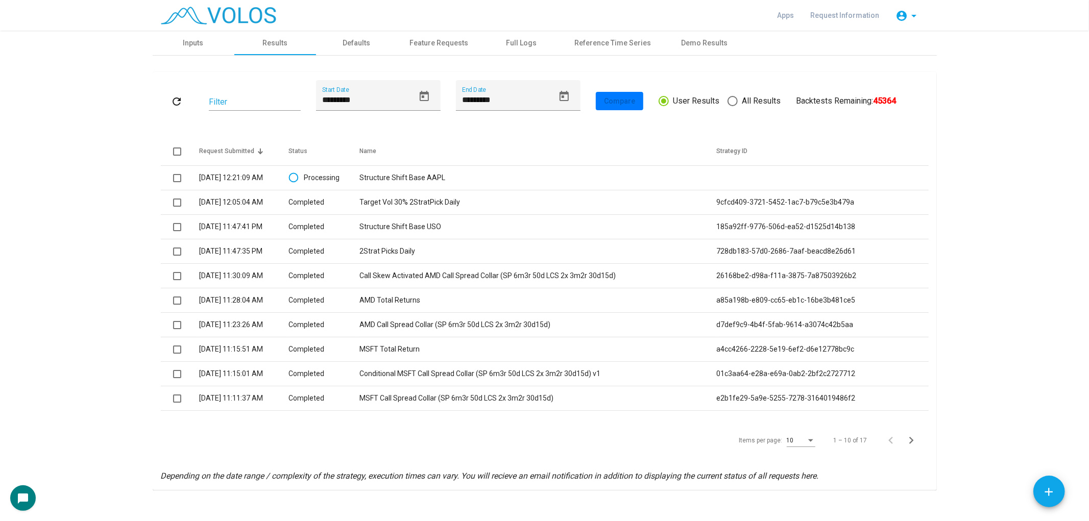
click at [171, 99] on mat-icon "refresh" at bounding box center [177, 101] width 12 height 12
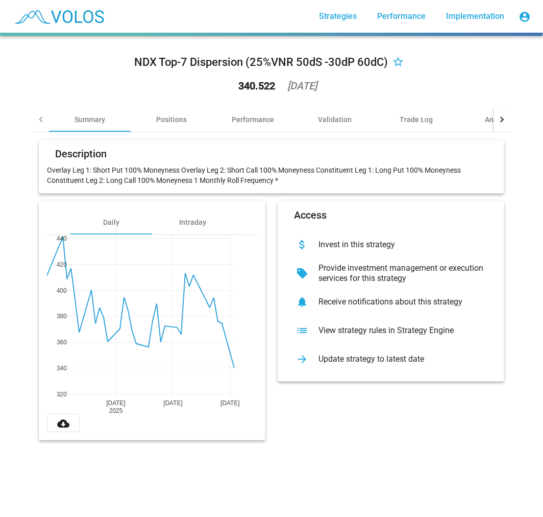
click at [52, 317] on div "May 4 2025 May 18 Jun 1 400 320 340 360 380 420 440" at bounding box center [152, 324] width 210 height 179
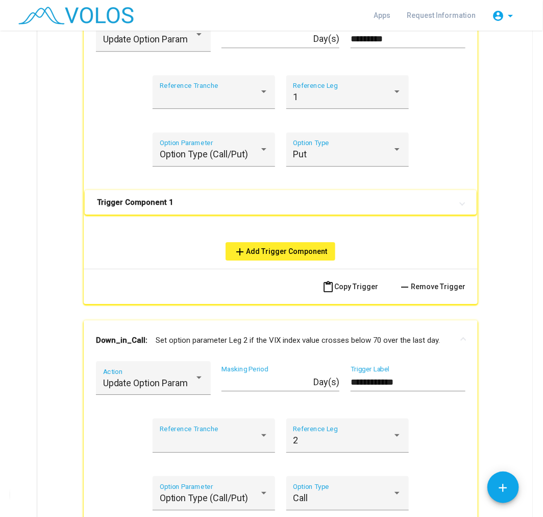
scroll to position [964, 0]
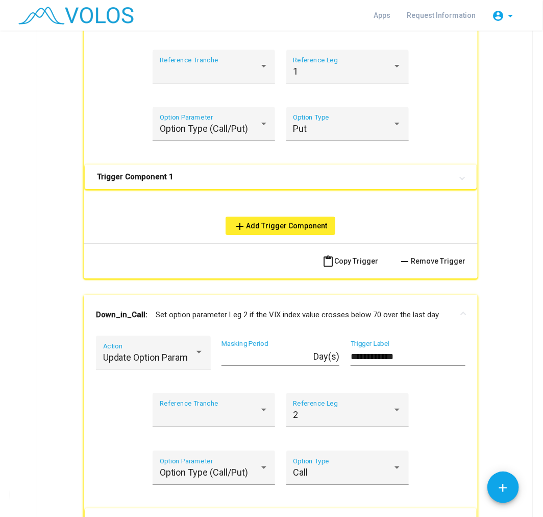
click at [308, 172] on mat-panel-title "Trigger Component 1" at bounding box center [274, 177] width 355 height 10
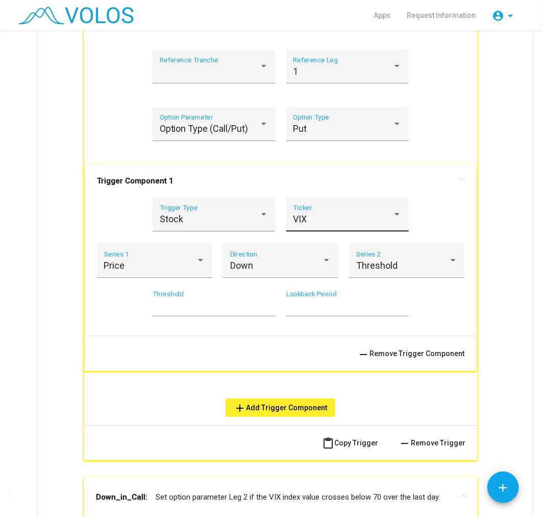
click at [307, 214] on div "VIX" at bounding box center [343, 219] width 100 height 10
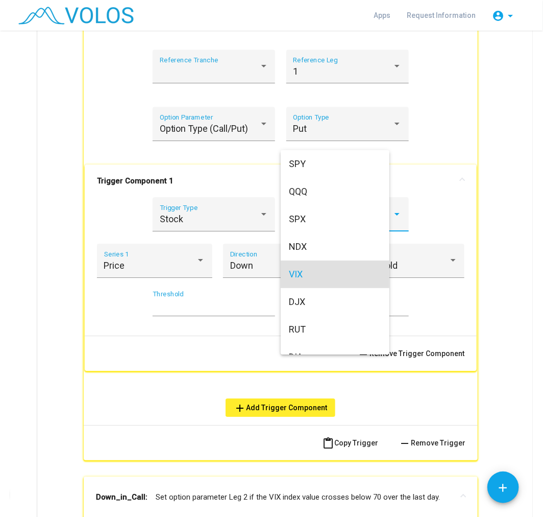
scroll to position [59, 0]
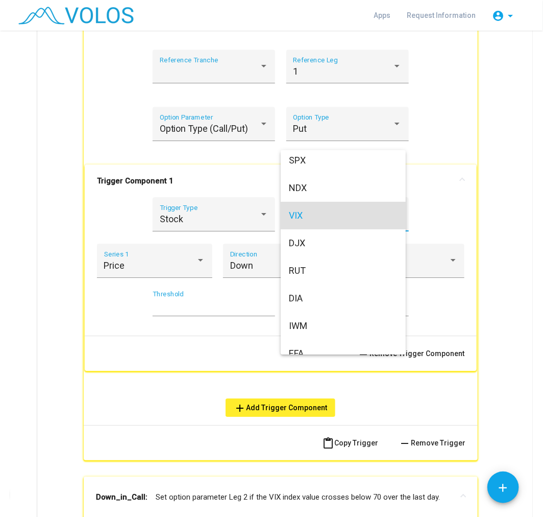
click at [216, 207] on div at bounding box center [271, 258] width 543 height 517
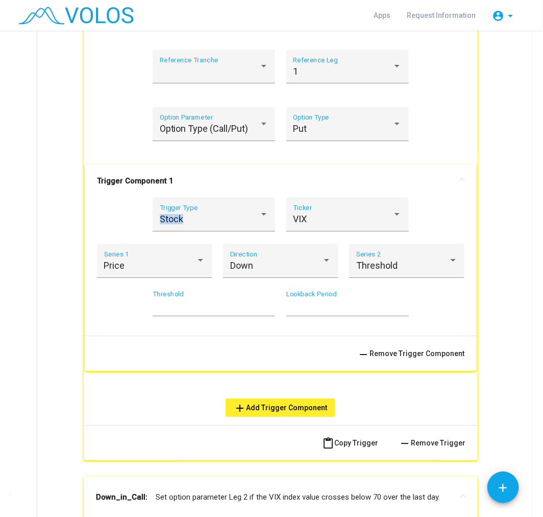
click at [216, 207] on div "Stock Trigger Type" at bounding box center [214, 217] width 109 height 27
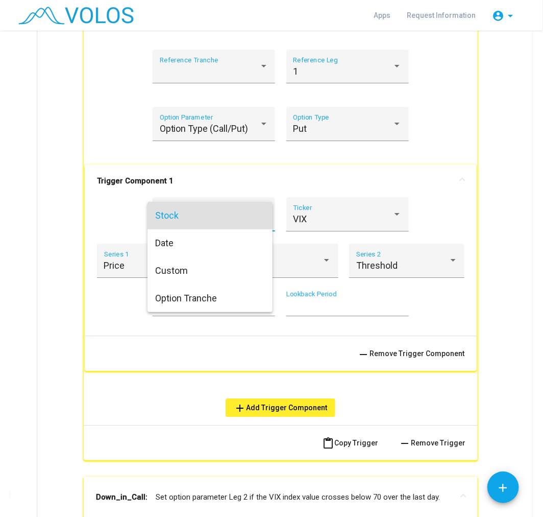
click at [216, 207] on span "Stock" at bounding box center [210, 216] width 109 height 28
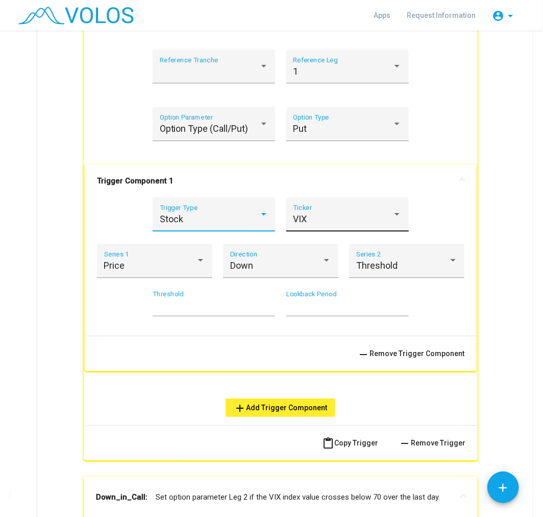
click at [293, 213] on span "VIX" at bounding box center [300, 218] width 14 height 11
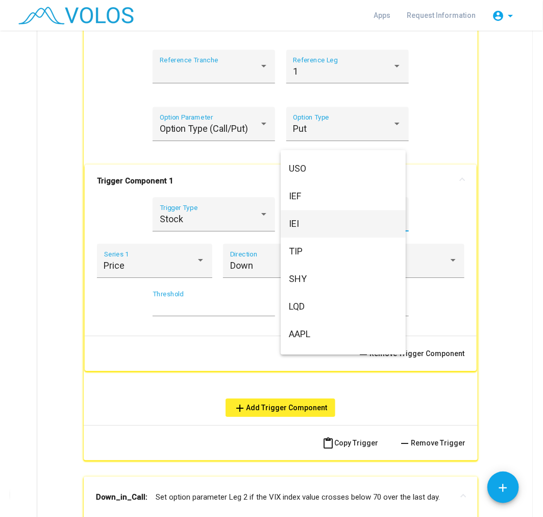
scroll to position [907, 0]
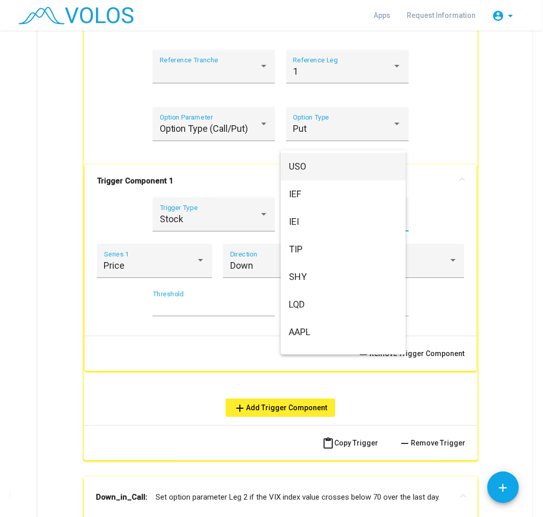
click at [338, 170] on span "USO" at bounding box center [343, 167] width 109 height 28
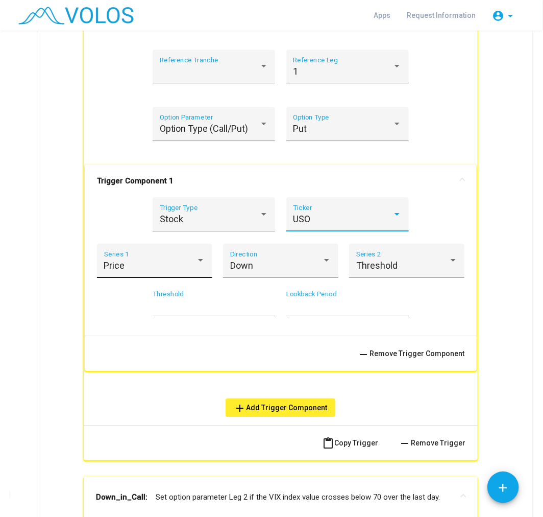
click at [155, 264] on div "Price" at bounding box center [150, 265] width 92 height 10
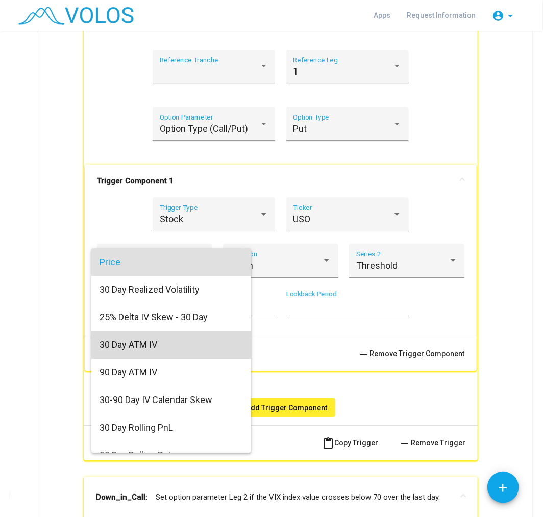
click at [186, 339] on span "30 Day ATM IV" at bounding box center [171, 345] width 143 height 28
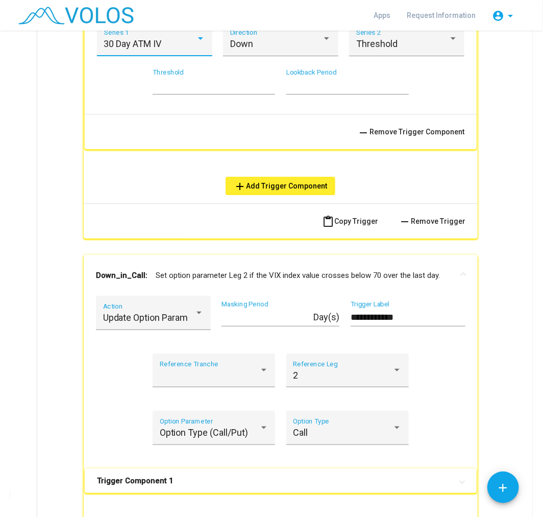
scroll to position [1304, 0]
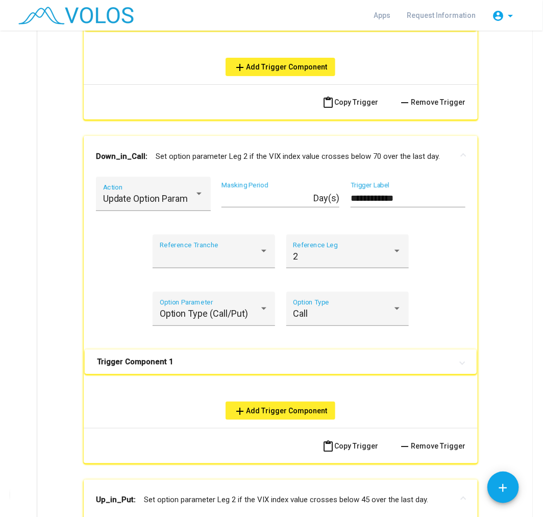
click at [165, 356] on mat-panel-title "Trigger Component 1" at bounding box center [274, 361] width 355 height 10
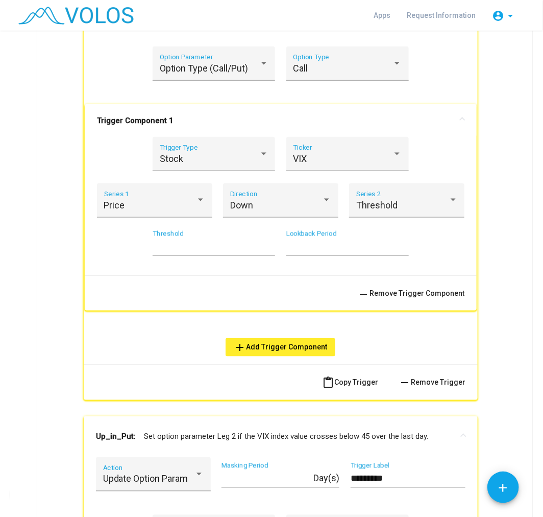
scroll to position [1588, 0]
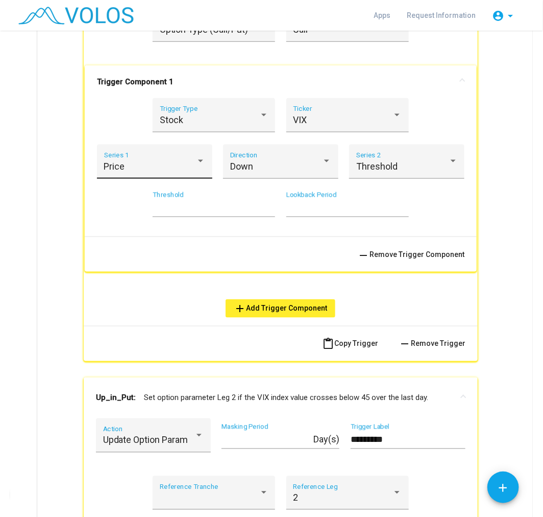
click at [174, 161] on div "Price" at bounding box center [150, 166] width 92 height 10
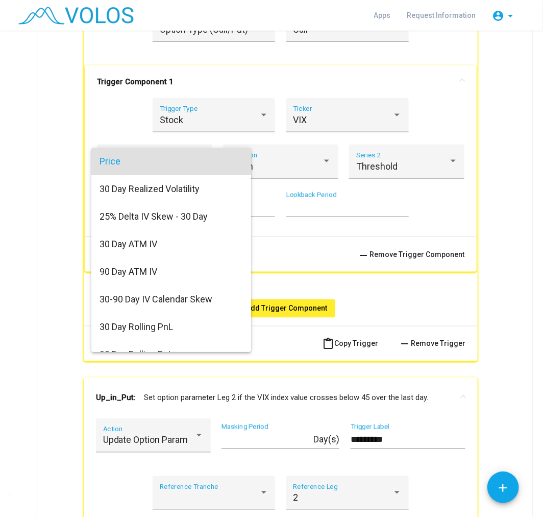
click at [332, 105] on div at bounding box center [271, 258] width 543 height 517
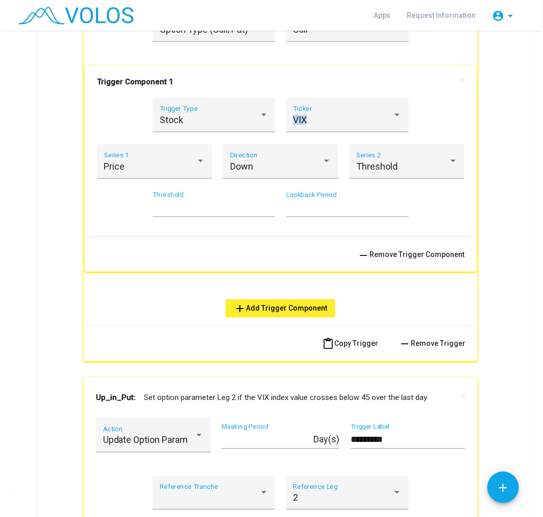
click at [332, 105] on div "VIX Ticker" at bounding box center [347, 118] width 109 height 27
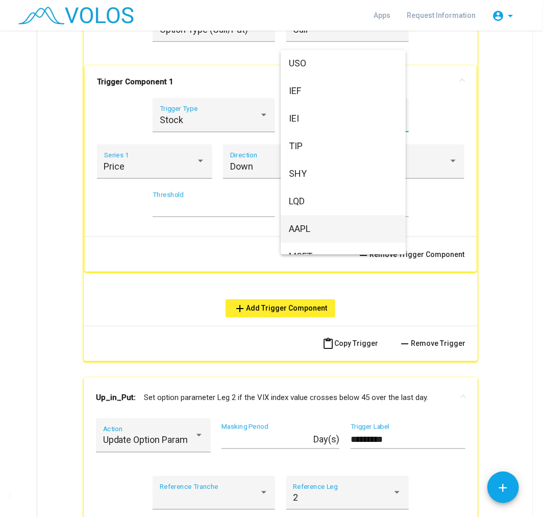
scroll to position [910, 0]
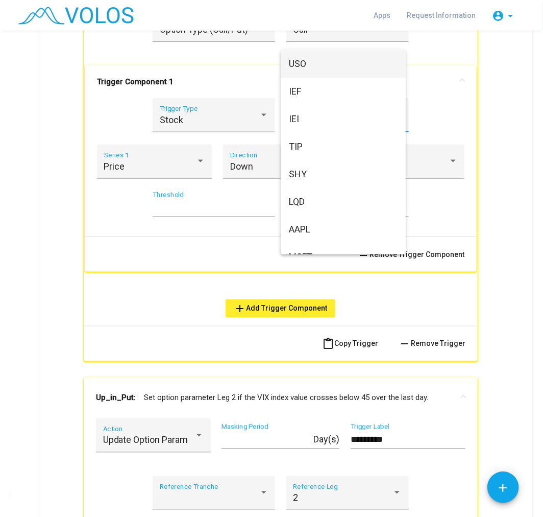
click at [331, 65] on span "USO" at bounding box center [343, 64] width 109 height 28
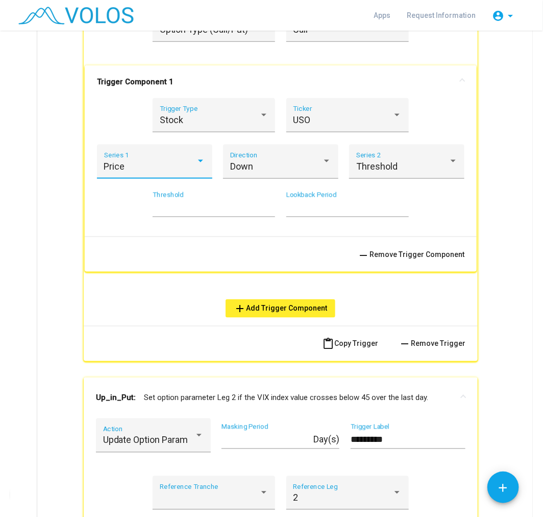
click at [171, 161] on div "Price" at bounding box center [150, 166] width 92 height 10
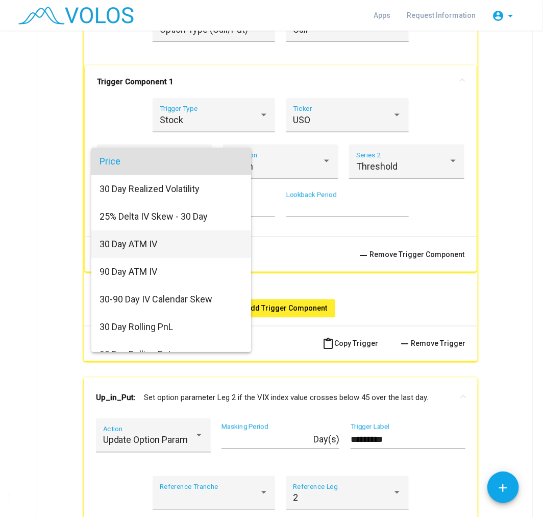
click at [159, 243] on span "30 Day ATM IV" at bounding box center [171, 244] width 143 height 28
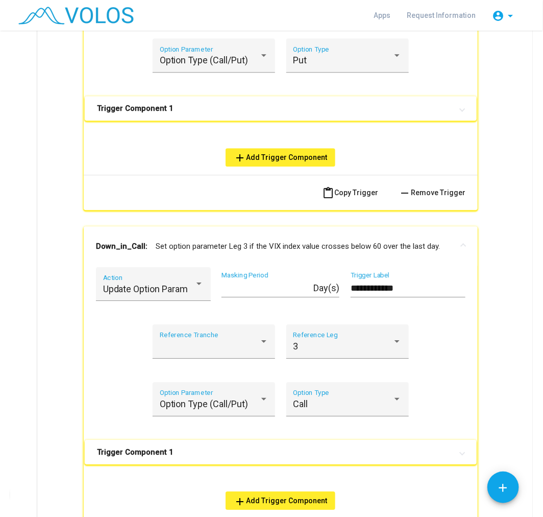
scroll to position [2099, 0]
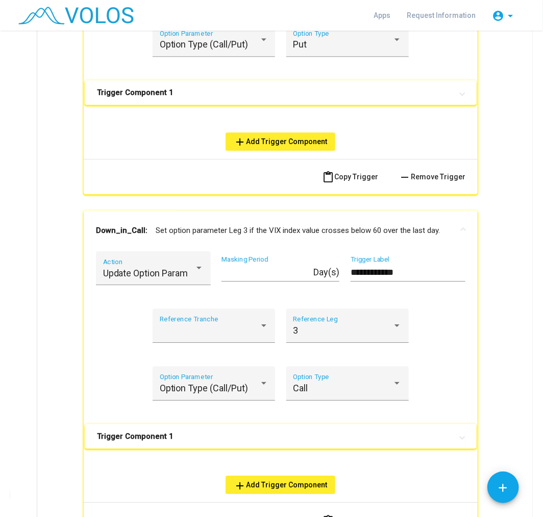
click at [190, 87] on mat-panel-title "Trigger Component 1" at bounding box center [274, 92] width 355 height 10
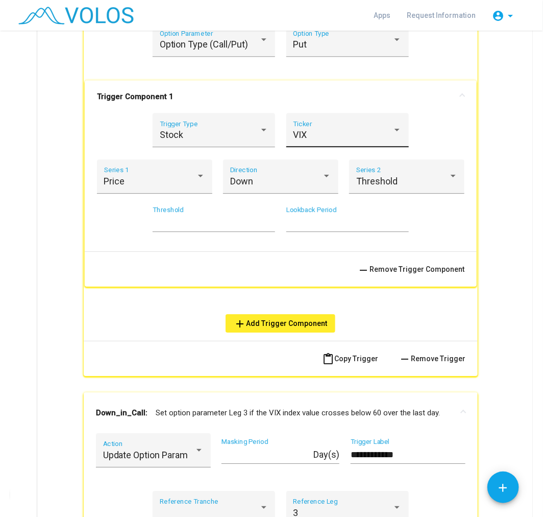
click at [358, 133] on div "VIX" at bounding box center [343, 135] width 100 height 10
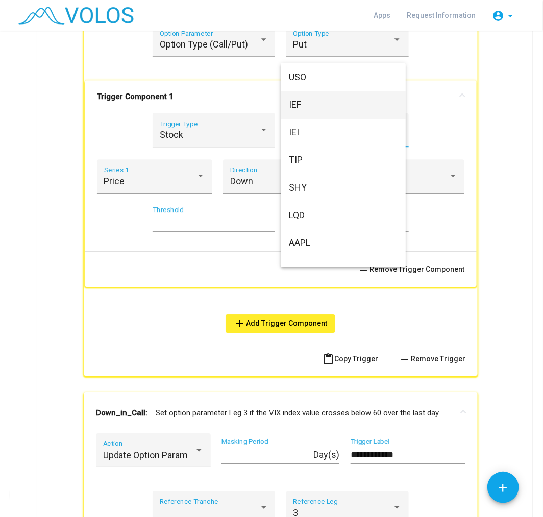
scroll to position [910, 0]
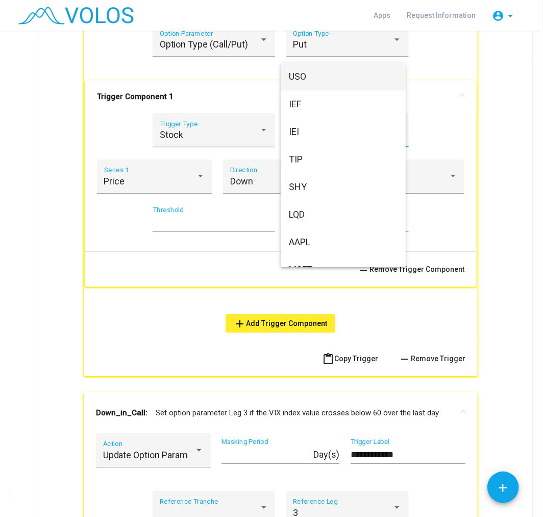
click at [354, 87] on span "USO" at bounding box center [343, 77] width 109 height 28
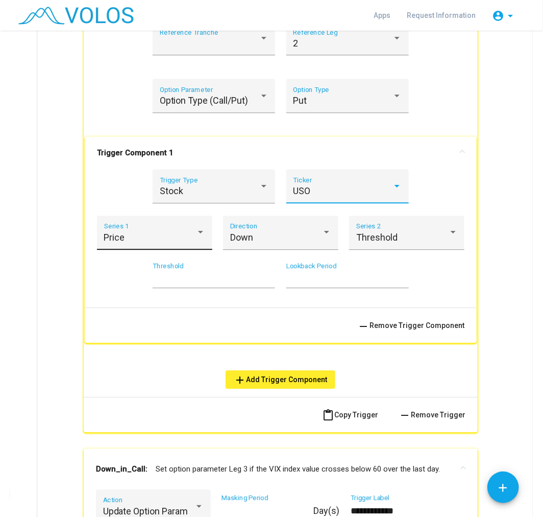
scroll to position [2042, 0]
click at [164, 233] on div "Price" at bounding box center [150, 238] width 92 height 10
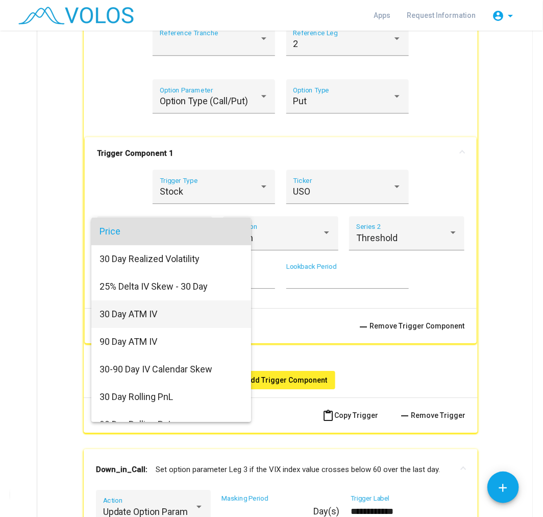
click at [157, 323] on span "30 Day ATM IV" at bounding box center [171, 314] width 143 height 28
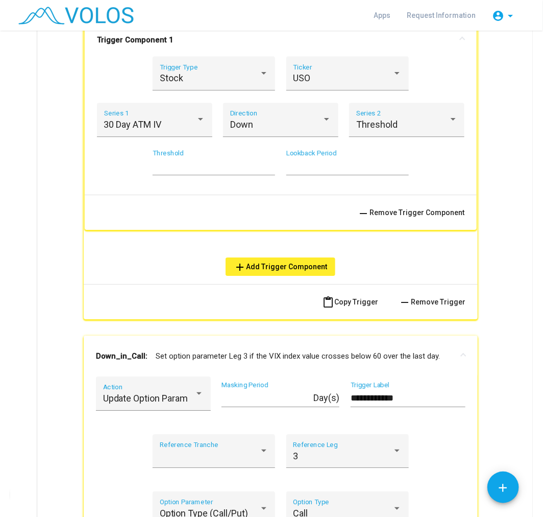
scroll to position [2609, 0]
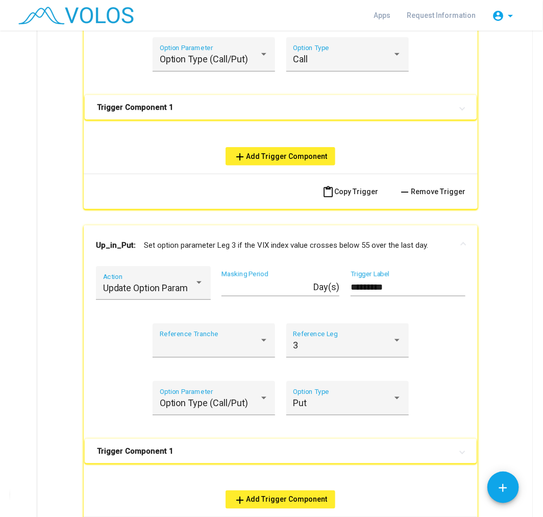
click at [235, 102] on mat-panel-title "Trigger Component 1" at bounding box center [274, 107] width 355 height 10
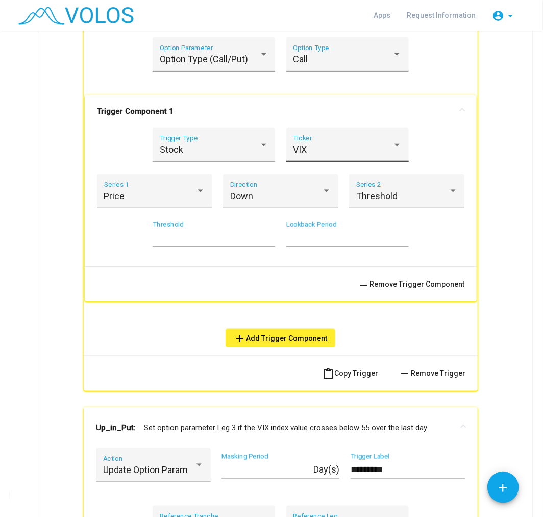
click at [318, 144] on div "VIX" at bounding box center [343, 149] width 100 height 10
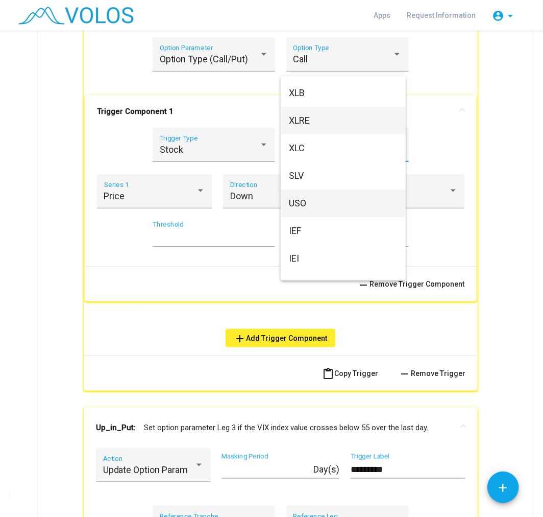
click at [335, 200] on span "USO" at bounding box center [343, 203] width 109 height 28
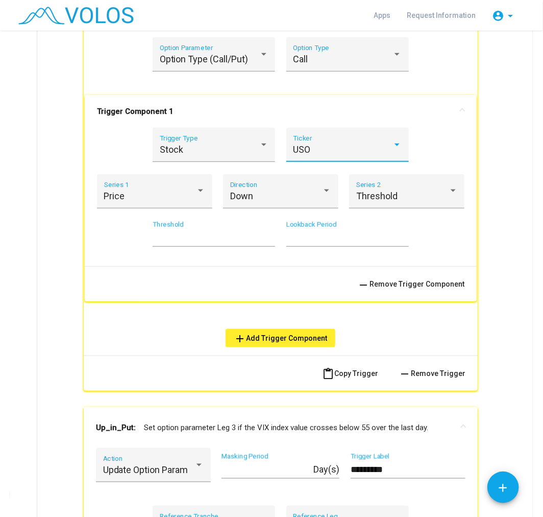
scroll to position [807, 0]
click at [153, 181] on div "Price Series 1" at bounding box center [155, 194] width 102 height 27
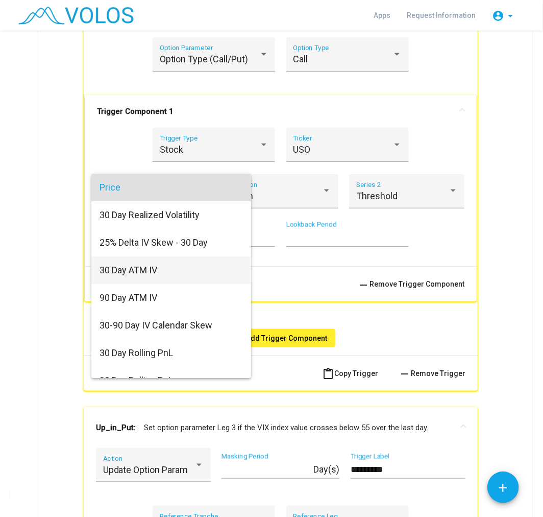
click at [149, 264] on span "30 Day ATM IV" at bounding box center [171, 270] width 143 height 28
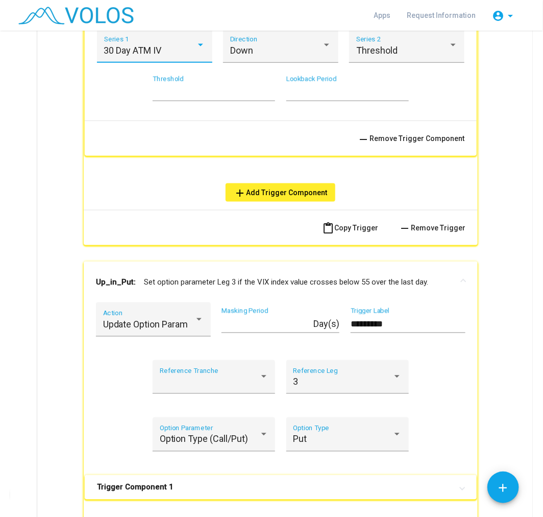
scroll to position [2836, 0]
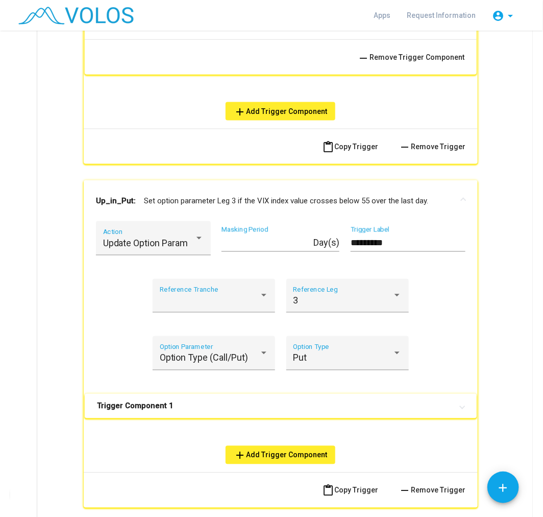
click at [175, 401] on mat-panel-title "Trigger Component 1" at bounding box center [274, 406] width 355 height 10
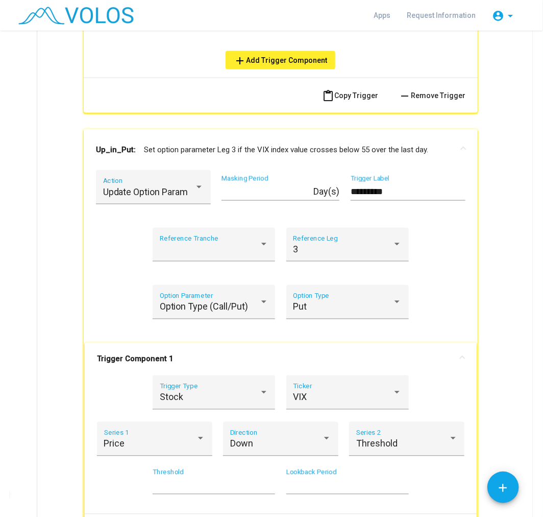
scroll to position [3063, 0]
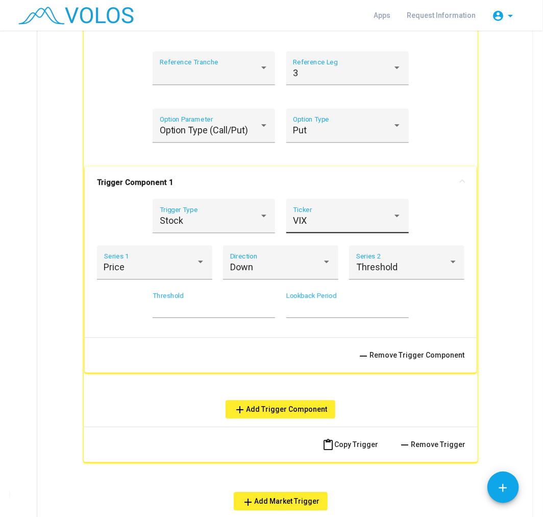
click at [322, 221] on div "VIX Ticker" at bounding box center [347, 219] width 109 height 27
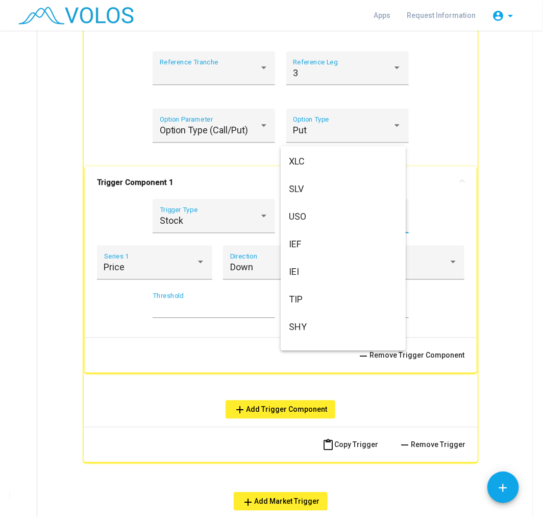
scroll to position [910, 0]
click at [313, 163] on span "USO" at bounding box center [343, 160] width 109 height 28
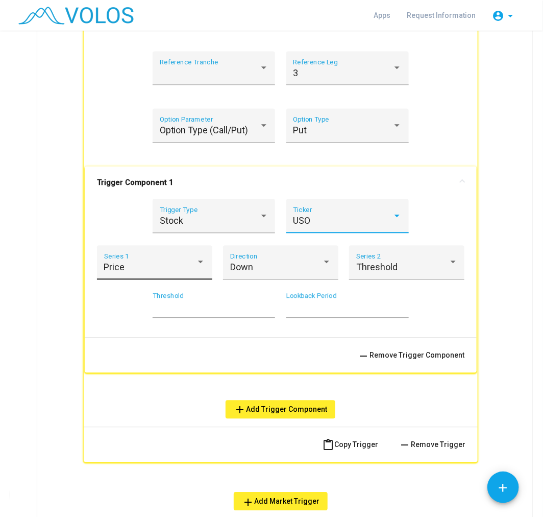
click at [172, 262] on div "Price" at bounding box center [150, 267] width 92 height 10
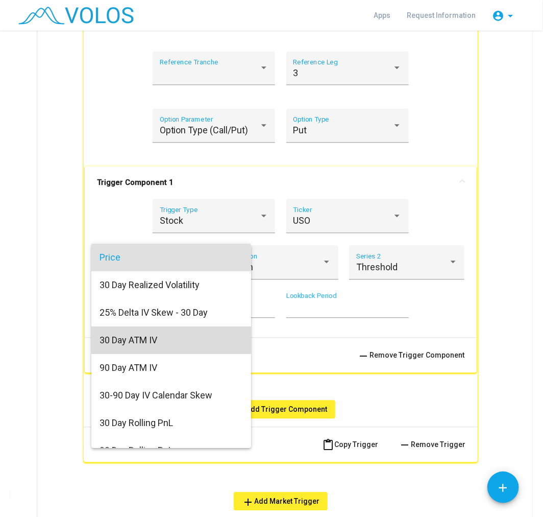
click at [205, 342] on span "30 Day ATM IV" at bounding box center [171, 340] width 143 height 28
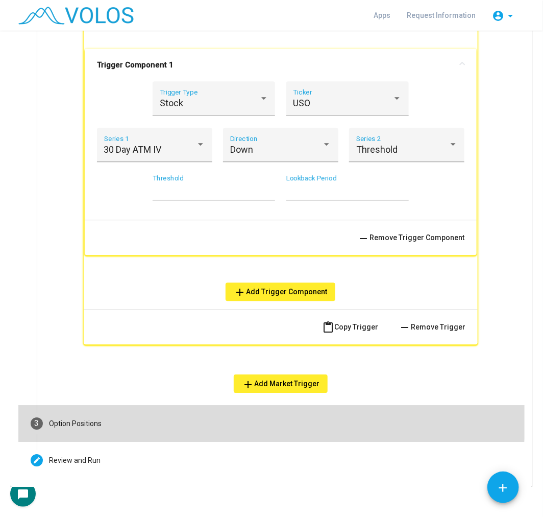
click at [249, 406] on mat-step-header "3 Option Positions" at bounding box center [271, 423] width 506 height 37
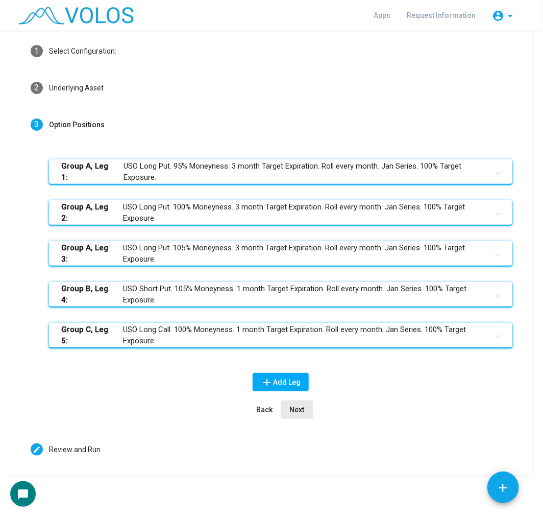
click at [294, 410] on span "Next" at bounding box center [297, 409] width 15 height 8
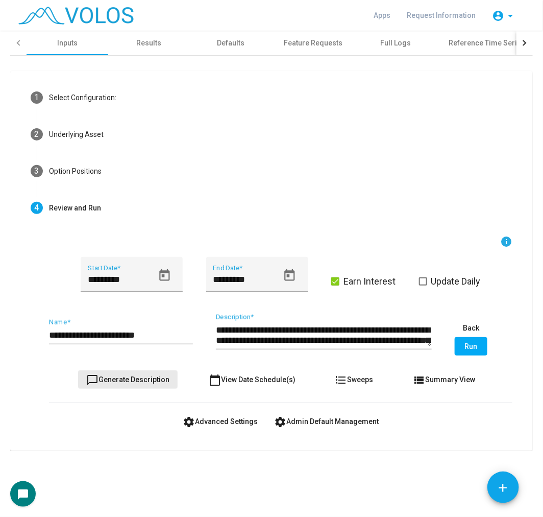
click at [151, 371] on button "chat_bubble_outline Generate Description" at bounding box center [128, 379] width 100 height 18
type textarea "**********"
click at [184, 337] on input "**********" at bounding box center [121, 335] width 144 height 10
click at [425, 284] on span at bounding box center [423, 281] width 8 height 8
click at [162, 275] on icon "Open calendar" at bounding box center [164, 275] width 10 height 12
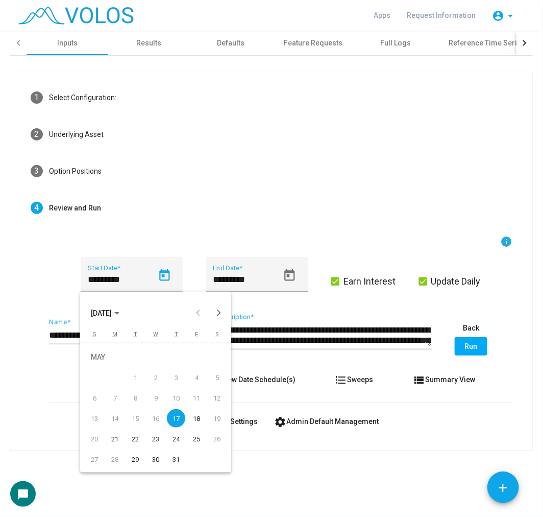
click at [191, 421] on div "18" at bounding box center [196, 418] width 18 height 18
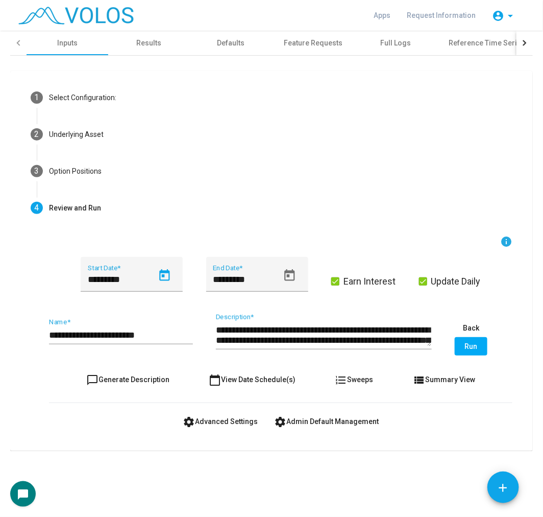
type input "*********"
click at [228, 416] on button "settings Advanced Settings" at bounding box center [220, 421] width 91 height 18
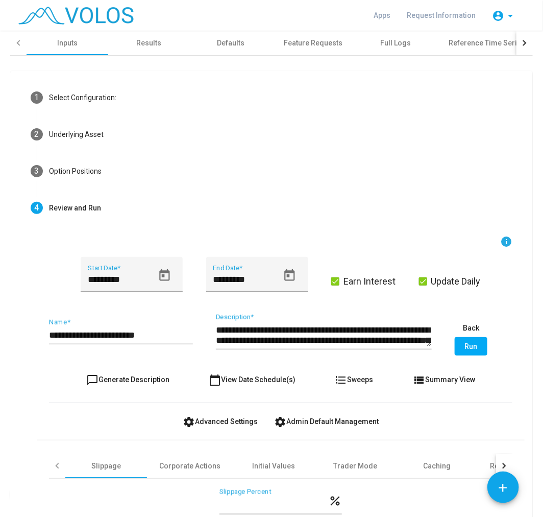
click at [416, 375] on mat-icon "view_list" at bounding box center [419, 380] width 12 height 12
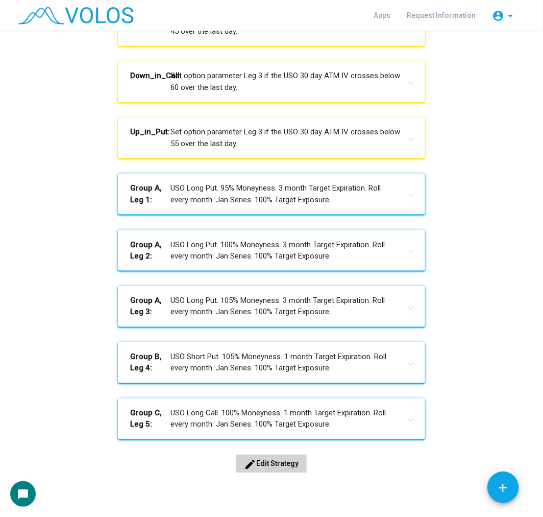
scroll to position [342, 0]
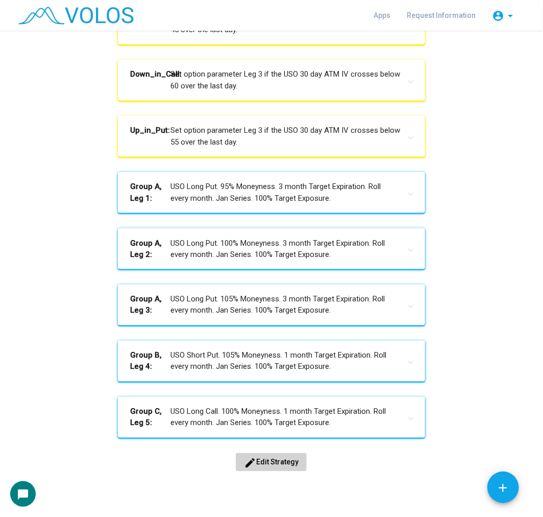
click at [284, 455] on button "edit Edit Strategy" at bounding box center [271, 462] width 71 height 18
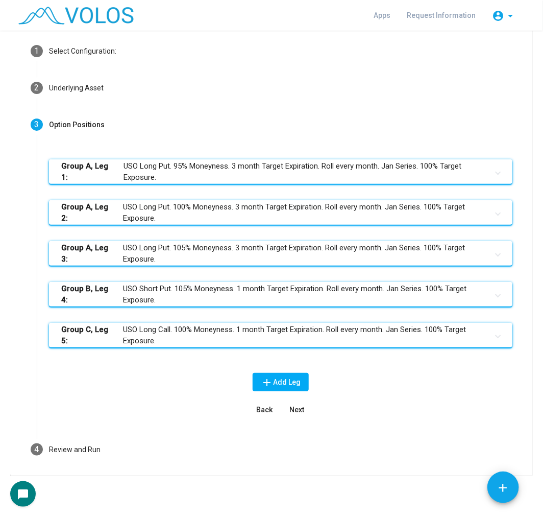
scroll to position [46, 0]
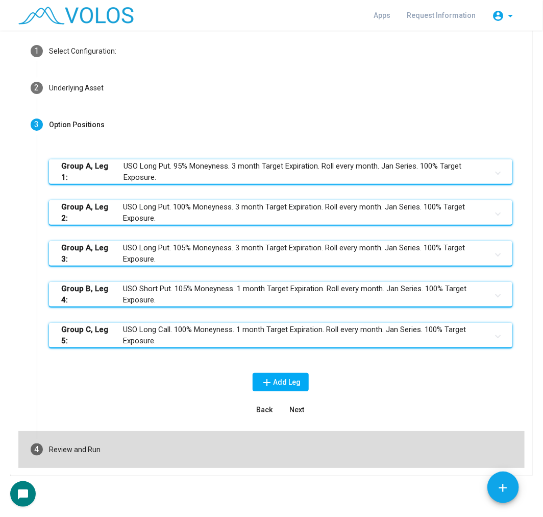
click at [290, 439] on mat-step-header "4 Review and Run" at bounding box center [271, 449] width 506 height 37
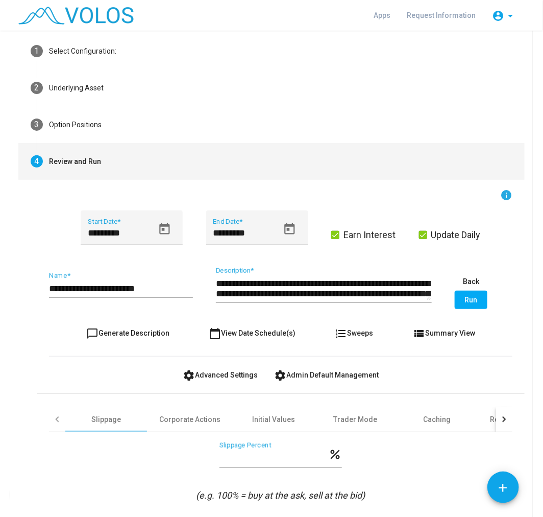
click at [138, 330] on span "chat_bubble_outline Generate Description" at bounding box center [127, 333] width 83 height 8
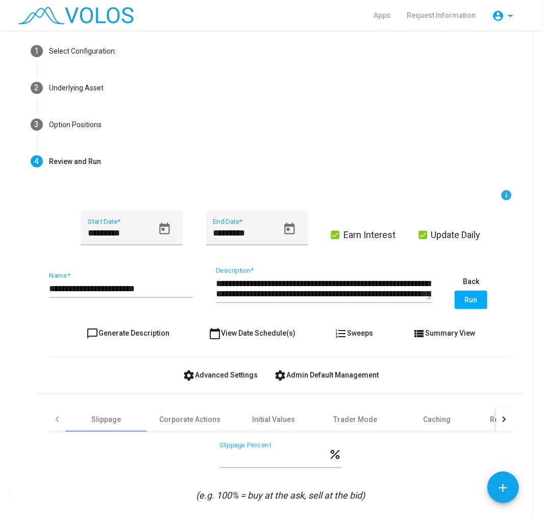
click at [470, 297] on span "Run" at bounding box center [471, 300] width 13 height 8
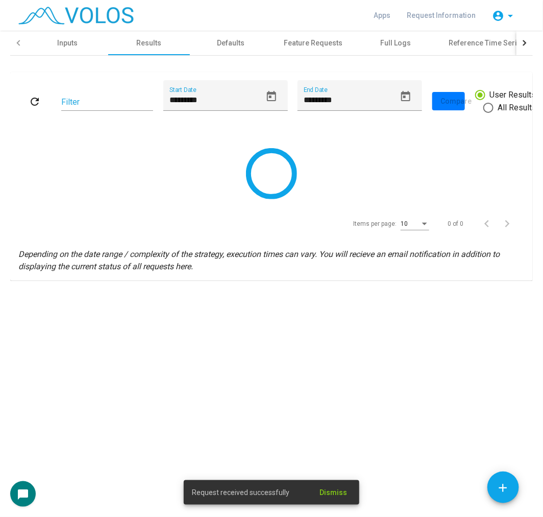
scroll to position [0, 0]
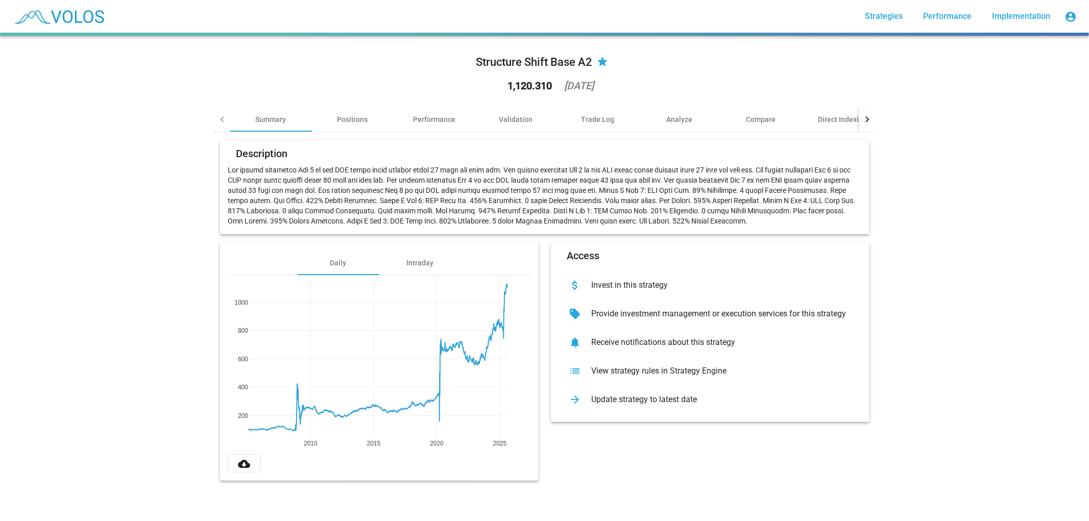
click at [361, 78] on div "Structure Shift Base A2 star 1,120.310 2025-08-11" at bounding box center [545, 75] width 662 height 63
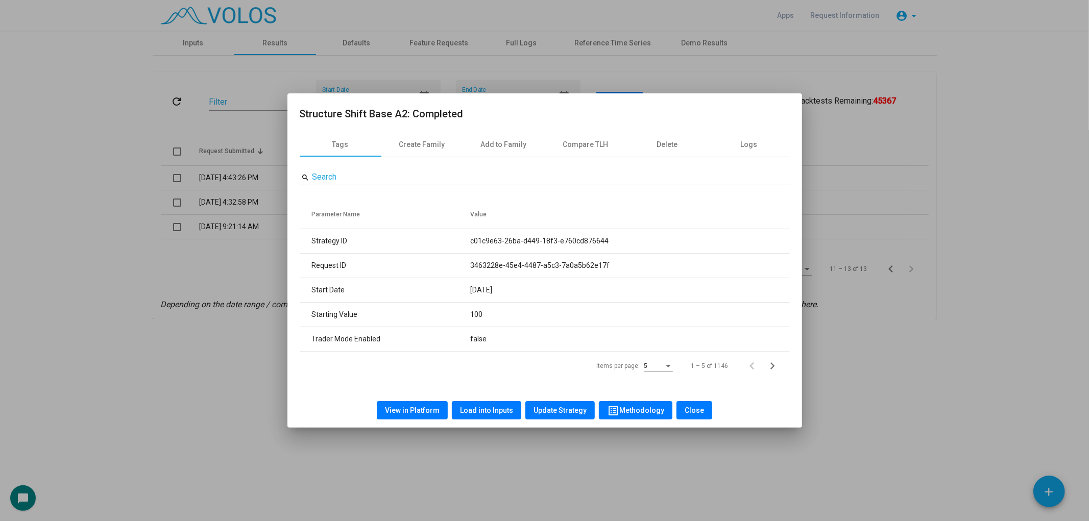
click at [156, 79] on div at bounding box center [544, 260] width 1089 height 521
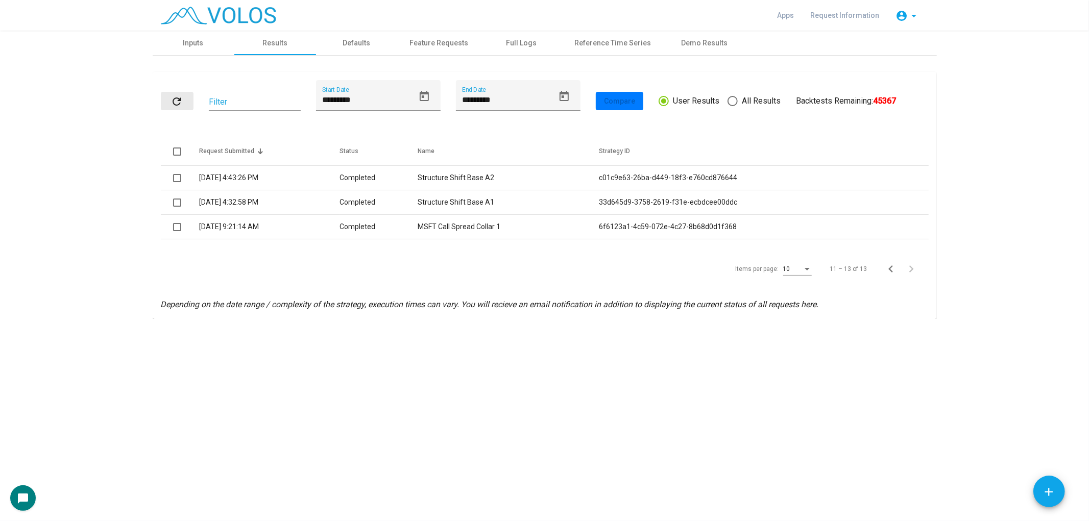
click at [190, 98] on button "refresh" at bounding box center [177, 101] width 33 height 18
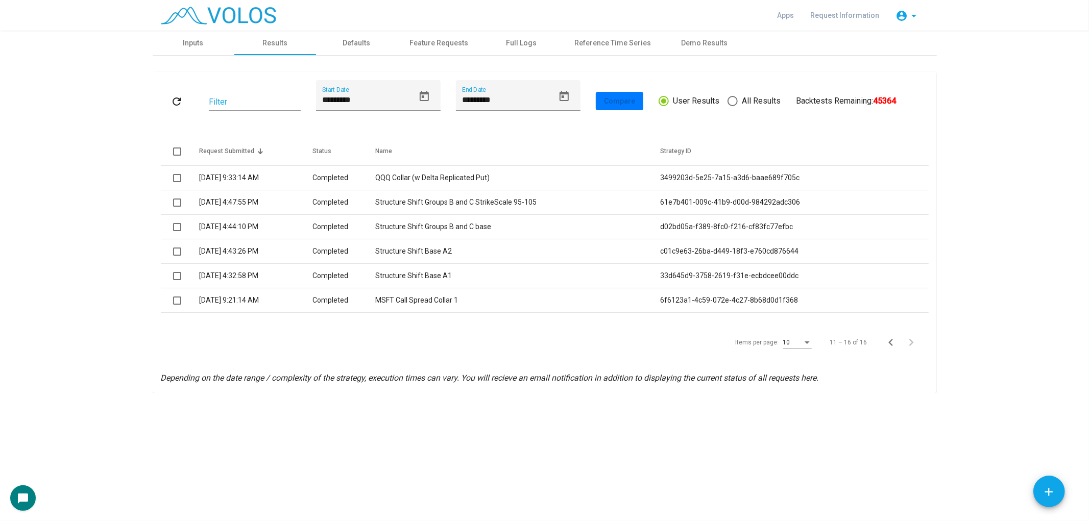
click at [155, 91] on mat-card "refresh Filter ********* Start Date ********* End Date Compare User Results All…" at bounding box center [545, 232] width 784 height 321
click at [166, 108] on button "refresh" at bounding box center [177, 101] width 33 height 18
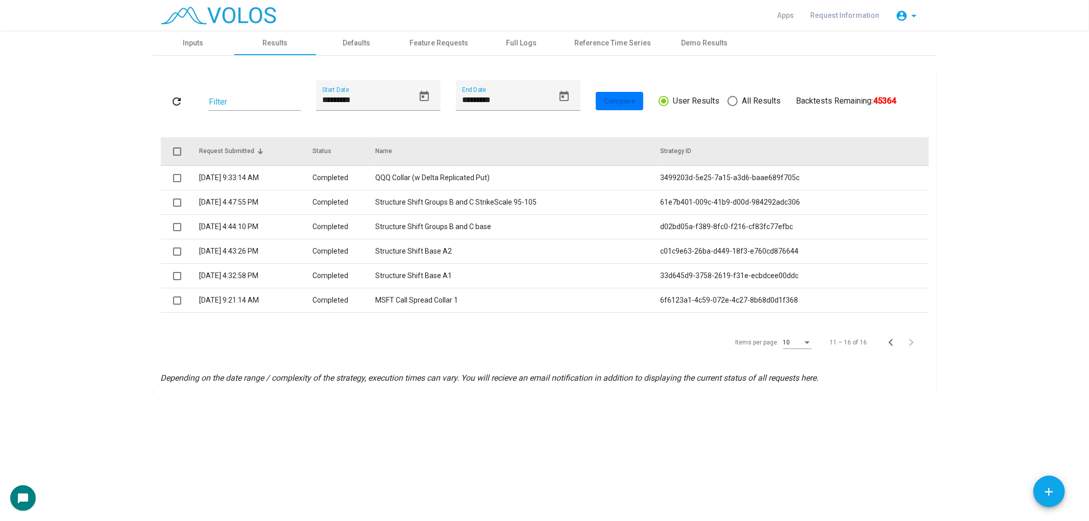
click at [223, 147] on div "Request Submitted" at bounding box center [226, 151] width 55 height 9
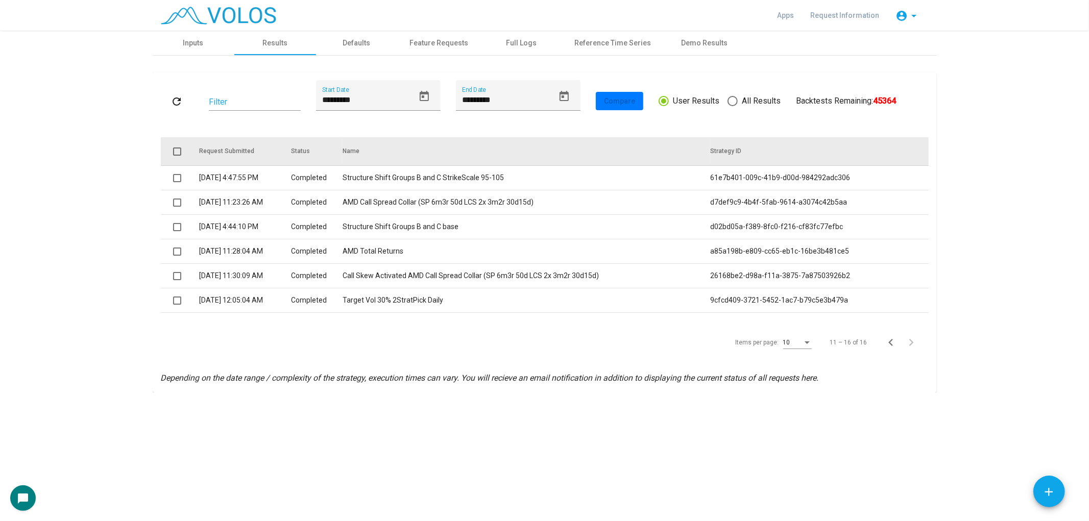
click at [223, 147] on div "Request Submitted" at bounding box center [226, 151] width 55 height 9
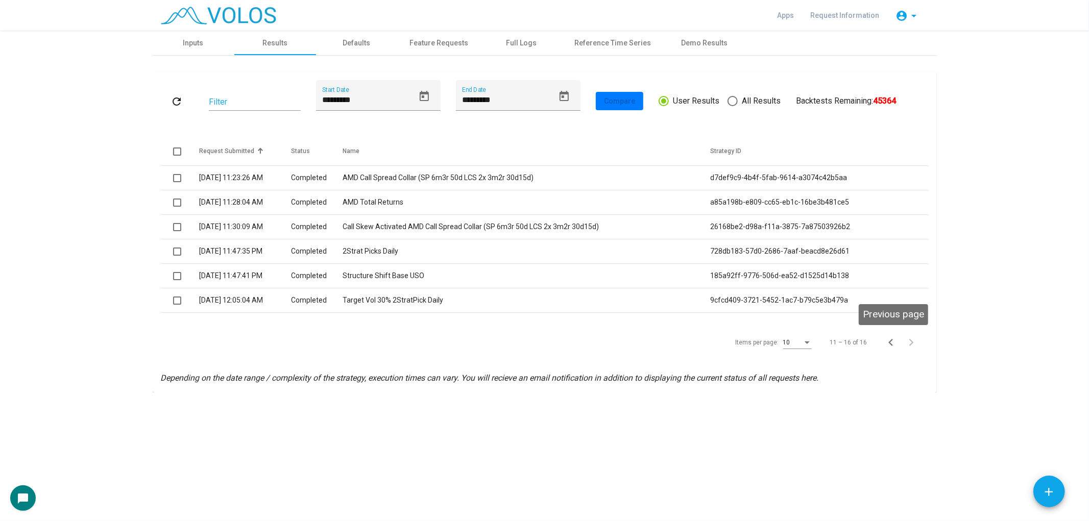
click at [543, 338] on icon "Previous page" at bounding box center [891, 342] width 14 height 14
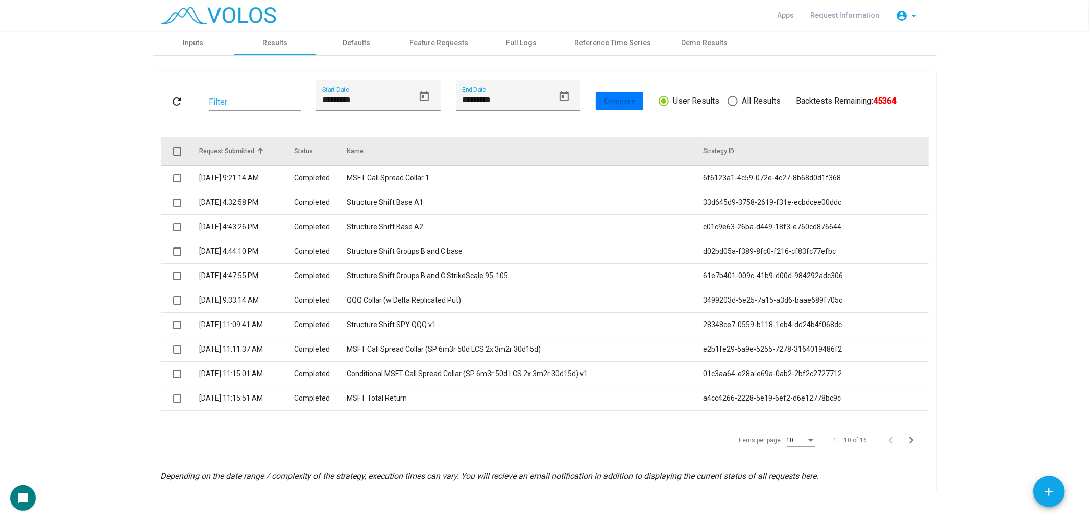
click at [231, 145] on th "Request Submitted" at bounding box center [246, 151] width 95 height 29
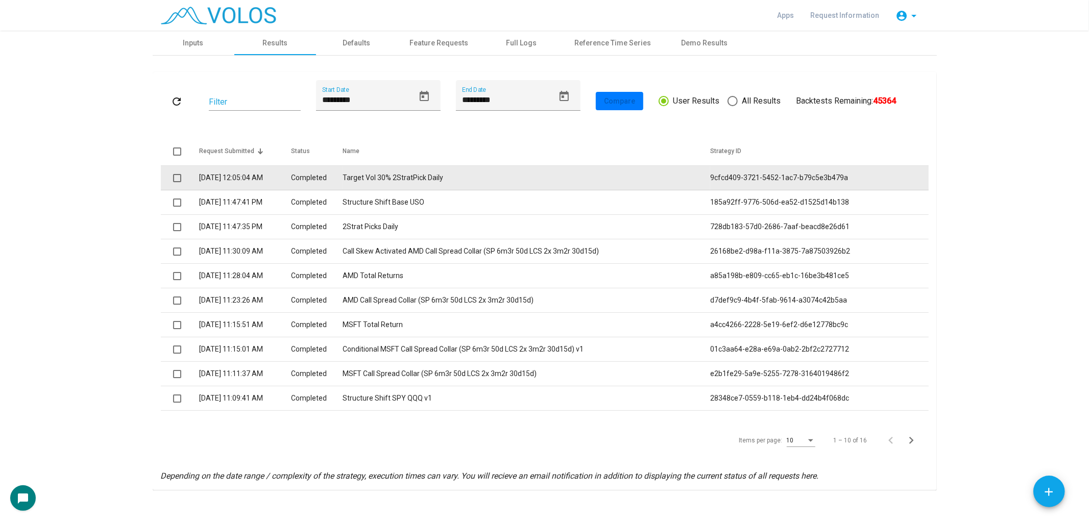
click at [228, 169] on td "8/19/2025 12:05:04 AM" at bounding box center [245, 178] width 92 height 25
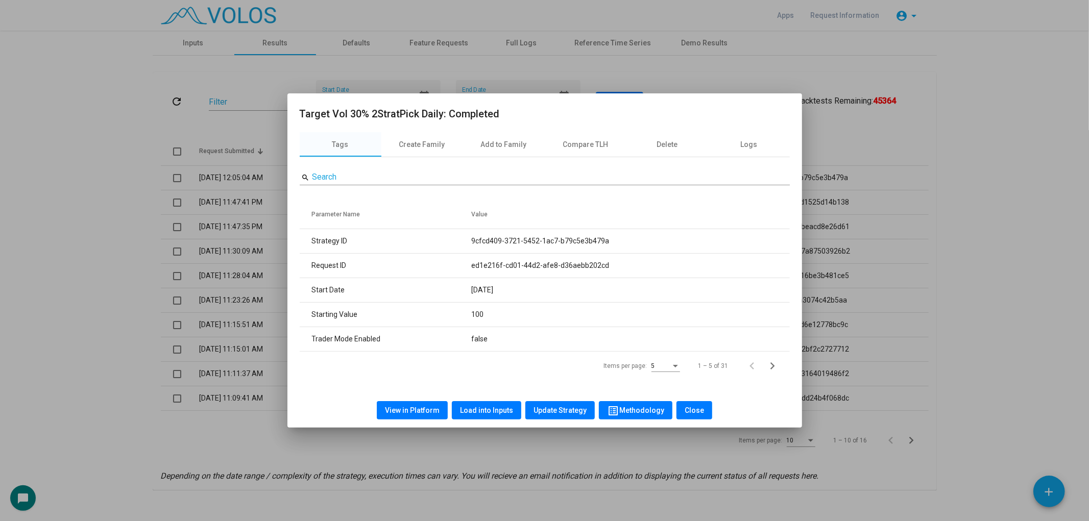
click at [415, 409] on span "View in Platform" at bounding box center [412, 410] width 55 height 8
click at [126, 60] on div at bounding box center [544, 260] width 1089 height 521
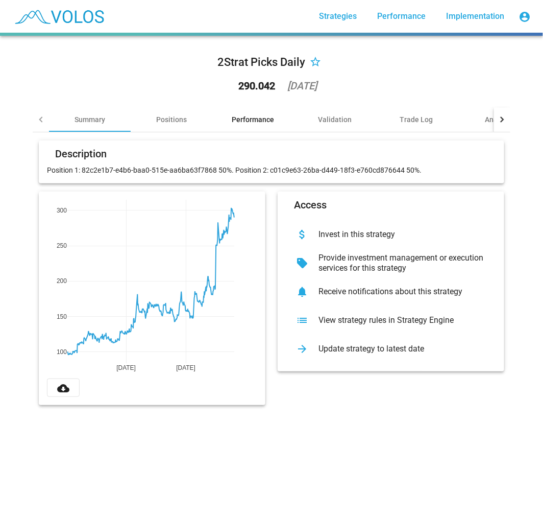
click at [249, 119] on div "Performance" at bounding box center [253, 119] width 42 height 10
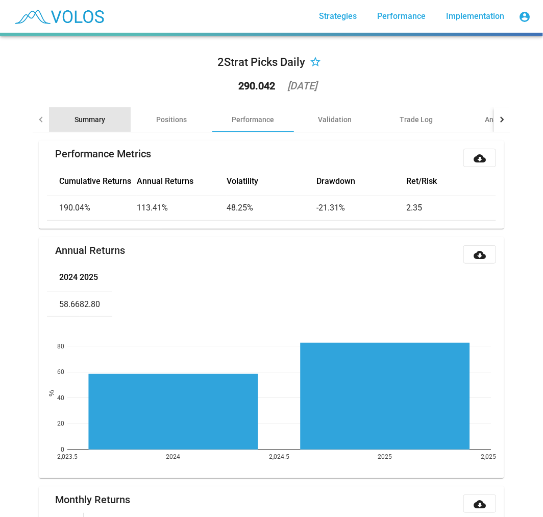
click at [97, 127] on div "Summary" at bounding box center [90, 119] width 82 height 25
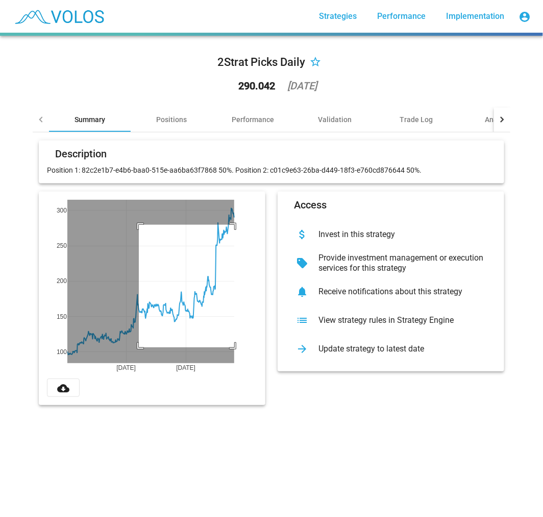
drag, startPoint x: 135, startPoint y: 347, endPoint x: 262, endPoint y: 212, distance: 185.6
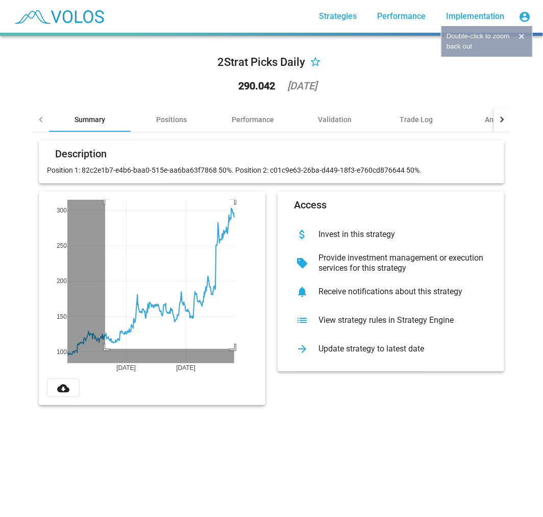
drag, startPoint x: 101, startPoint y: 349, endPoint x: 263, endPoint y: 186, distance: 229.2
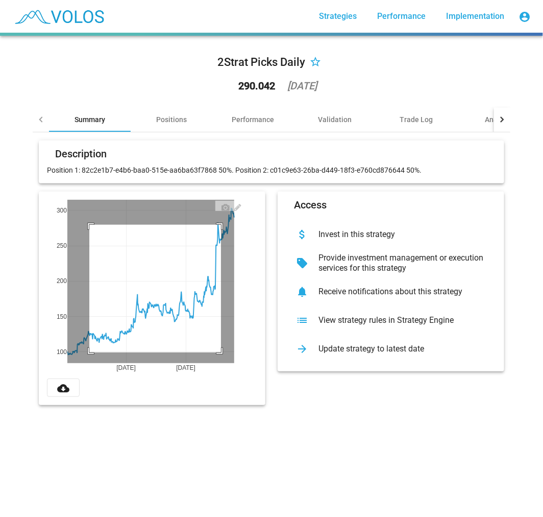
drag, startPoint x: 85, startPoint y: 352, endPoint x: 245, endPoint y: 207, distance: 216.1
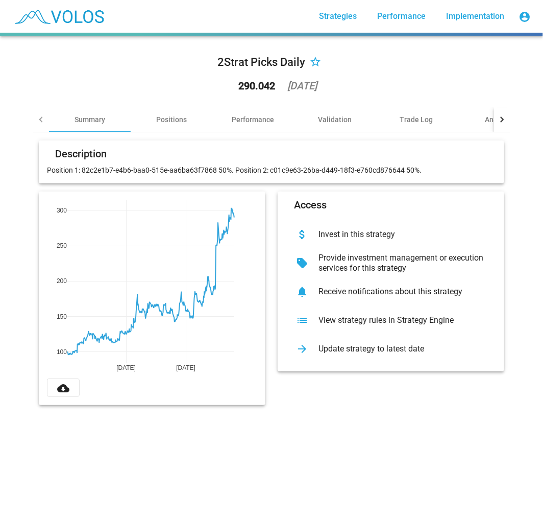
click at [311, 58] on mat-icon "star_border" at bounding box center [315, 63] width 12 height 12
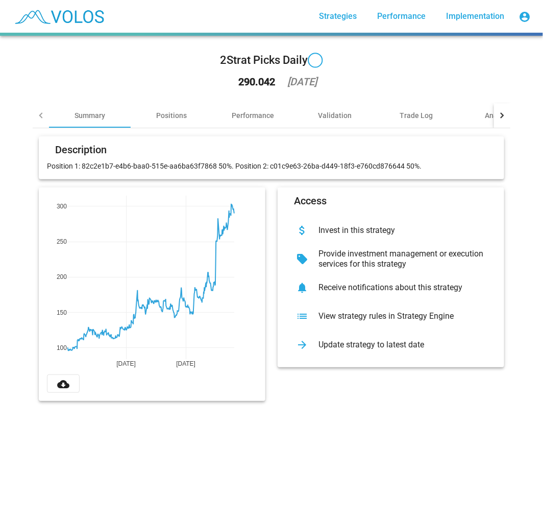
click at [368, 65] on div "2Strat Picks Daily 290.042 2025-05-30" at bounding box center [272, 73] width 478 height 59
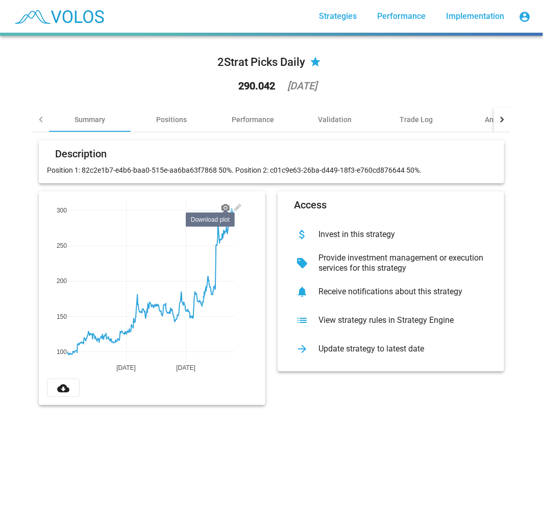
click at [222, 208] on icon at bounding box center [226, 207] width 8 height 8
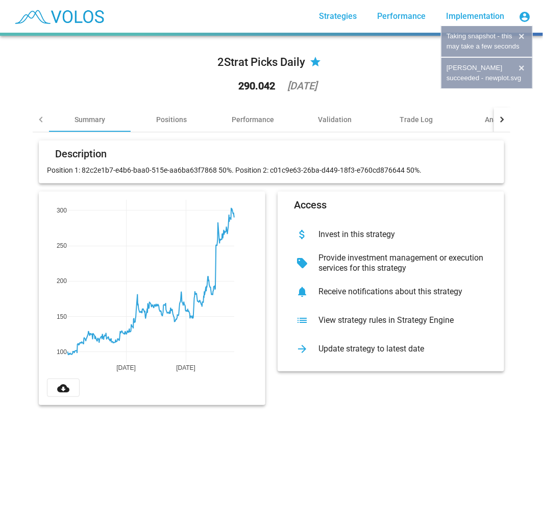
click at [354, 71] on div "2Strat Picks Daily star 290.042 2025-05-30" at bounding box center [272, 75] width 478 height 63
click at [212, 123] on div "Performance" at bounding box center [253, 119] width 82 height 25
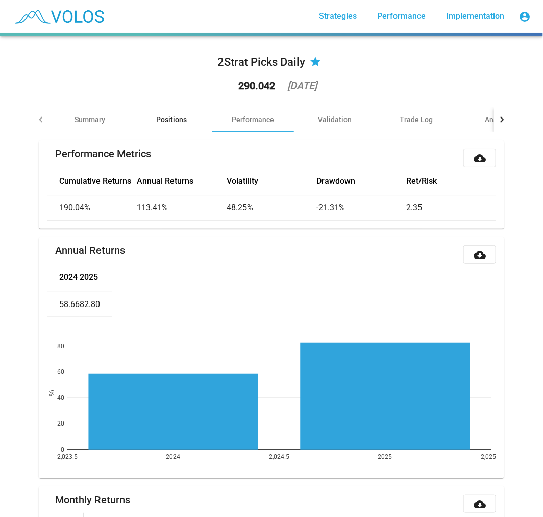
click at [178, 114] on div "Positions" at bounding box center [171, 119] width 31 height 10
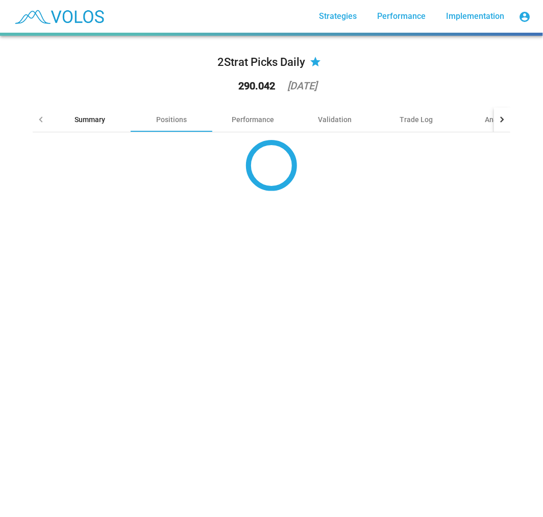
click at [109, 126] on div "Summary" at bounding box center [90, 119] width 82 height 25
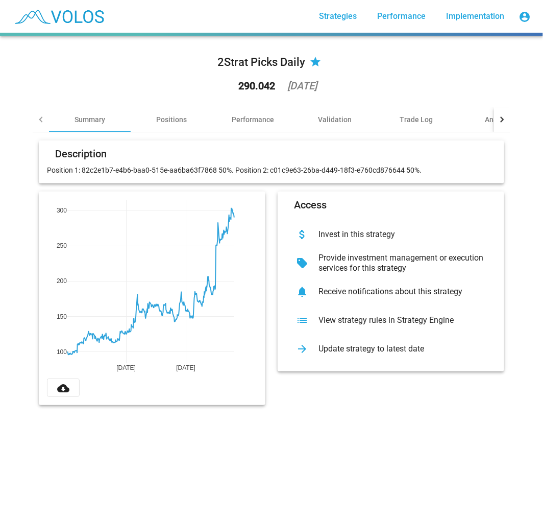
click at [240, 90] on div "290.042" at bounding box center [256, 86] width 37 height 10
click at [477, 122] on div "Analyze" at bounding box center [498, 119] width 82 height 25
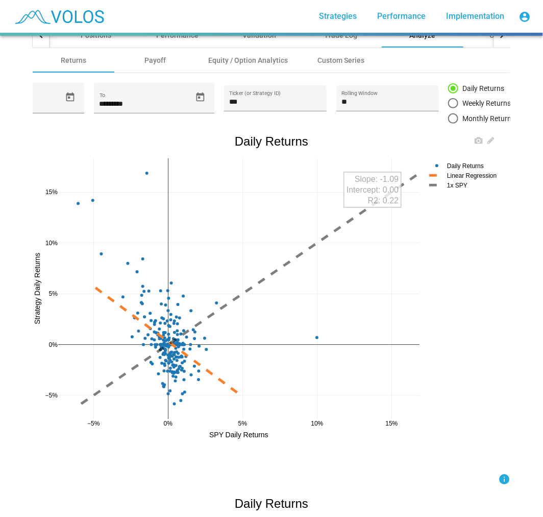
scroll to position [57, 0]
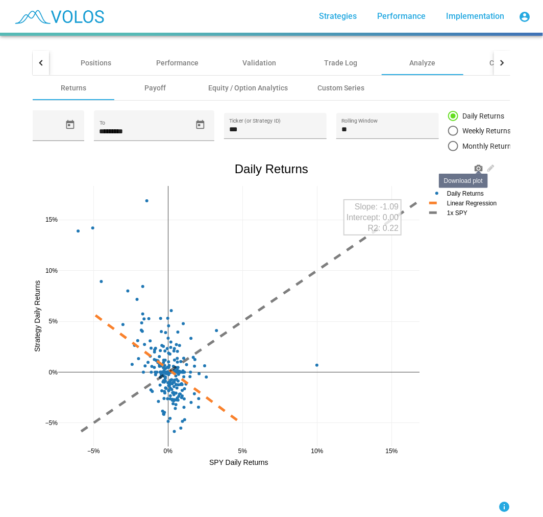
click at [475, 169] on icon at bounding box center [479, 168] width 8 height 8
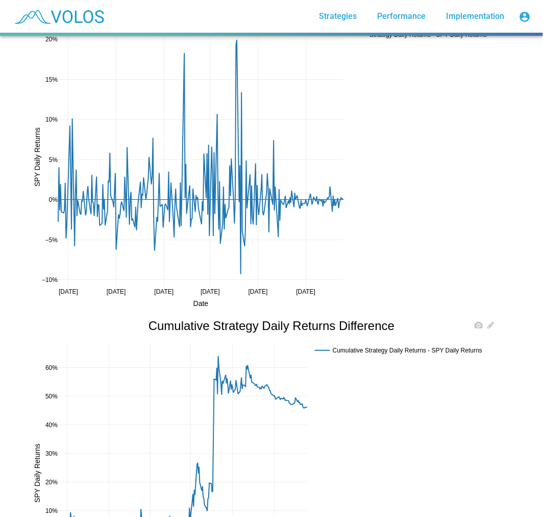
scroll to position [1963, 0]
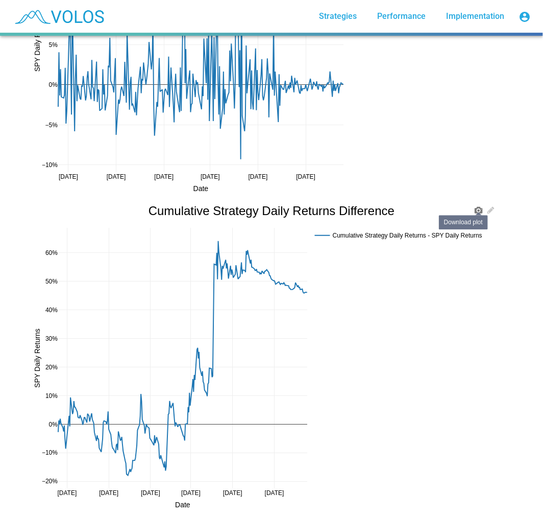
click at [477, 207] on icon at bounding box center [479, 210] width 8 height 7
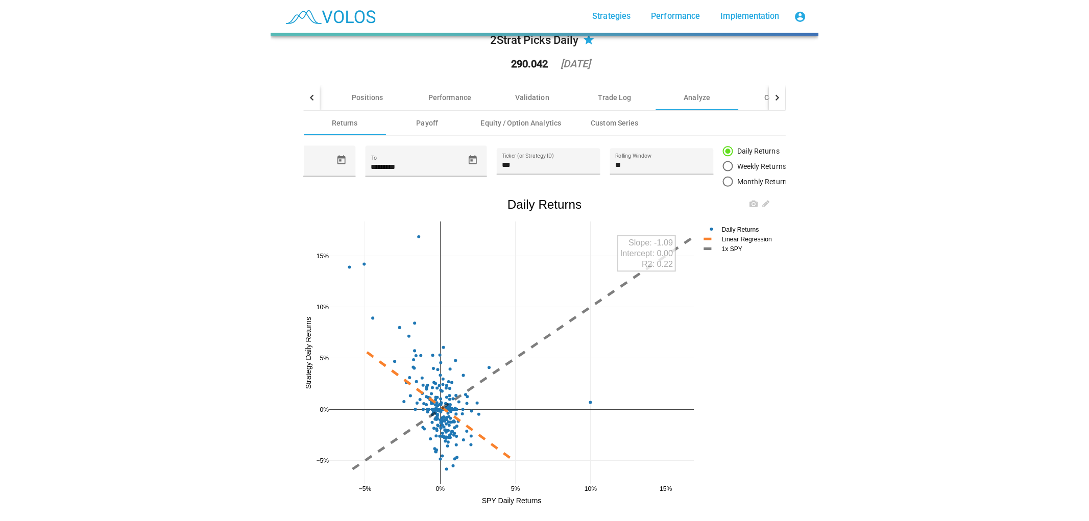
scroll to position [0, 0]
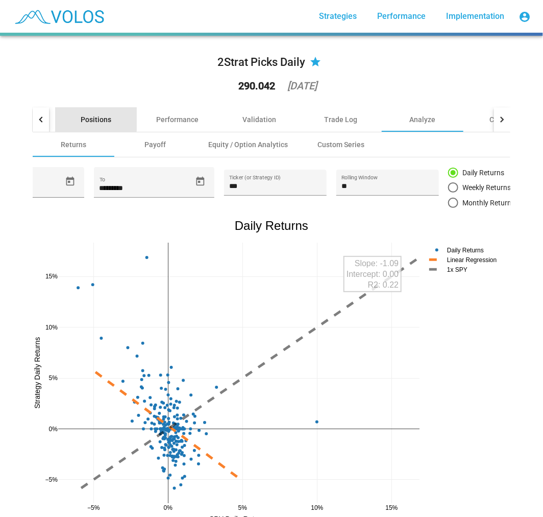
click at [89, 114] on div "Positions" at bounding box center [96, 119] width 31 height 10
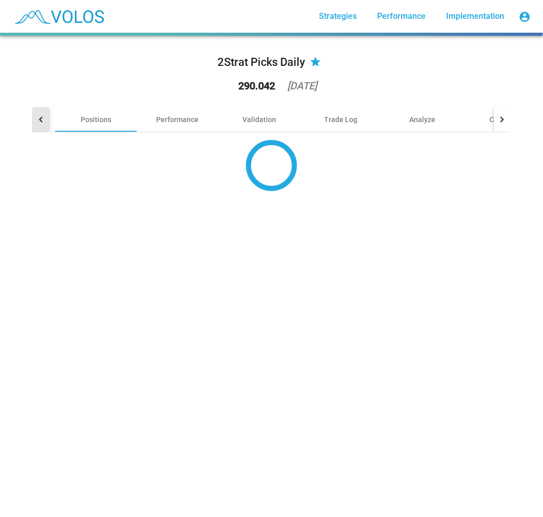
click at [43, 116] on div at bounding box center [41, 119] width 16 height 25
click at [61, 116] on div "Summary" at bounding box center [90, 119] width 82 height 25
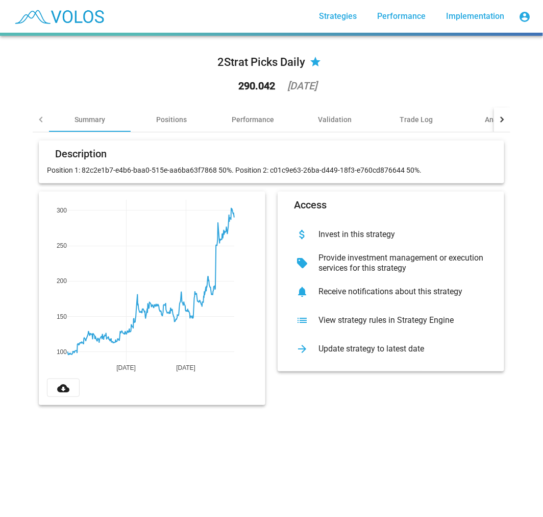
click at [262, 459] on div "2Strat Picks Daily star 290.042 2025-05-30 Summary Positions Performance Valida…" at bounding box center [271, 276] width 543 height 481
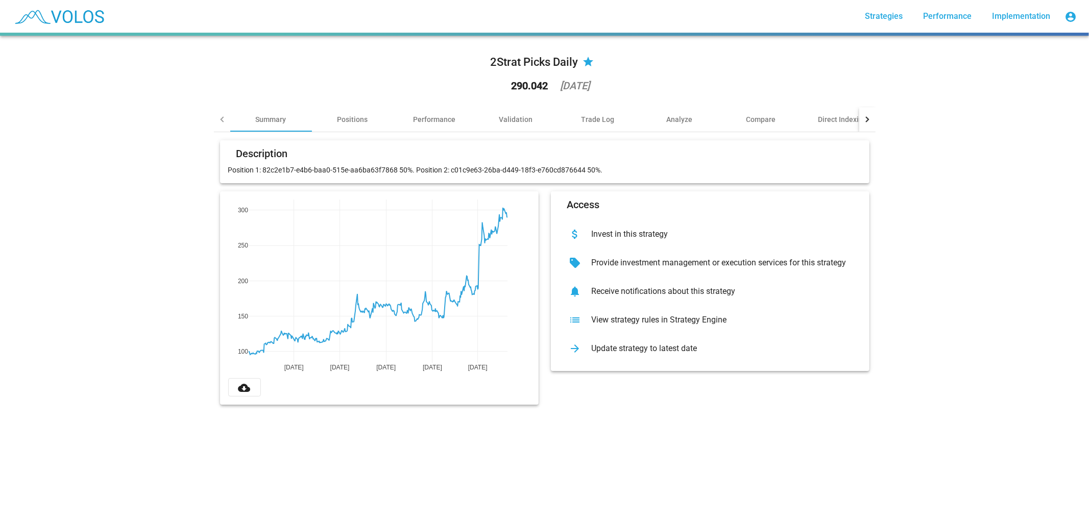
click at [108, 12] on img at bounding box center [58, 17] width 101 height 26
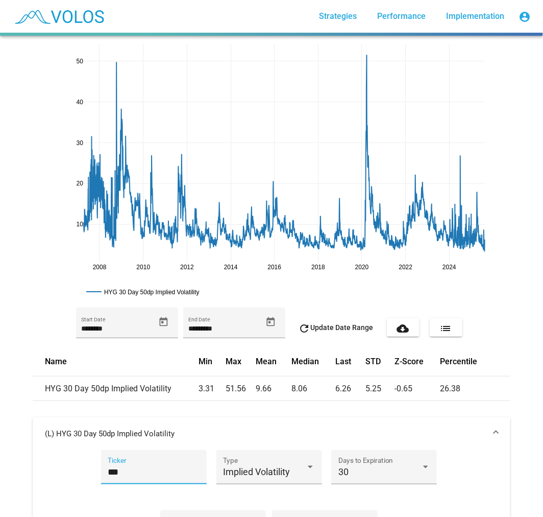
scroll to position [177, 0]
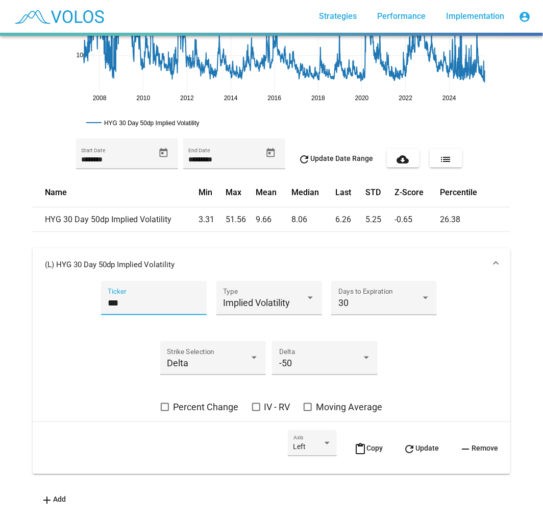
click at [314, 207] on td "8.06" at bounding box center [314, 219] width 44 height 25
click at [110, 298] on input "***" at bounding box center [154, 303] width 92 height 10
click at [430, 444] on span "refresh Update" at bounding box center [421, 448] width 36 height 8
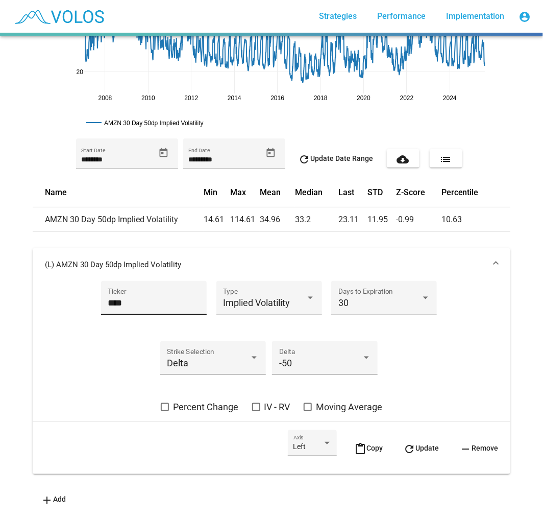
click at [114, 298] on input "****" at bounding box center [154, 303] width 92 height 10
click at [421, 444] on span "refresh Update" at bounding box center [421, 448] width 36 height 8
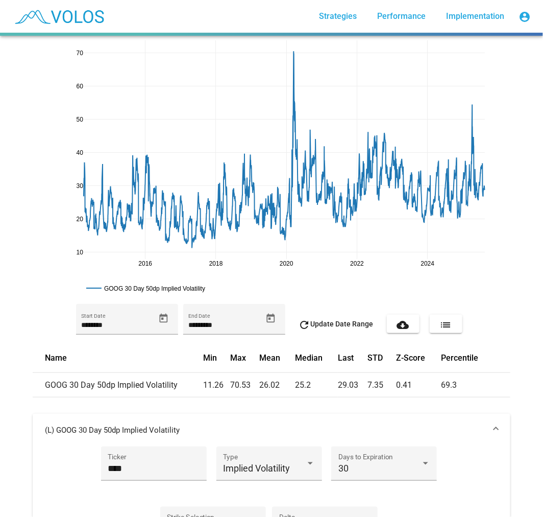
scroll to position [0, 0]
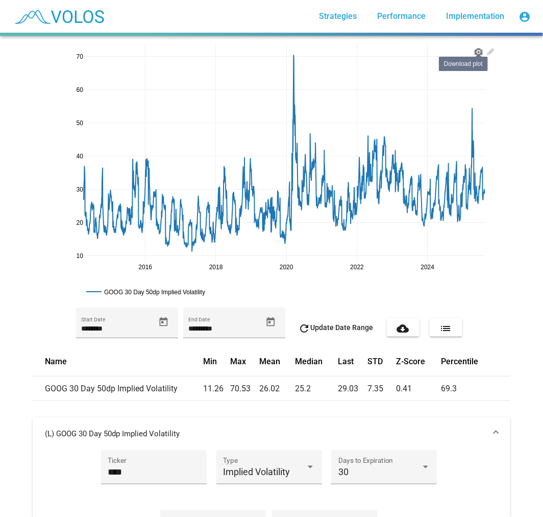
click at [477, 52] on icon at bounding box center [479, 51] width 8 height 7
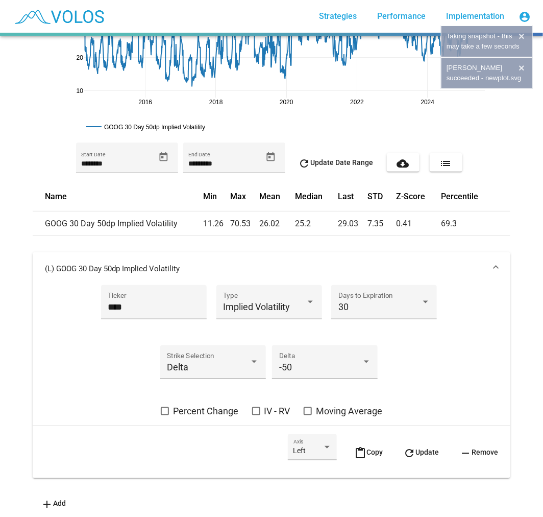
scroll to position [177, 0]
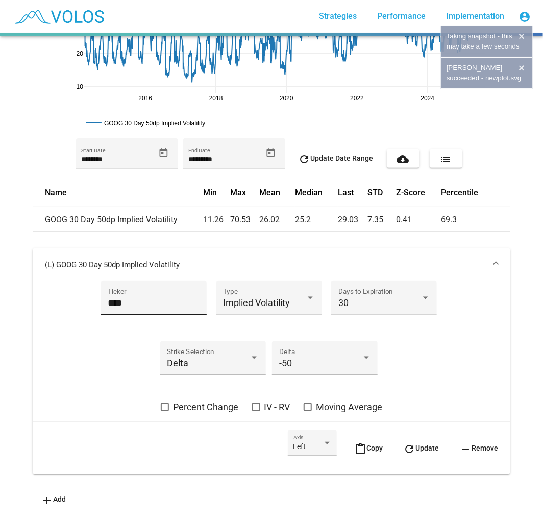
click at [117, 298] on input "****" at bounding box center [154, 303] width 92 height 10
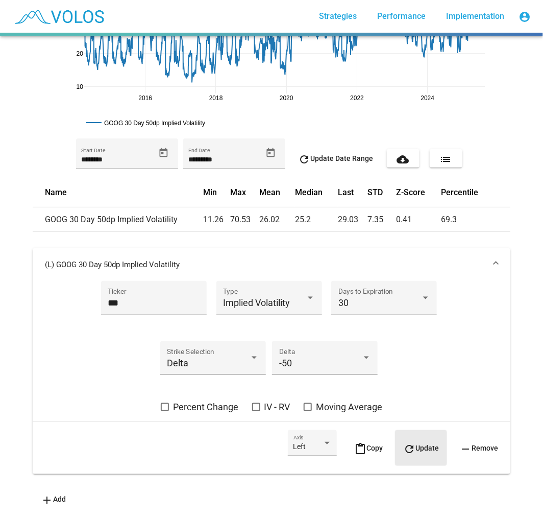
click at [427, 443] on button "refresh Update" at bounding box center [421, 448] width 52 height 36
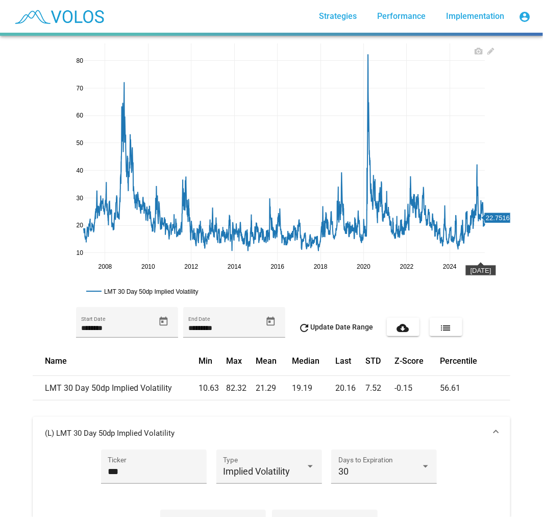
scroll to position [0, 0]
click at [475, 55] on icon at bounding box center [479, 51] width 8 height 8
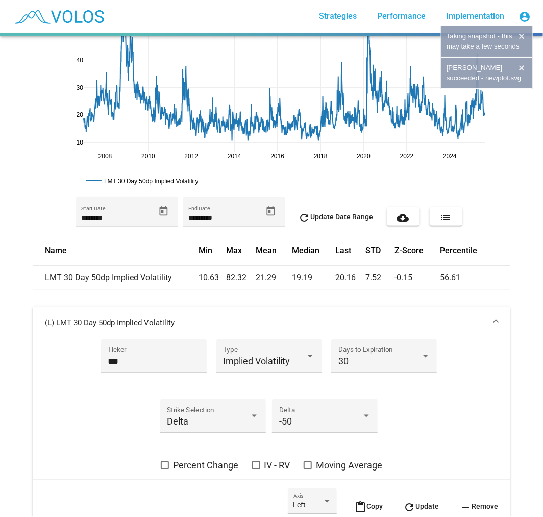
scroll to position [113, 0]
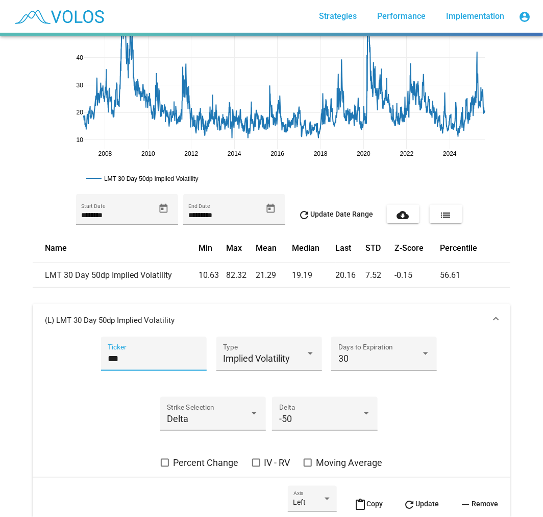
click at [140, 361] on input "***" at bounding box center [154, 358] width 92 height 10
click at [409, 498] on mat-icon "refresh" at bounding box center [409, 504] width 12 height 12
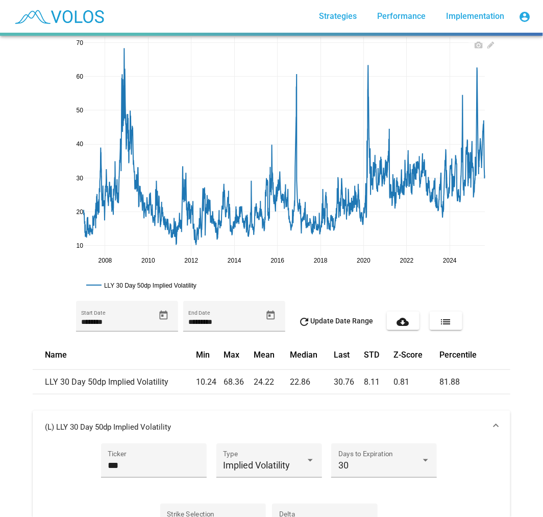
scroll to position [0, 0]
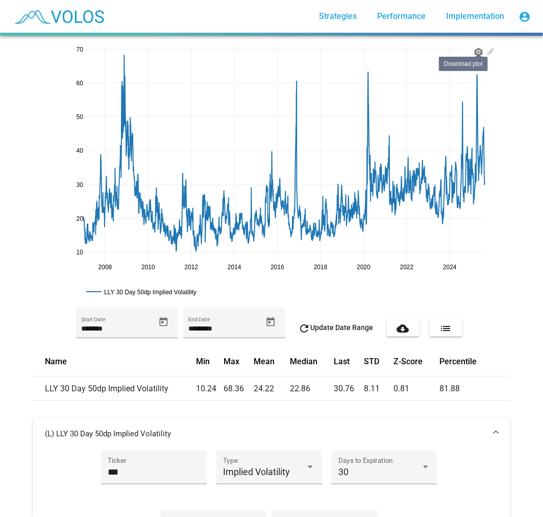
click at [475, 49] on icon at bounding box center [479, 51] width 8 height 8
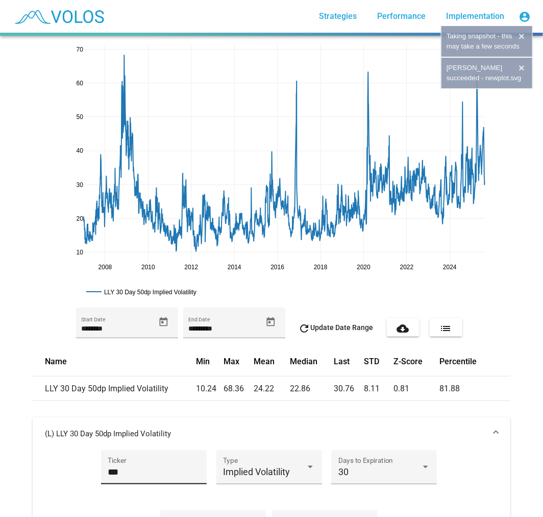
click at [142, 467] on input "***" at bounding box center [154, 472] width 92 height 10
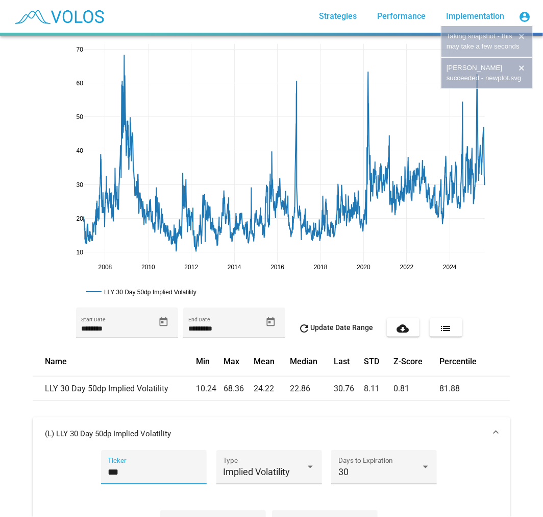
click at [142, 467] on input "***" at bounding box center [154, 472] width 92 height 10
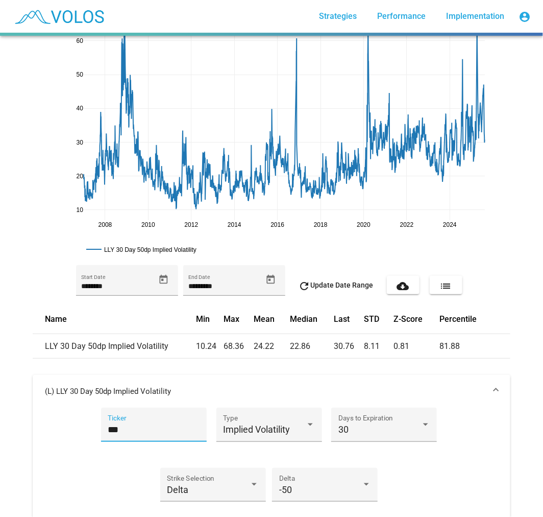
scroll to position [170, 0]
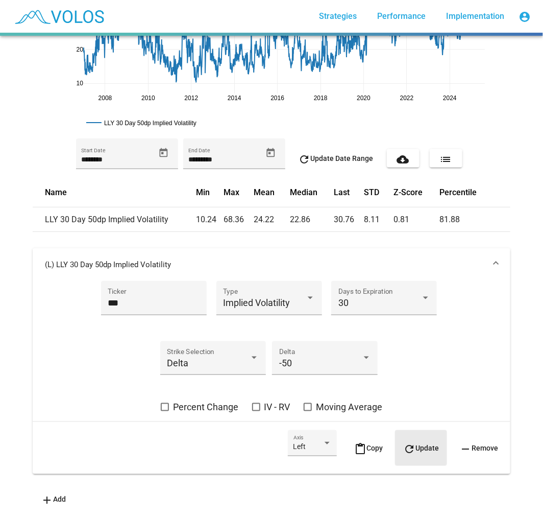
click at [407, 439] on button "refresh Update" at bounding box center [421, 448] width 52 height 36
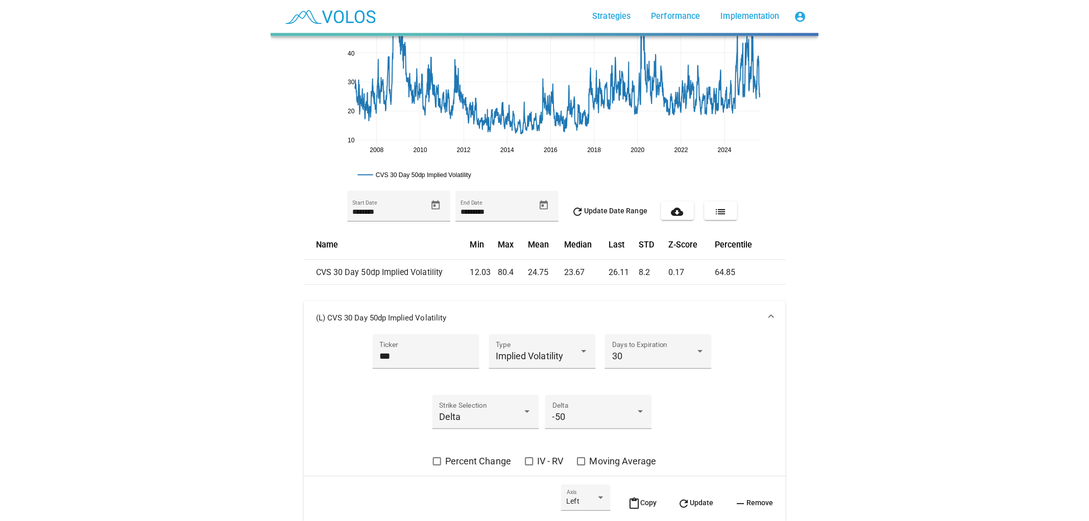
scroll to position [0, 0]
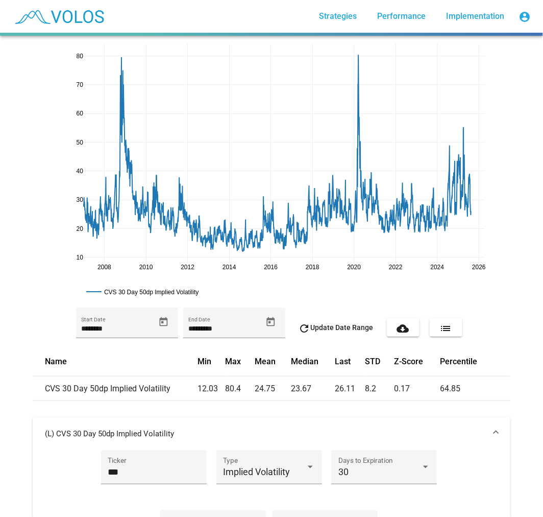
drag, startPoint x: 485, startPoint y: 263, endPoint x: 471, endPoint y: 266, distance: 14.0
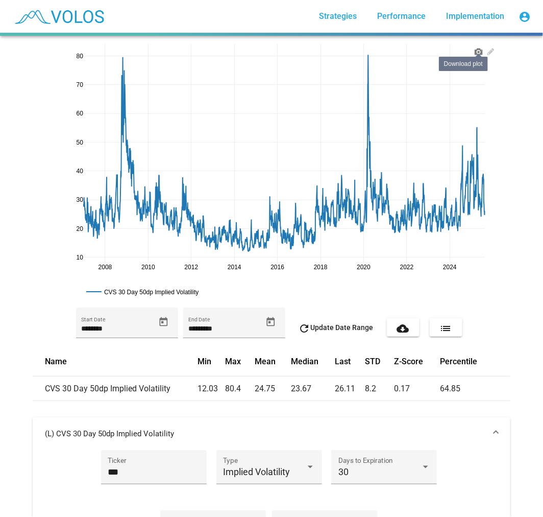
click at [473, 46] on link at bounding box center [479, 50] width 12 height 12
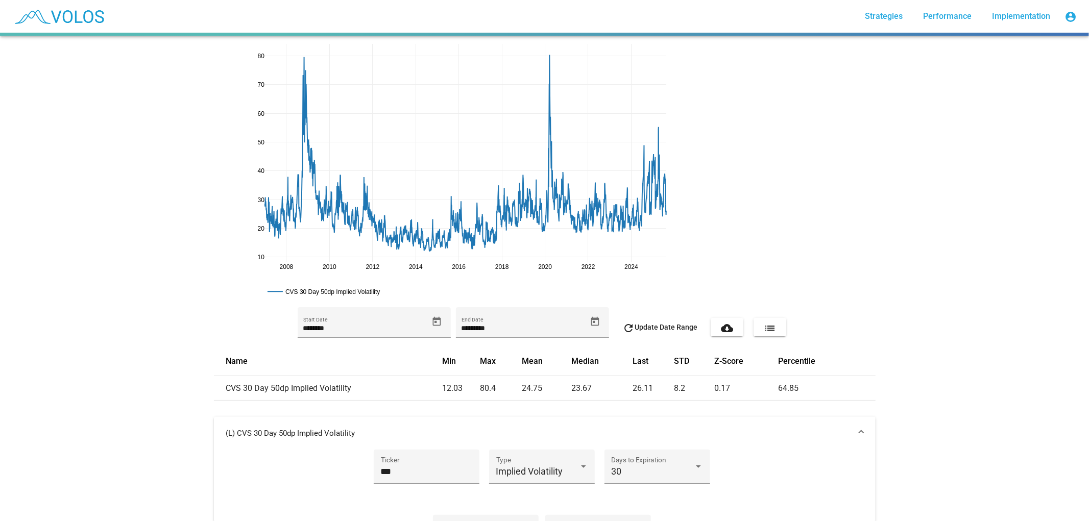
click at [543, 117] on div "2008 2010 2012 2014 2016 2018 2020 2022 2024 10 20 30 40 50 60 70 80 CVS 30 Day…" at bounding box center [544, 278] width 1089 height 485
click at [389, 474] on input "***" at bounding box center [427, 472] width 92 height 10
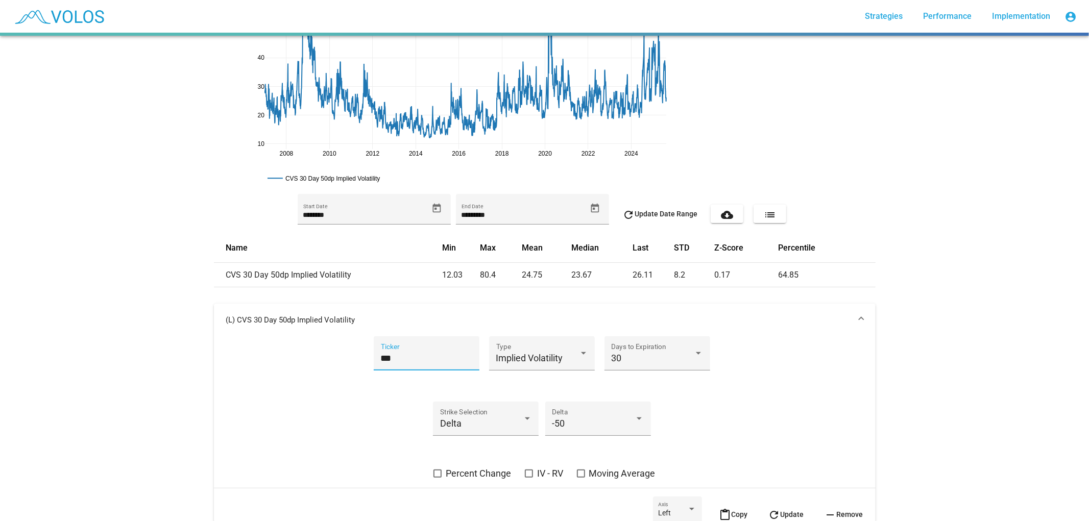
scroll to position [170, 0]
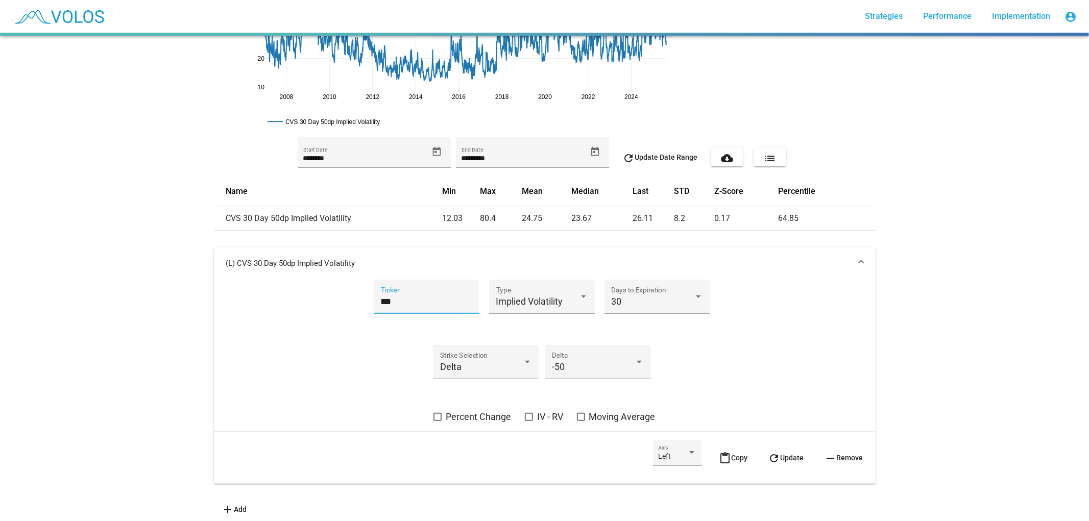
type input "***"
click at [543, 449] on button "refresh Update" at bounding box center [786, 458] width 52 height 36
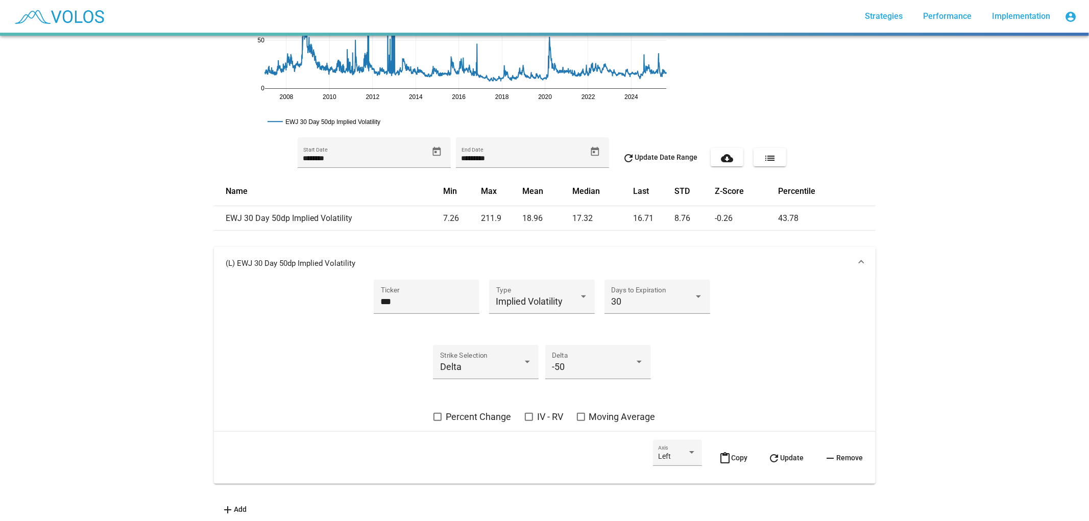
click at [543, 262] on mat-panel-title "(L) EWJ 30 Day 50dp Implied Volatility" at bounding box center [538, 263] width 625 height 10
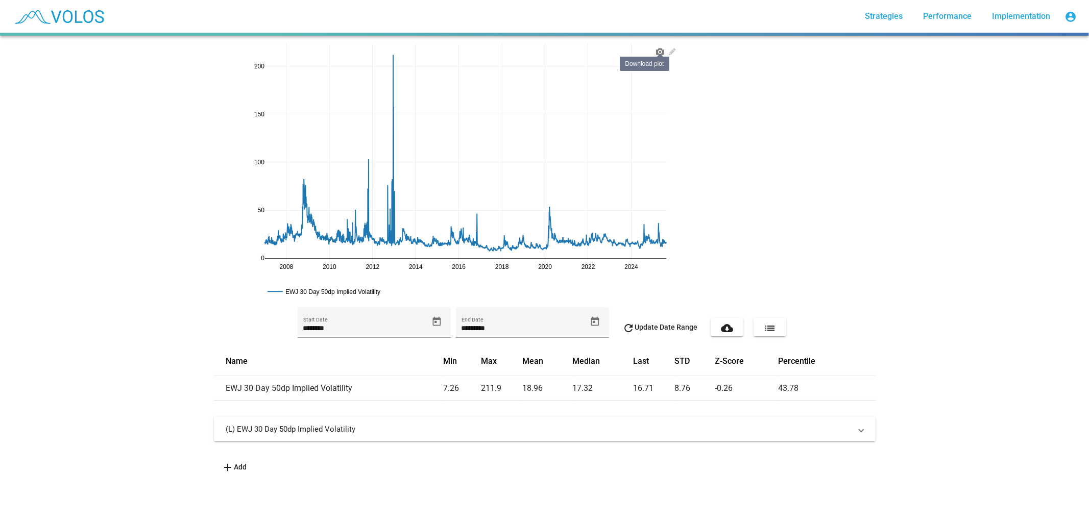
click at [543, 47] on link at bounding box center [660, 50] width 12 height 12
click at [543, 89] on div "2008 2010 2012 2014 2016 2018 2020 2022 2024 0 50 100 150 200 EWJ 30 Day 50dp I…" at bounding box center [544, 278] width 1089 height 485
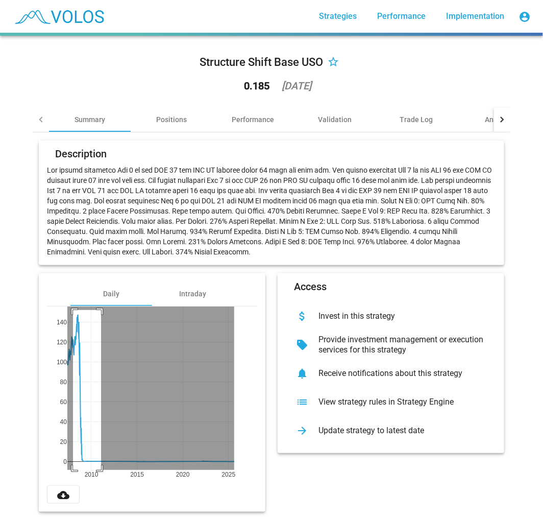
drag, startPoint x: 69, startPoint y: 310, endPoint x: 97, endPoint y: 484, distance: 176.3
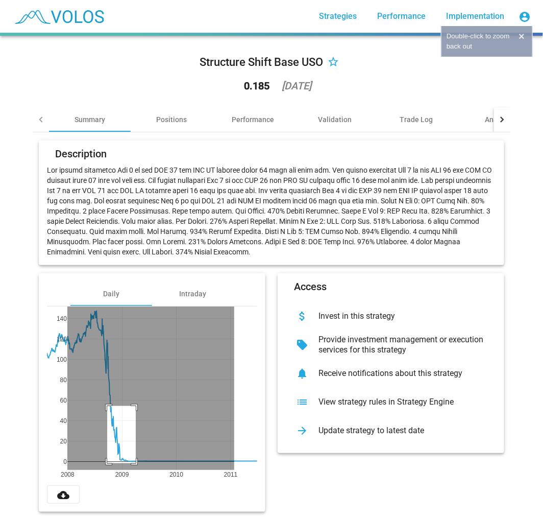
drag, startPoint x: 103, startPoint y: 406, endPoint x: 132, endPoint y: 463, distance: 63.9
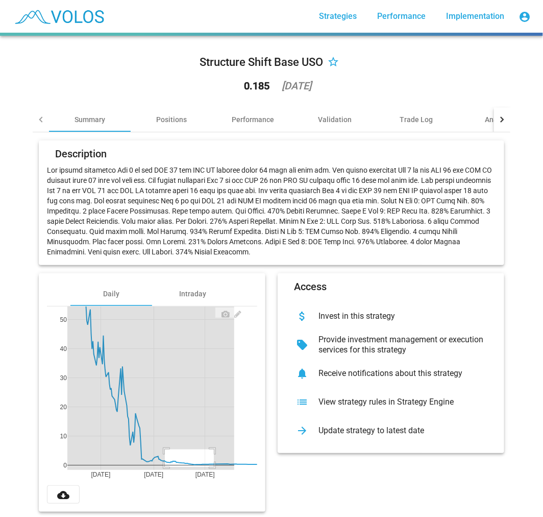
drag, startPoint x: 161, startPoint y: 449, endPoint x: 221, endPoint y: 471, distance: 63.5
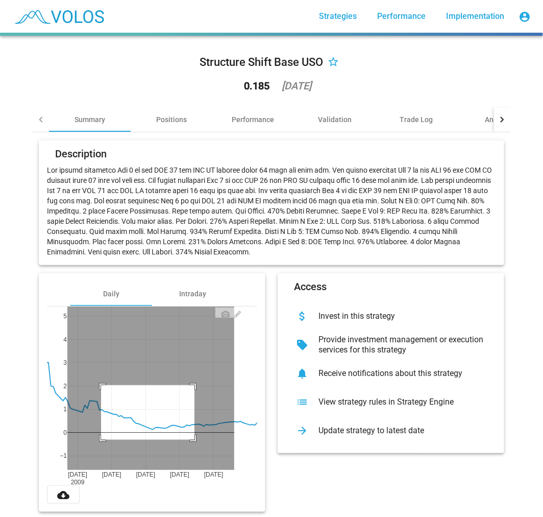
drag, startPoint x: 97, startPoint y: 385, endPoint x: 192, endPoint y: 440, distance: 110.0
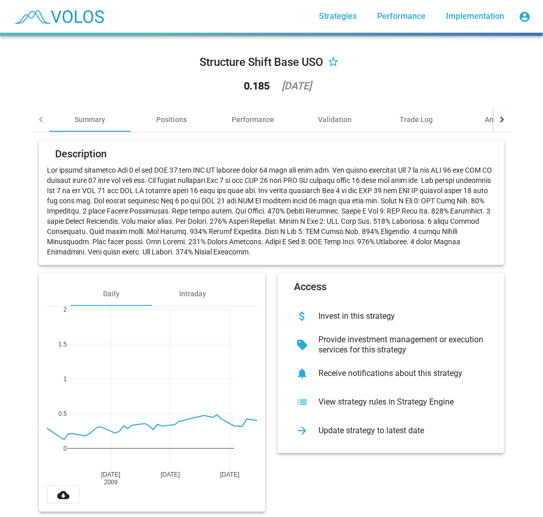
drag, startPoint x: 167, startPoint y: 475, endPoint x: 0, endPoint y: 478, distance: 167.5
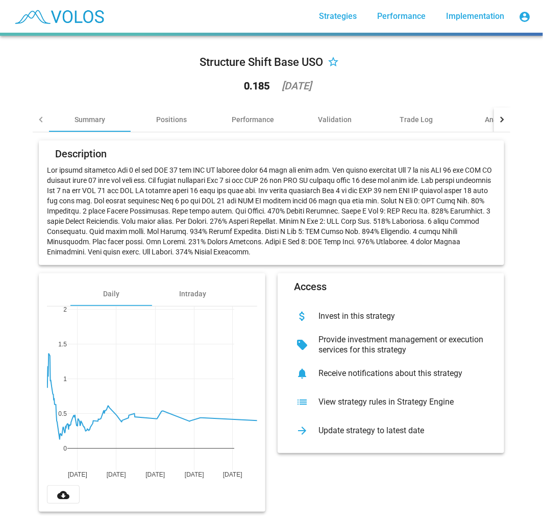
drag, startPoint x: 224, startPoint y: 473, endPoint x: -19, endPoint y: 480, distance: 243.1
click at [0, 480] on html "more_vert Strategies Performance Implementation account_circle Structure Shift …" at bounding box center [271, 258] width 543 height 517
click at [245, 475] on div "[DATE] [DATE] [DATE] [DATE] [DATE] 0 1 2 0.5 1.5" at bounding box center [152, 395] width 210 height 179
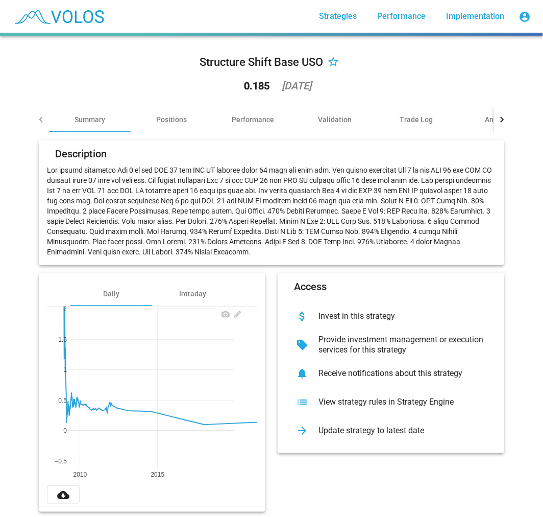
drag, startPoint x: 236, startPoint y: 473, endPoint x: 52, endPoint y: 452, distance: 184.9
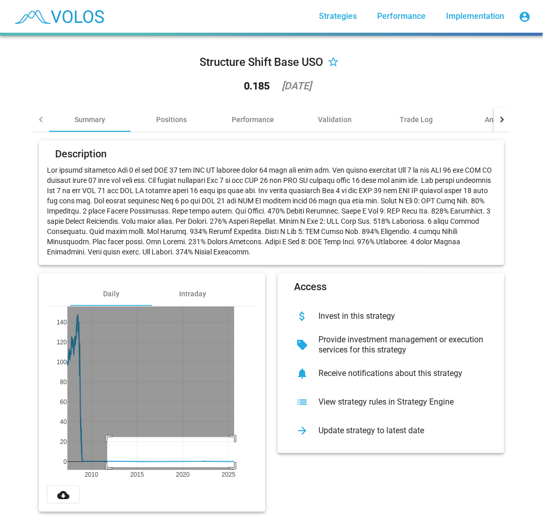
drag, startPoint x: 103, startPoint y: 437, endPoint x: 241, endPoint y: 467, distance: 141.1
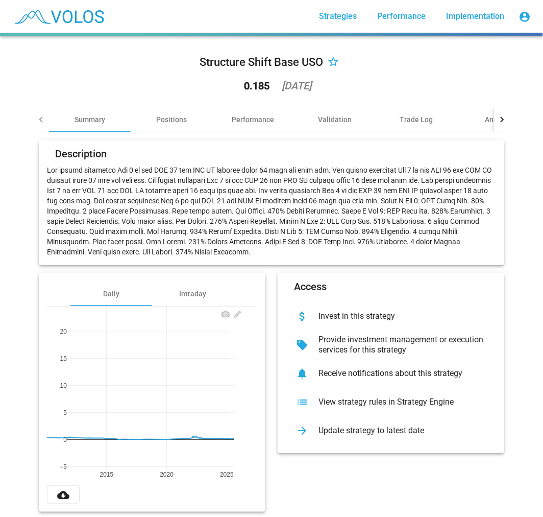
drag, startPoint x: 42, startPoint y: 409, endPoint x: 51, endPoint y: 411, distance: 9.0
click at [51, 411] on div "2015 2020 2025 0 20 −5 5 10 15" at bounding box center [152, 395] width 210 height 179
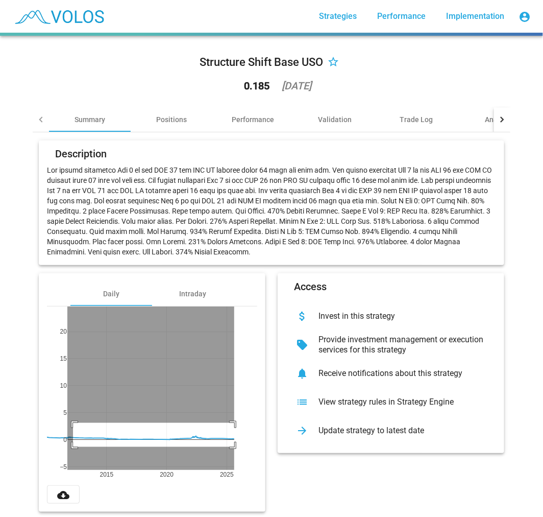
drag, startPoint x: 69, startPoint y: 423, endPoint x: 244, endPoint y: 447, distance: 176.7
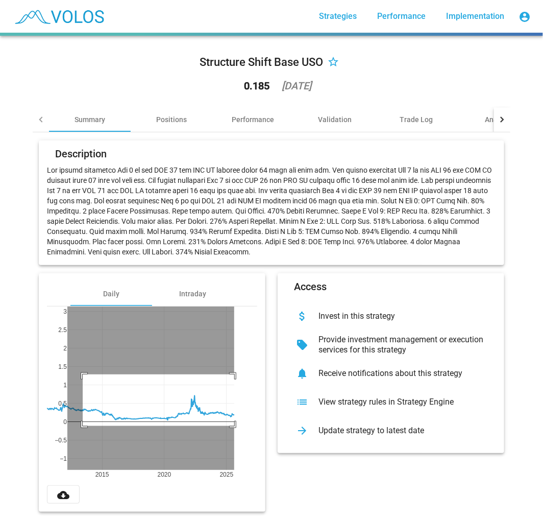
drag, startPoint x: 79, startPoint y: 374, endPoint x: 234, endPoint y: 427, distance: 163.9
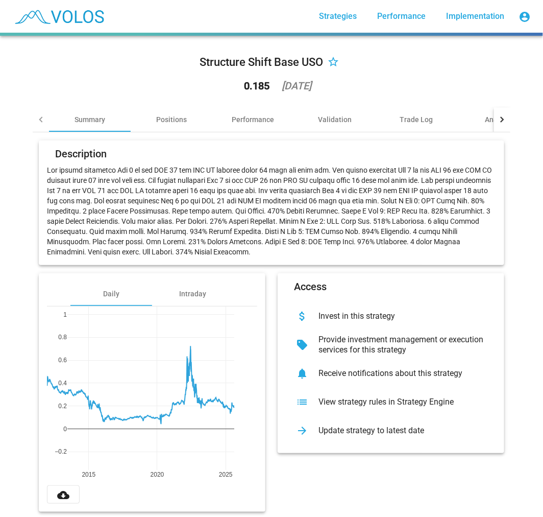
drag, startPoint x: 57, startPoint y: 327, endPoint x: 60, endPoint y: 302, distance: 25.7
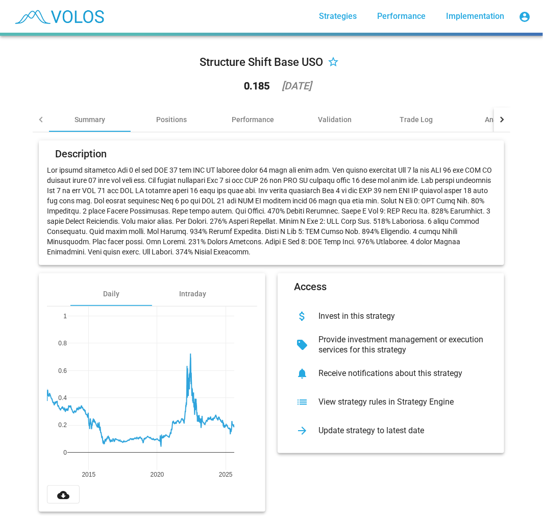
drag, startPoint x: 59, startPoint y: 458, endPoint x: 55, endPoint y: 483, distance: 24.8
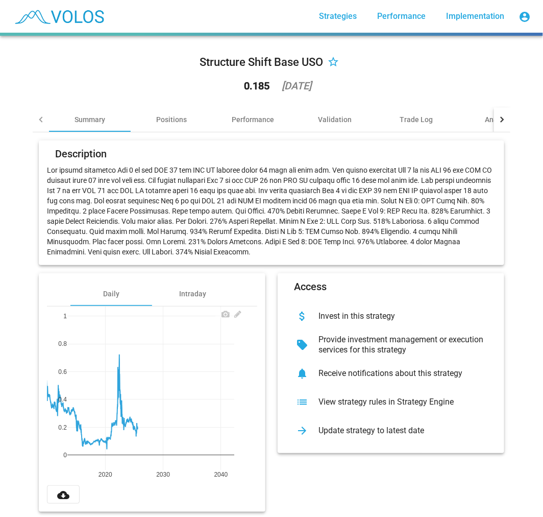
drag, startPoint x: 232, startPoint y: 475, endPoint x: 111, endPoint y: 462, distance: 121.3
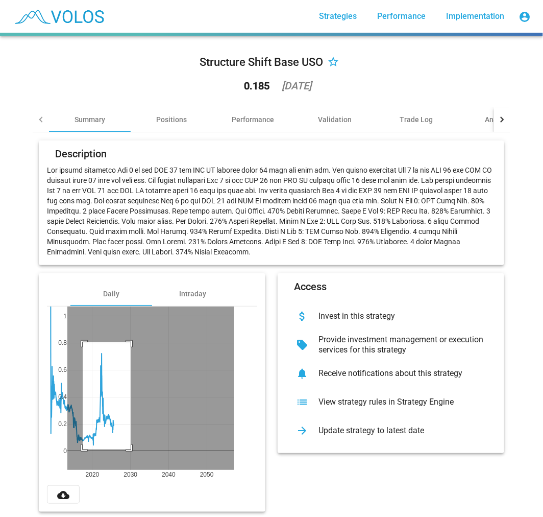
drag, startPoint x: 127, startPoint y: 342, endPoint x: 79, endPoint y: 449, distance: 117.5
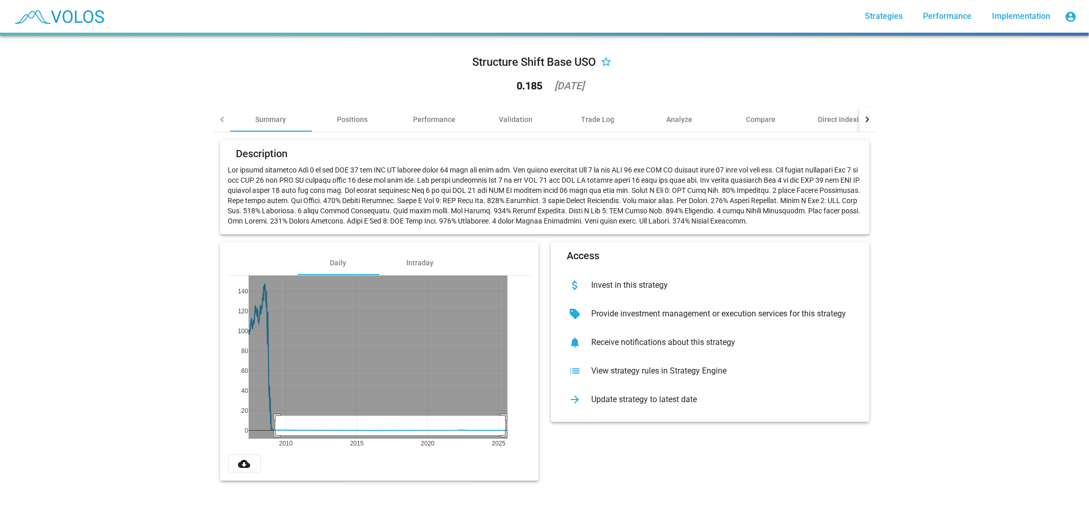
drag, startPoint x: 271, startPoint y: 416, endPoint x: 501, endPoint y: 435, distance: 230.5
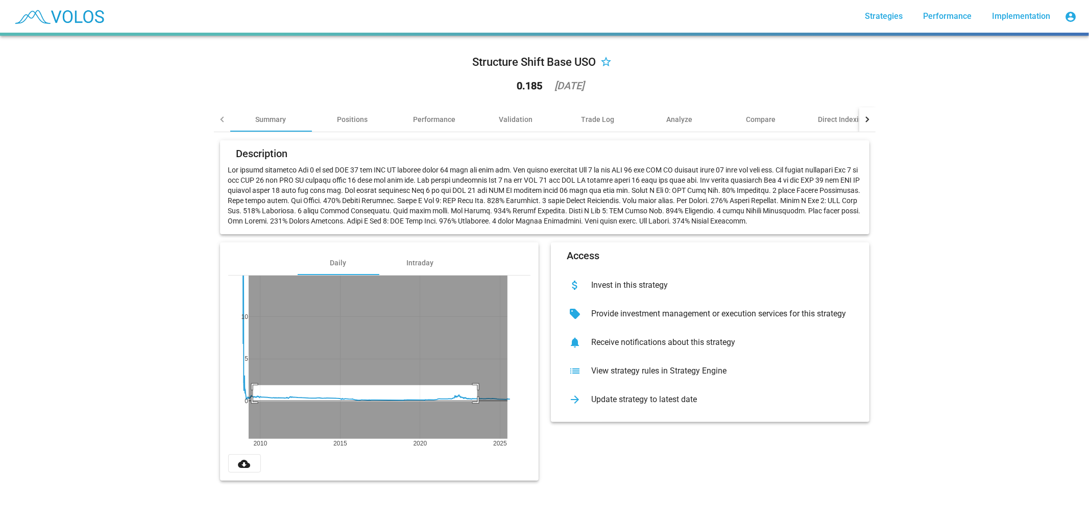
drag, startPoint x: 249, startPoint y: 385, endPoint x: 473, endPoint y: 402, distance: 224.7
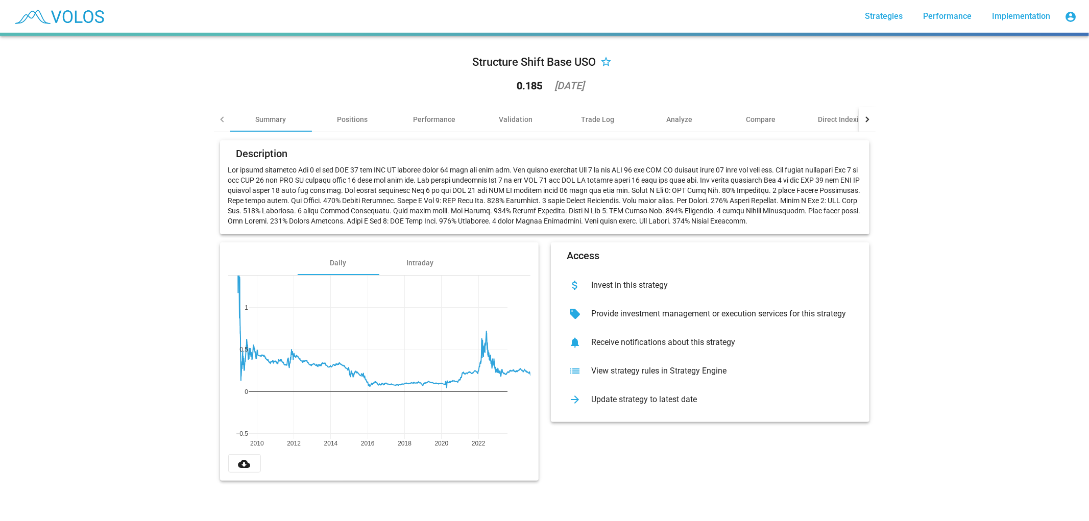
drag, startPoint x: 240, startPoint y: 301, endPoint x: 253, endPoint y: 261, distance: 41.7
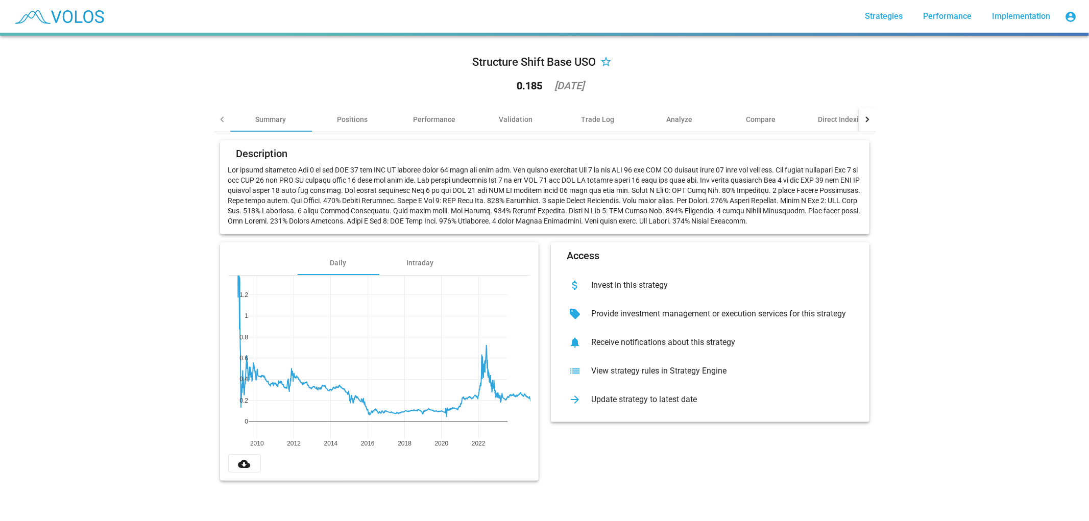
drag, startPoint x: 237, startPoint y: 435, endPoint x: 229, endPoint y: 458, distance: 24.4
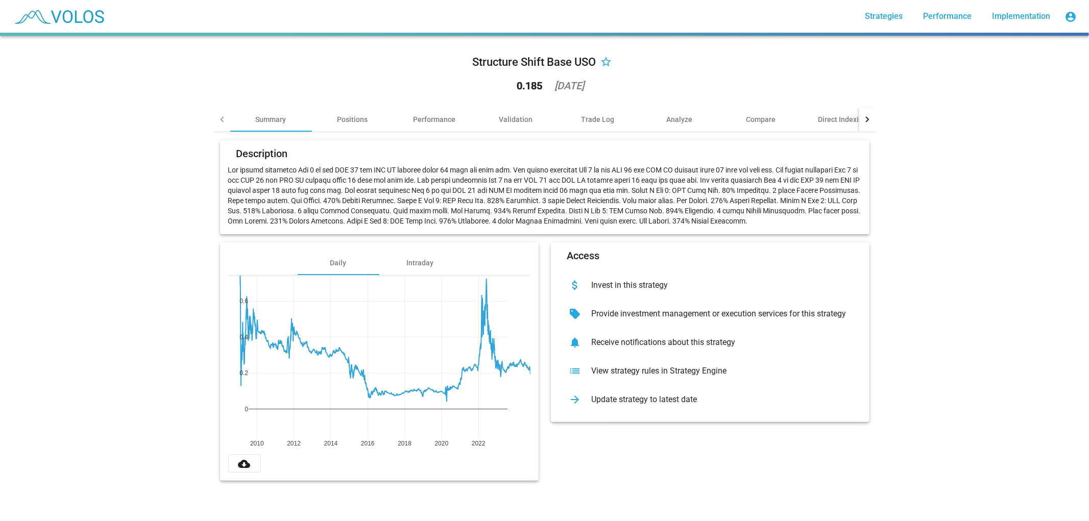
drag, startPoint x: 241, startPoint y: 288, endPoint x: 251, endPoint y: 253, distance: 36.5
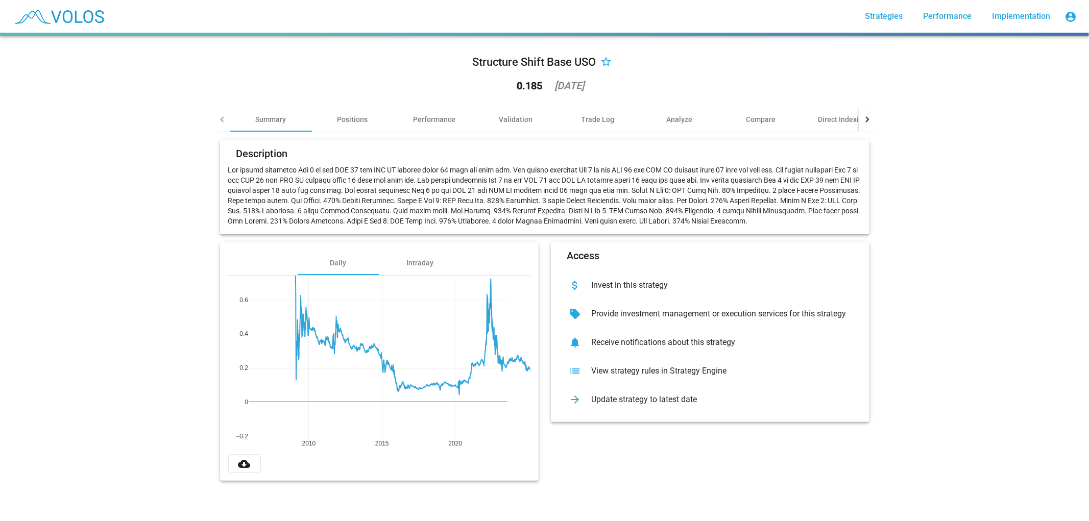
drag, startPoint x: 234, startPoint y: 443, endPoint x: 287, endPoint y: 434, distance: 54.3
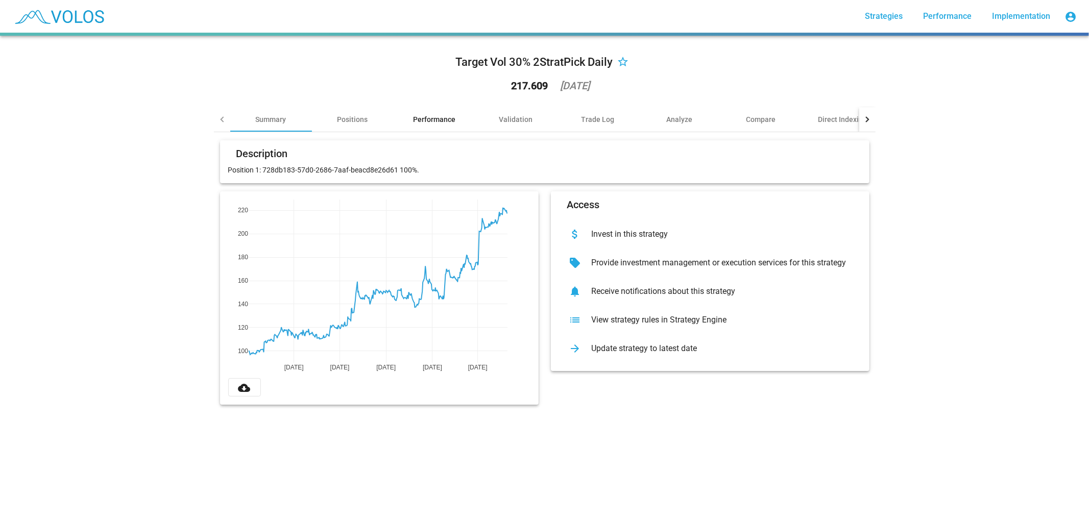
click at [414, 116] on div "Performance" at bounding box center [434, 119] width 42 height 10
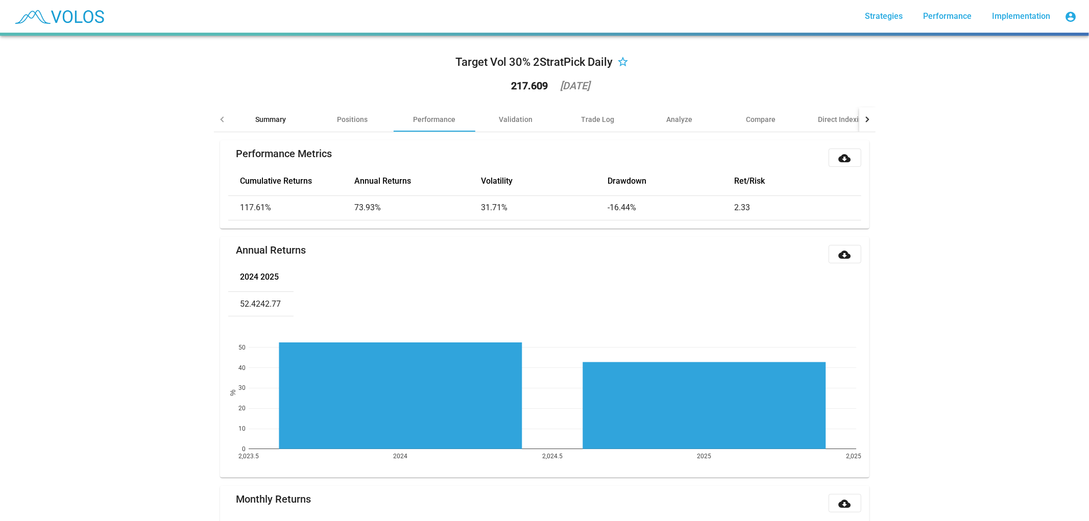
click at [268, 112] on div "Summary" at bounding box center [271, 119] width 82 height 25
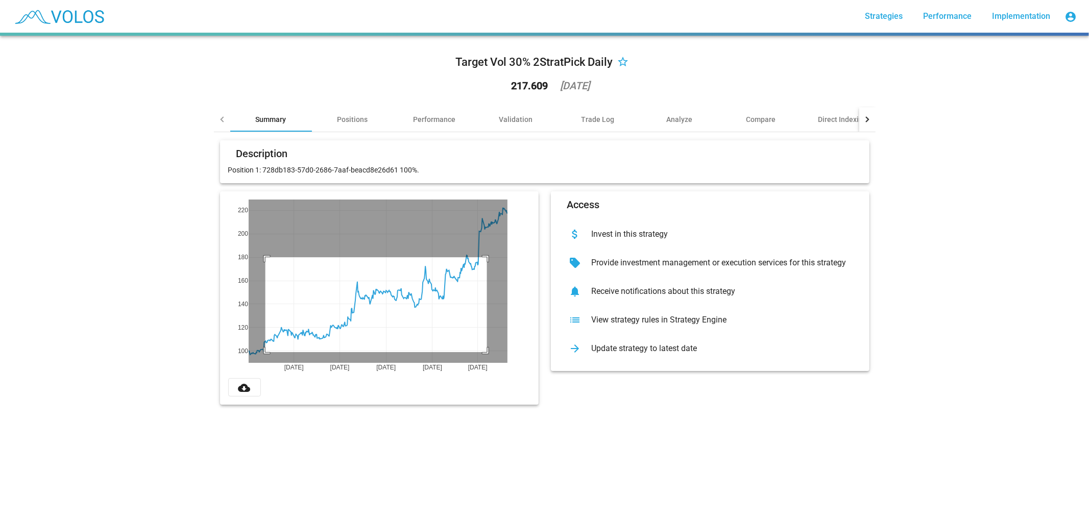
drag, startPoint x: 261, startPoint y: 352, endPoint x: 565, endPoint y: 197, distance: 341.6
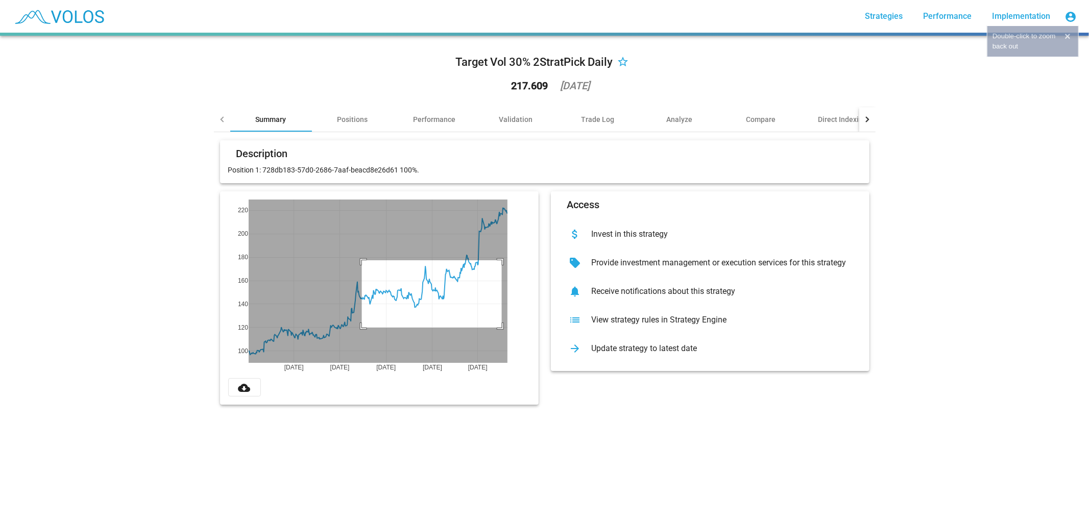
drag, startPoint x: 357, startPoint y: 328, endPoint x: 532, endPoint y: 231, distance: 200.2
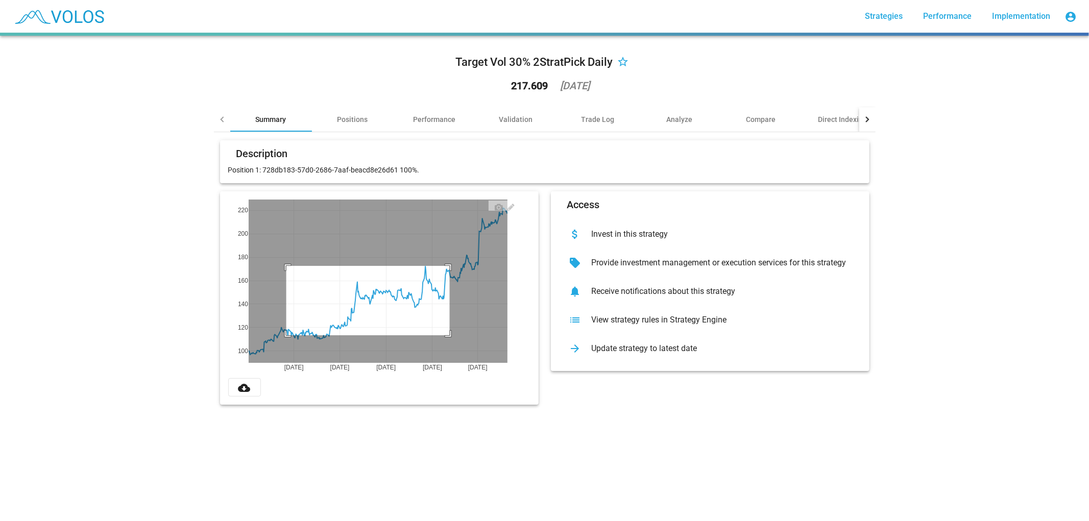
drag, startPoint x: 445, startPoint y: 266, endPoint x: 278, endPoint y: 337, distance: 181.9
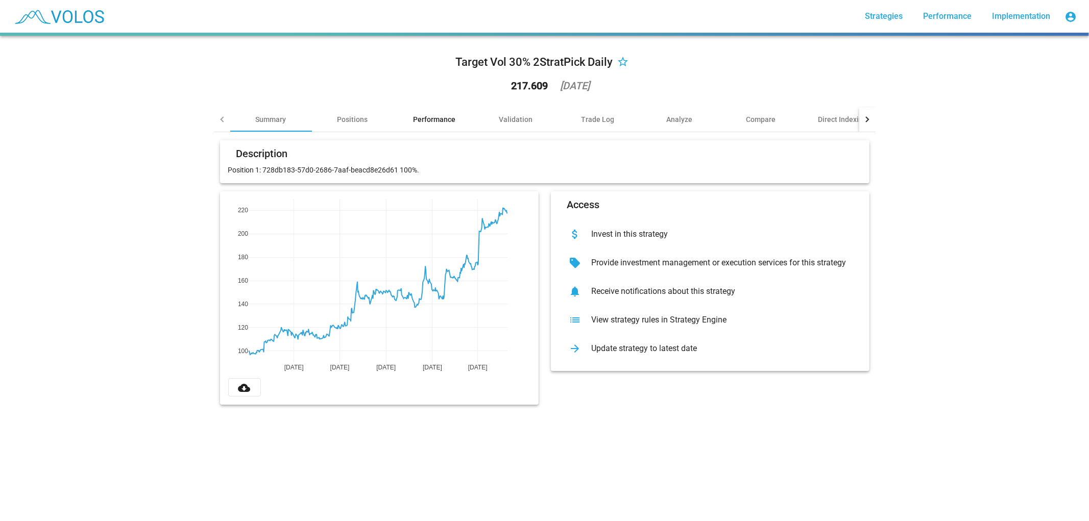
click at [438, 115] on div "Performance" at bounding box center [434, 119] width 42 height 10
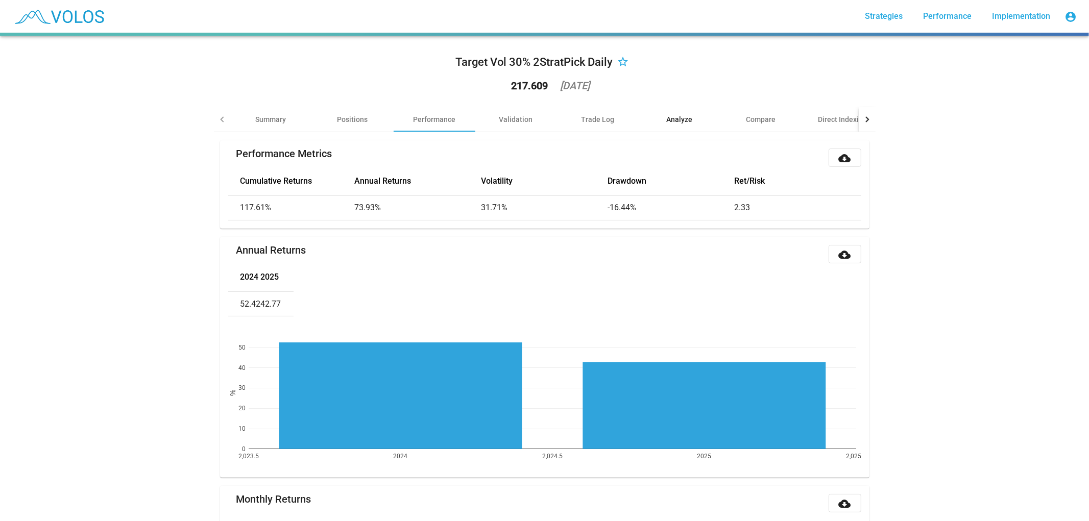
click at [666, 123] on div "Analyze" at bounding box center [679, 119] width 26 height 10
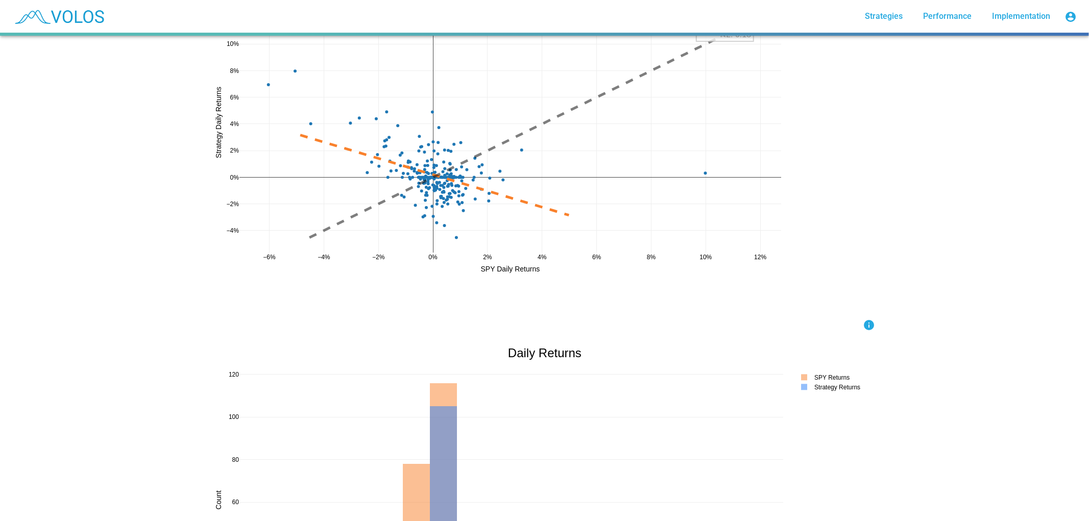
scroll to position [113, 0]
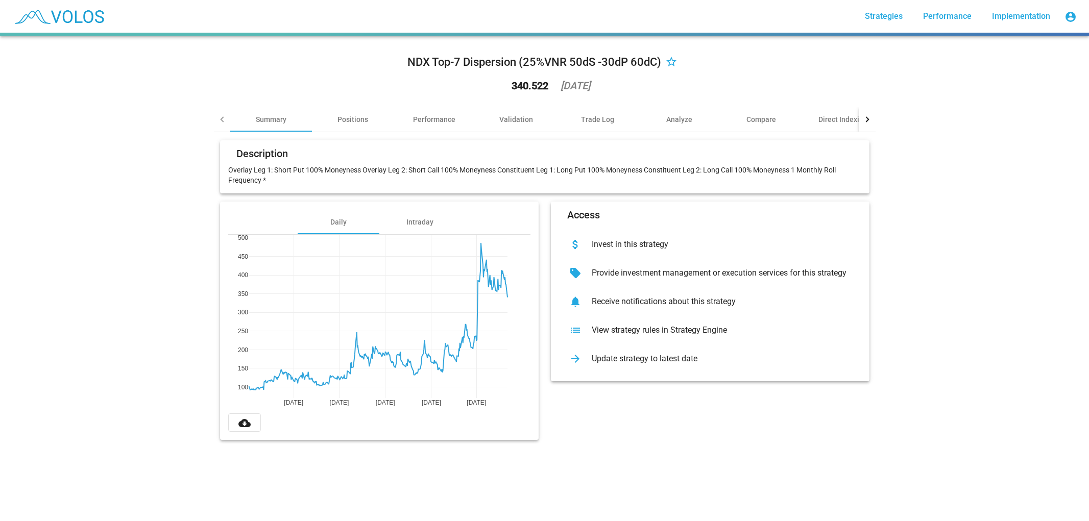
click at [238, 41] on div "NDX Top-7 Dispersion (25%VNR 50dS -30dP 60dC) star_border 340.522 [DATE] Summar…" at bounding box center [545, 246] width 674 height 421
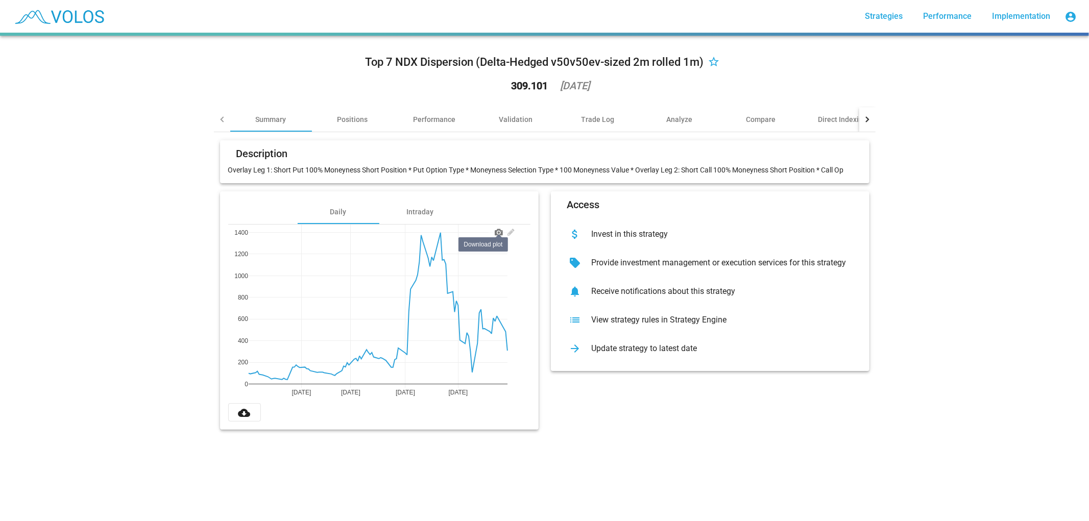
click at [495, 235] on icon at bounding box center [499, 232] width 8 height 7
click at [933, 126] on div "Top 7 NDX Dispersion (Delta-Hedged v50v50ev-sized 2m rolled 1m) star_border 309…" at bounding box center [544, 278] width 1089 height 485
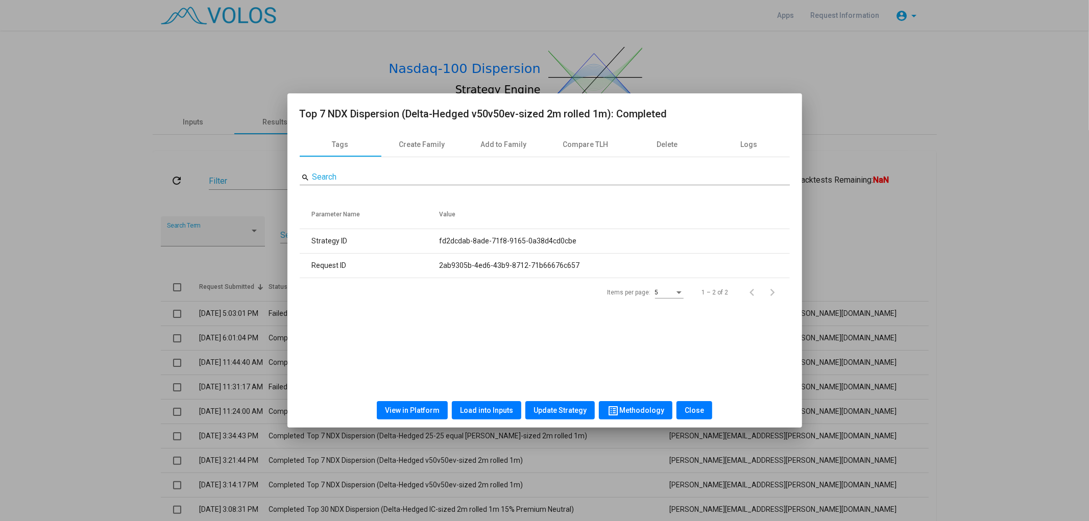
scroll to position [9, 0]
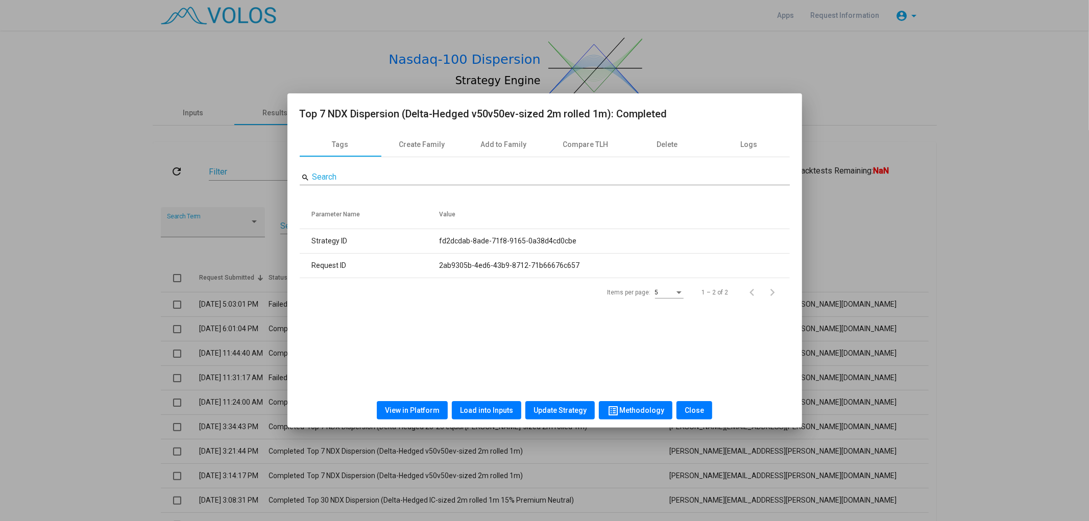
click at [897, 64] on div at bounding box center [544, 260] width 1089 height 521
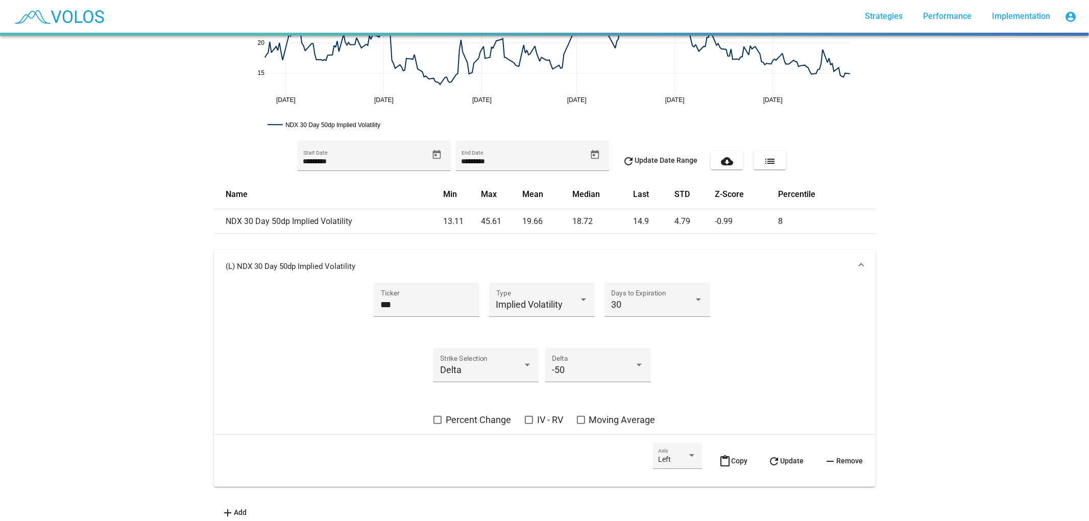
scroll to position [170, 0]
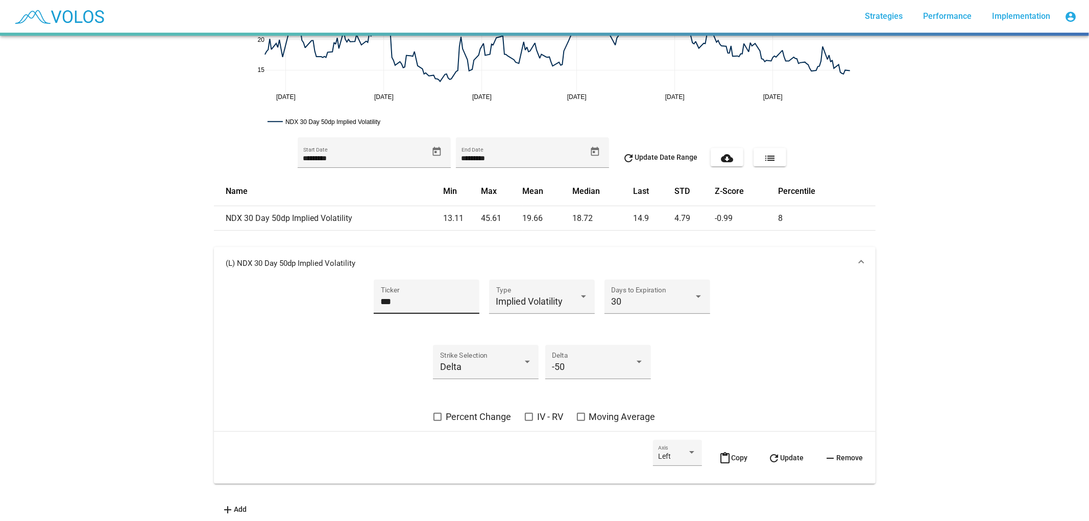
click at [381, 301] on input "***" at bounding box center [427, 302] width 92 height 10
type input "***"
click at [532, 304] on span "Implied Volatility" at bounding box center [529, 301] width 67 height 11
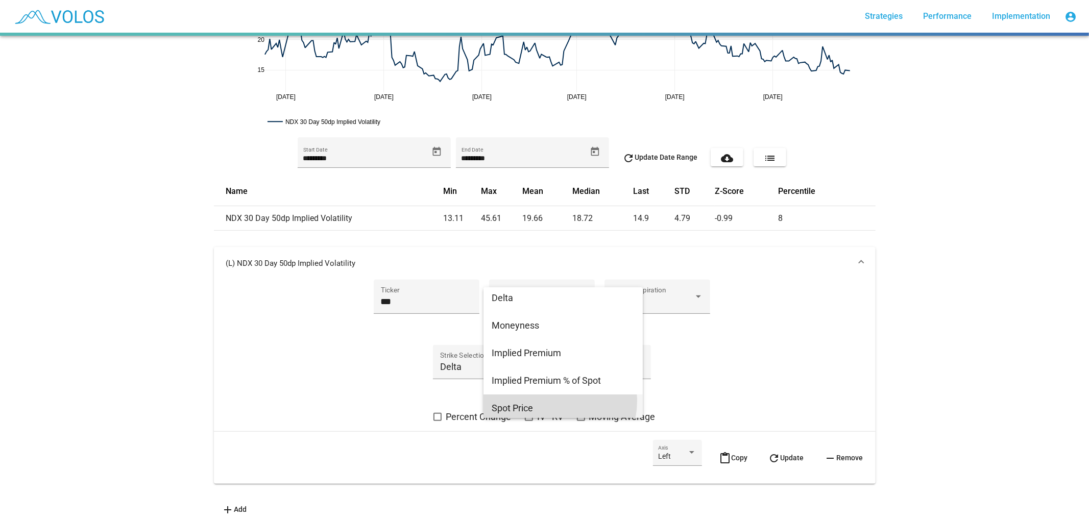
click at [552, 401] on span "Spot Price" at bounding box center [563, 409] width 143 height 28
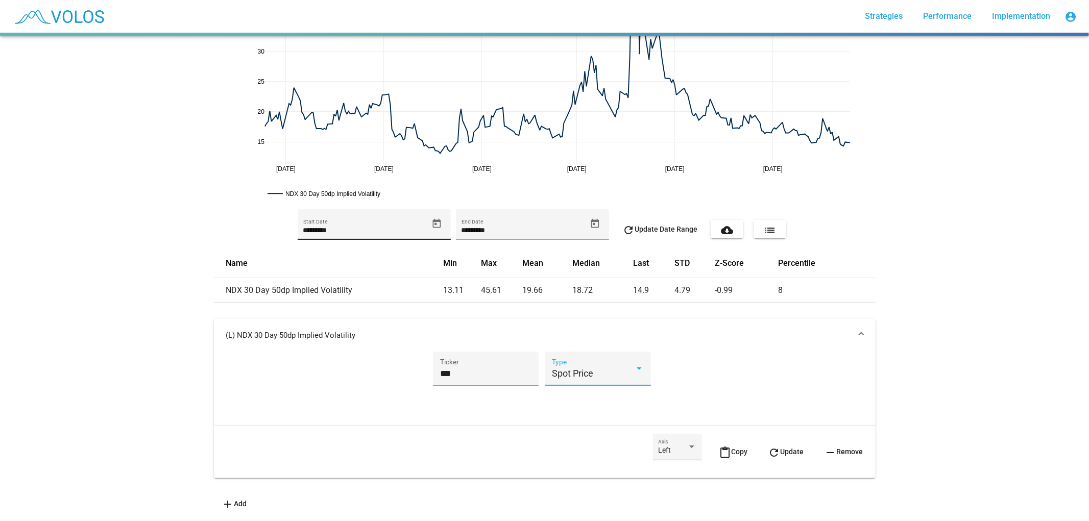
click at [434, 219] on icon "Open calendar" at bounding box center [436, 223] width 8 height 9
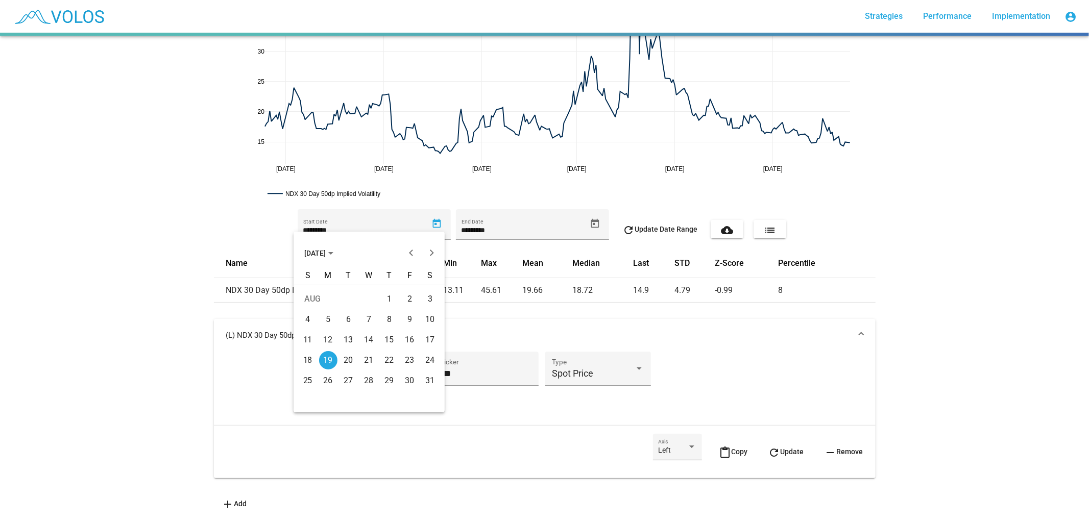
click at [321, 259] on button "[DATE]" at bounding box center [318, 253] width 45 height 20
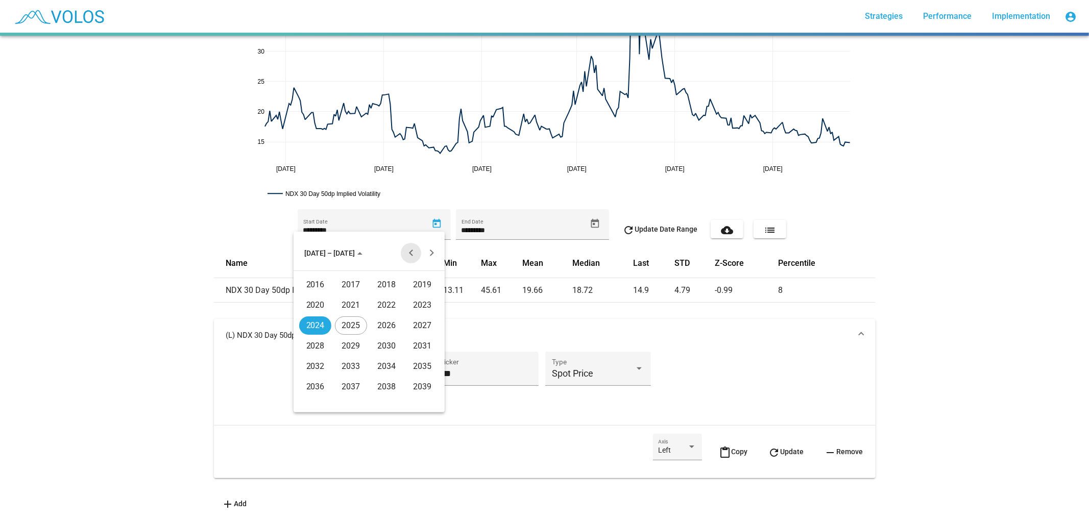
click at [406, 254] on button "Previous 20 years" at bounding box center [411, 253] width 20 height 20
click at [420, 343] on div "2007" at bounding box center [422, 346] width 32 height 18
click at [318, 303] on div "JAN" at bounding box center [315, 305] width 32 height 18
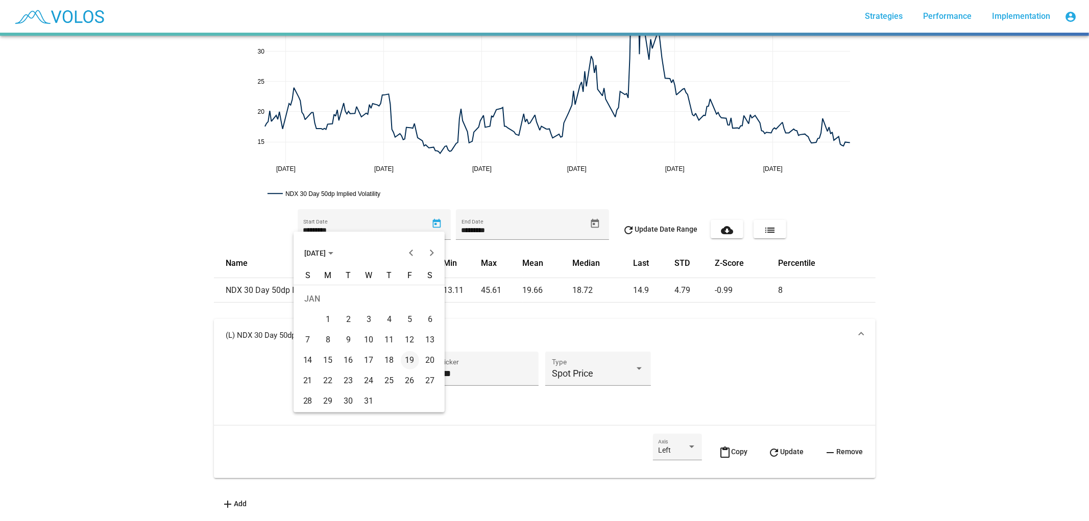
click at [328, 315] on div "1" at bounding box center [328, 319] width 18 height 18
type input "********"
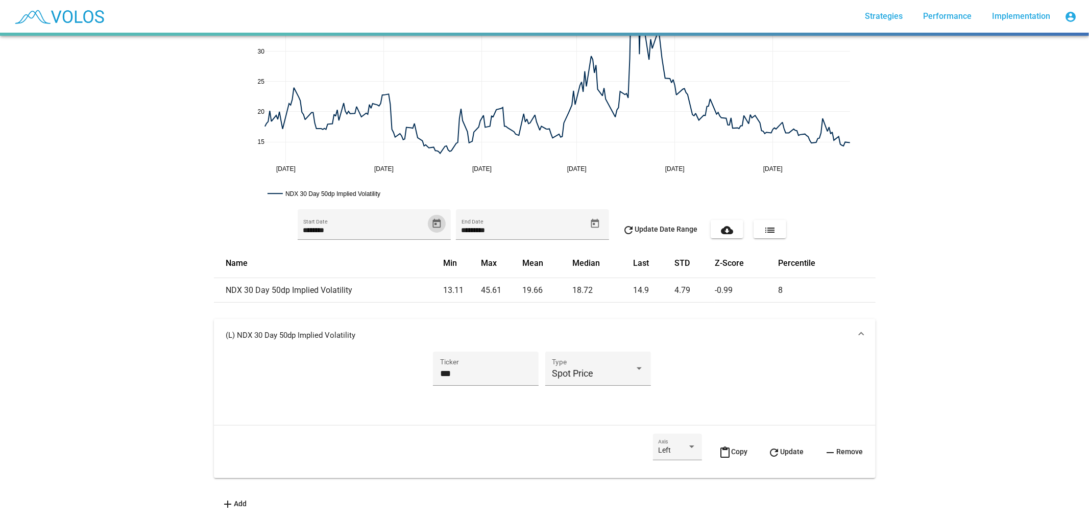
click at [785, 448] on span "refresh Update" at bounding box center [786, 452] width 36 height 8
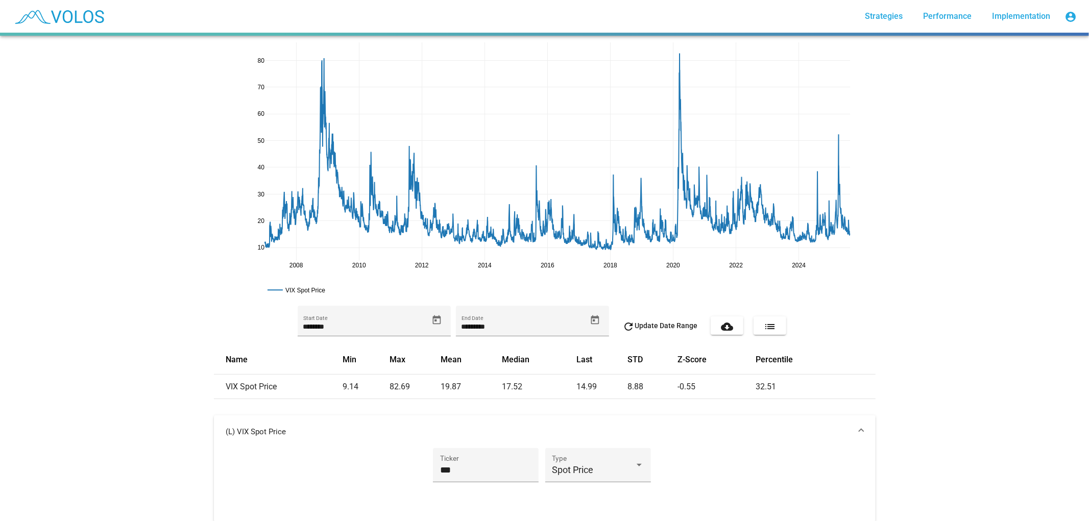
scroll to position [0, 0]
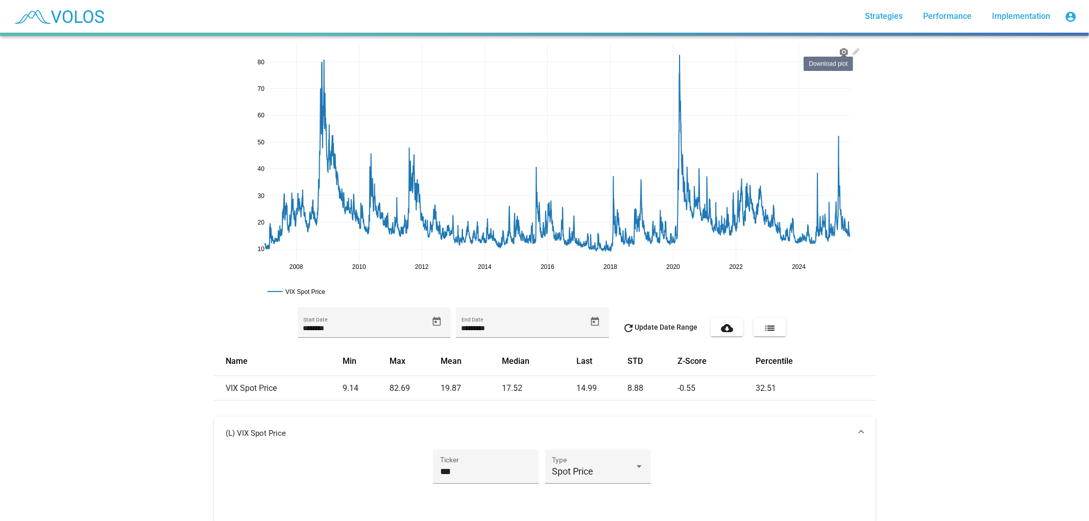
click at [840, 54] on icon at bounding box center [844, 51] width 8 height 8
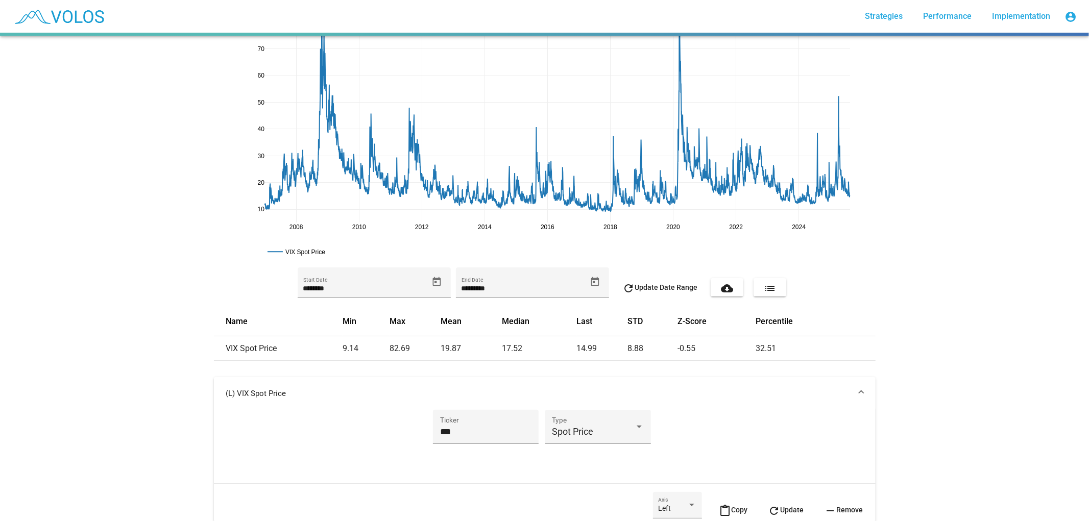
scroll to position [106, 0]
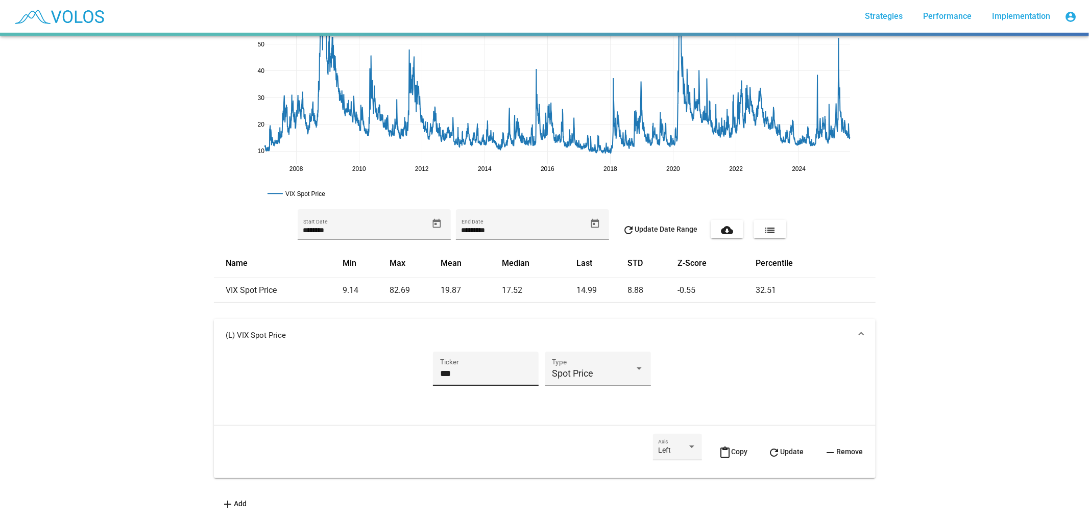
click at [440, 370] on input "***" at bounding box center [486, 374] width 92 height 10
click at [769, 436] on button "refresh Update" at bounding box center [786, 452] width 52 height 36
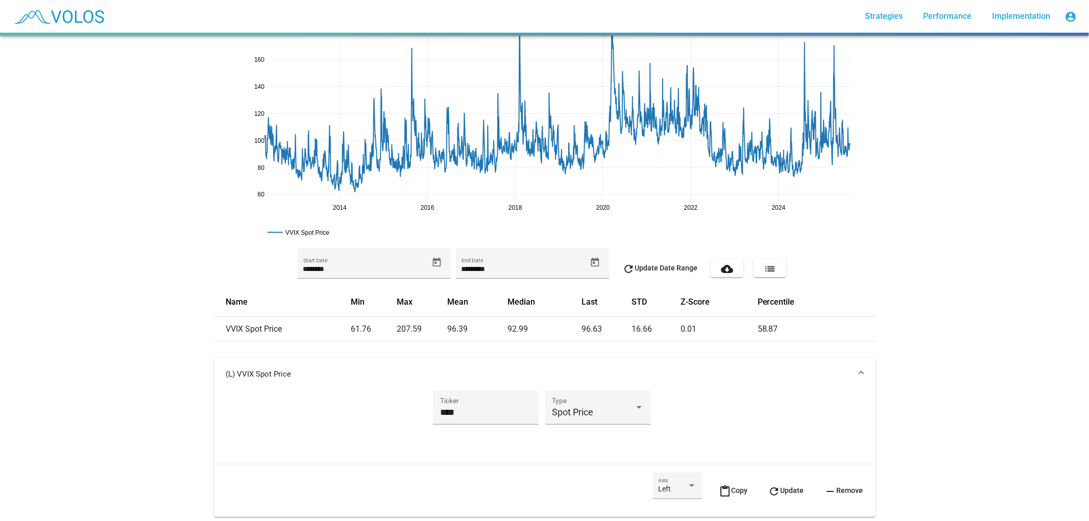
scroll to position [0, 0]
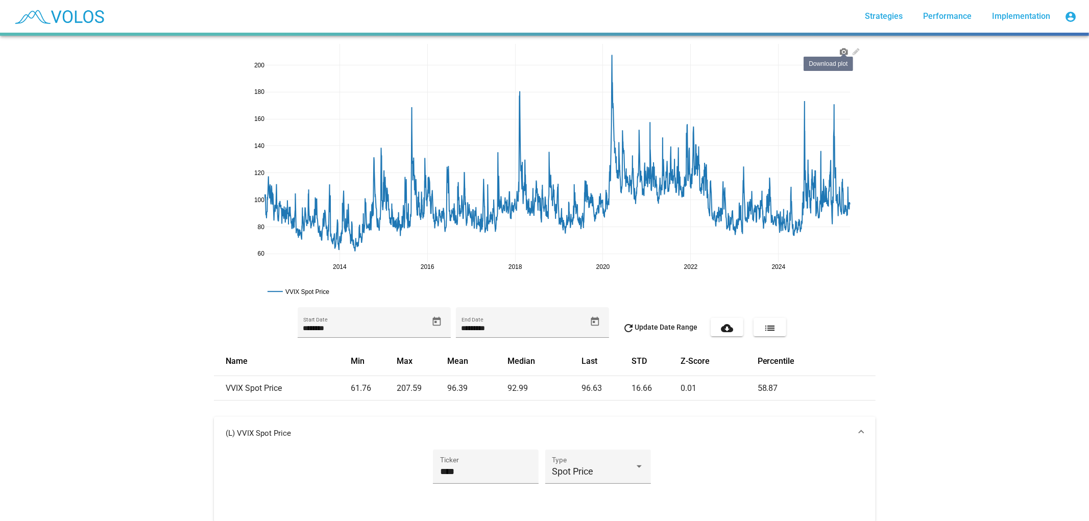
click at [840, 48] on icon at bounding box center [844, 51] width 8 height 8
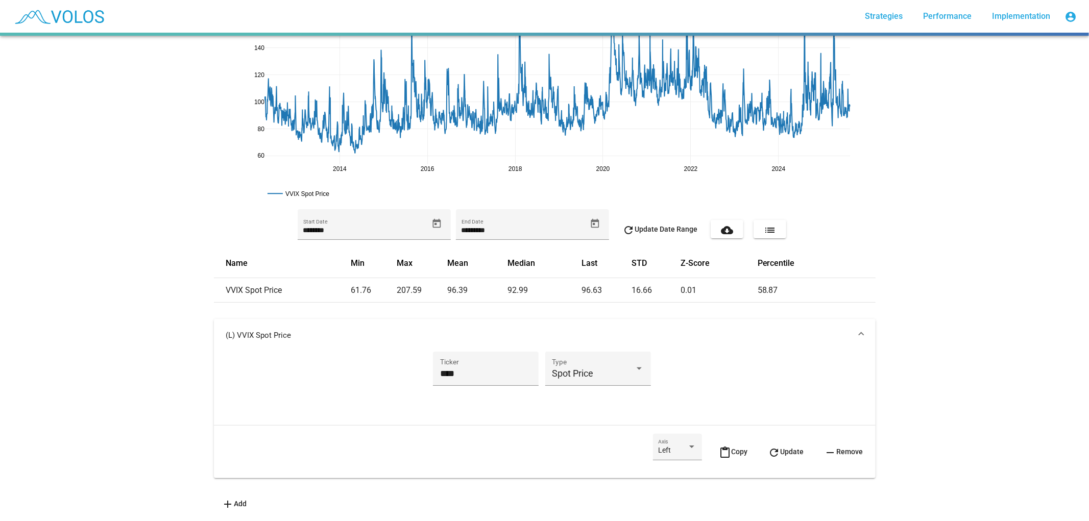
scroll to position [106, 0]
click at [450, 370] on input "****" at bounding box center [486, 374] width 92 height 10
click at [449, 370] on input "****" at bounding box center [486, 374] width 92 height 10
type input "****"
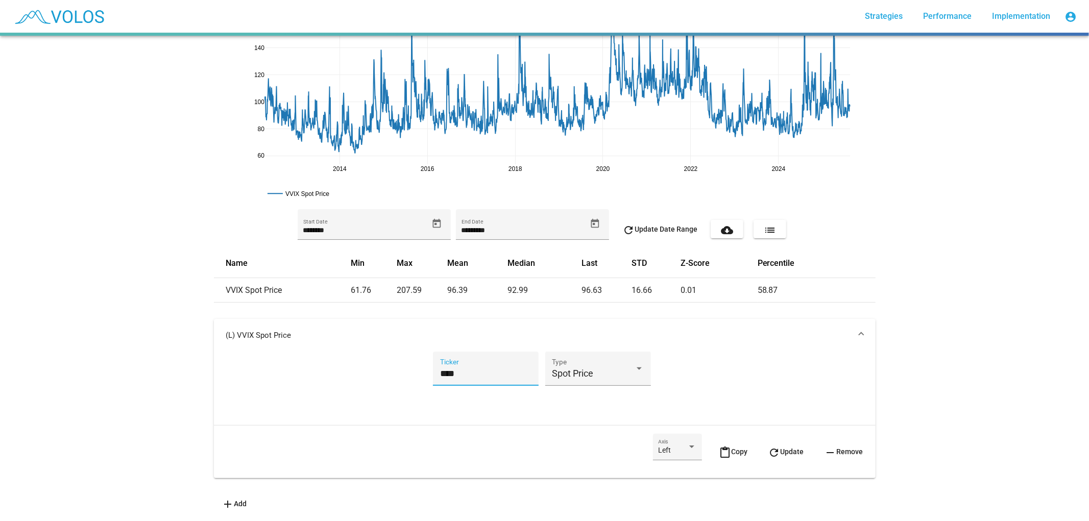
click at [789, 448] on span "refresh Update" at bounding box center [786, 452] width 36 height 8
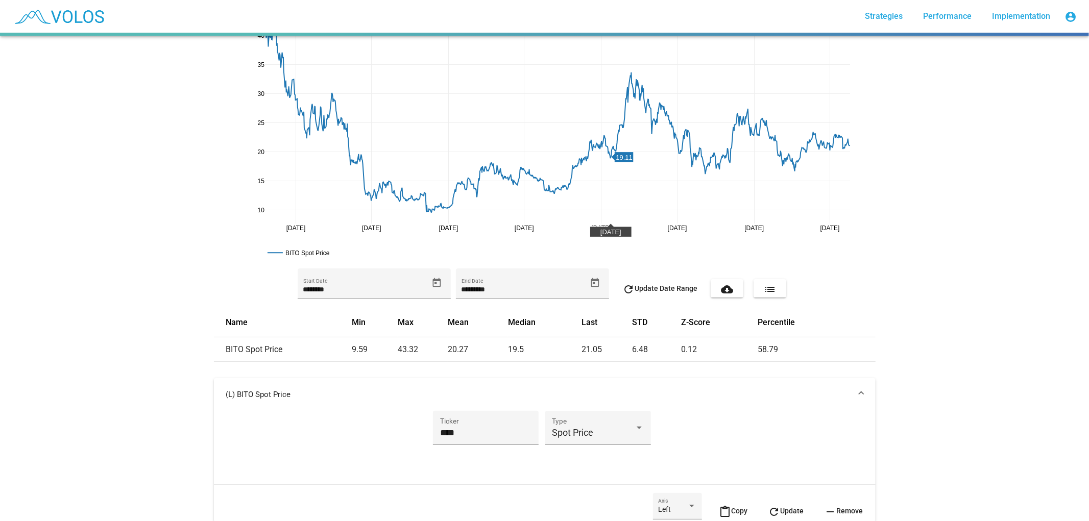
scroll to position [57, 0]
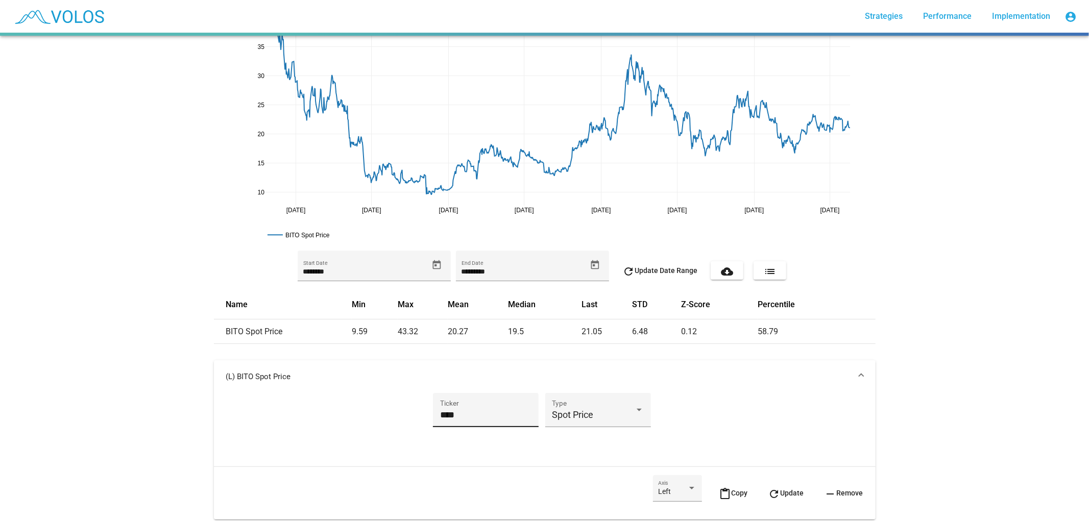
click at [440, 414] on input "****" at bounding box center [486, 415] width 92 height 10
click at [554, 370] on mat-expansion-panel-header "(L) BITO Spot Price" at bounding box center [545, 376] width 662 height 33
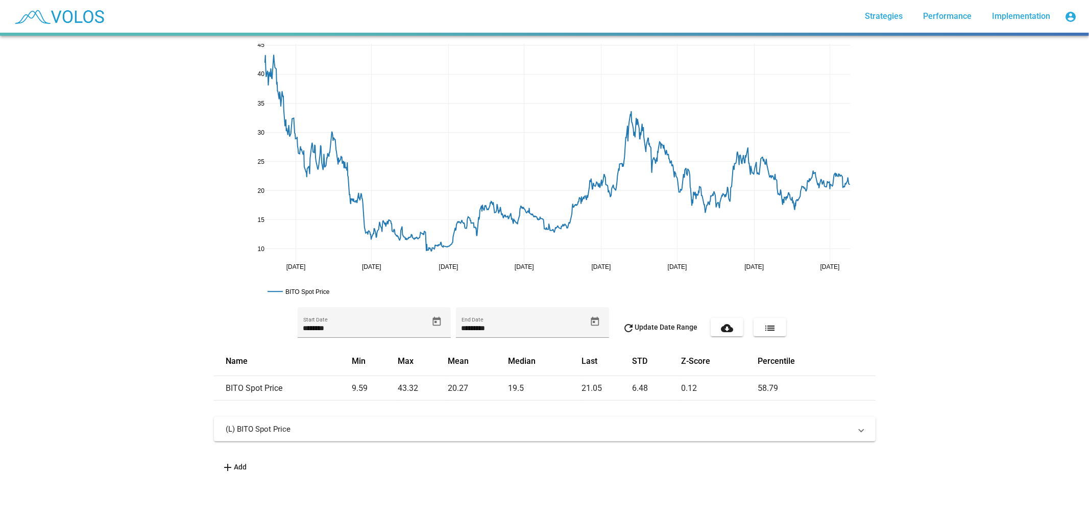
click at [228, 467] on mat-icon "add" at bounding box center [228, 468] width 12 height 12
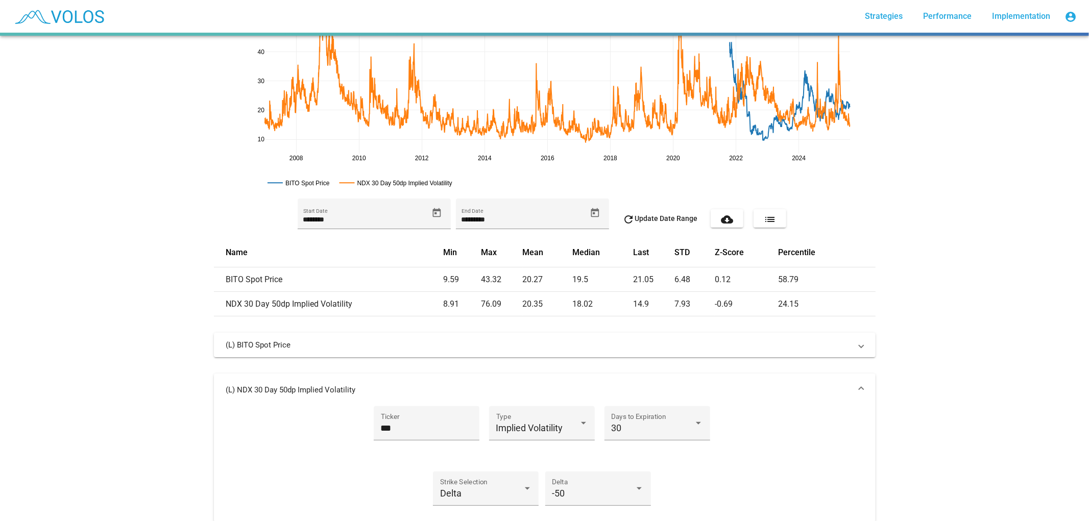
scroll to position [113, 0]
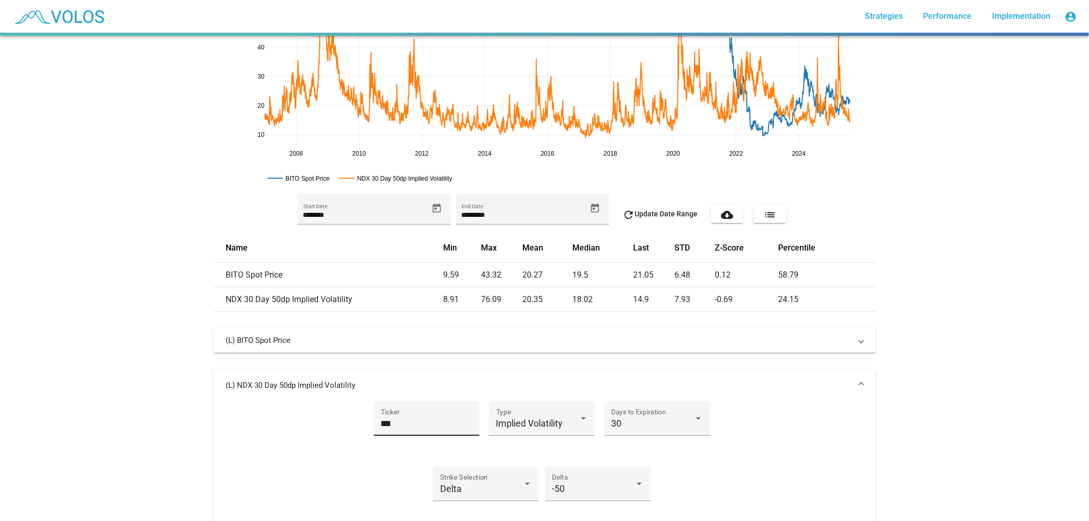
click at [399, 427] on input "***" at bounding box center [427, 424] width 92 height 10
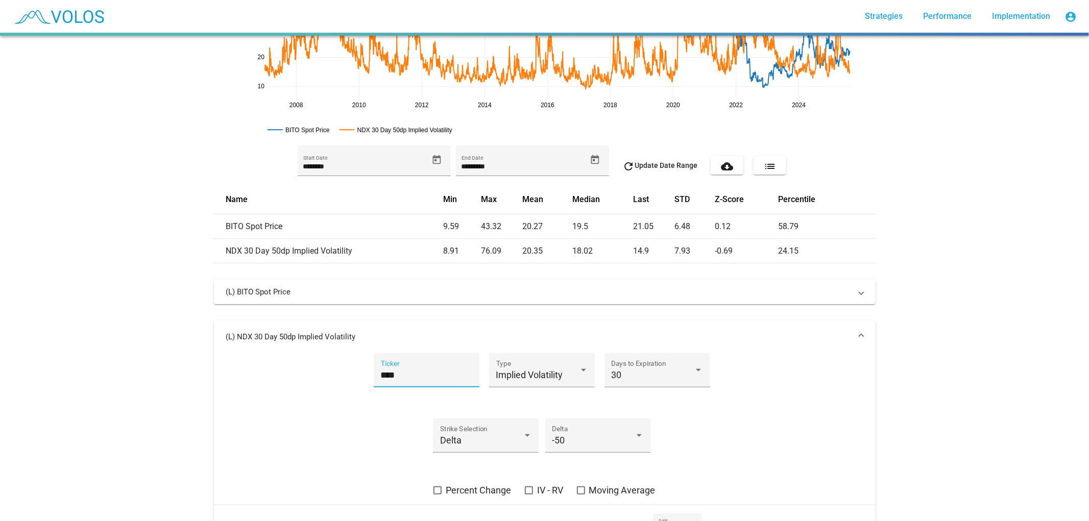
scroll to position [227, 0]
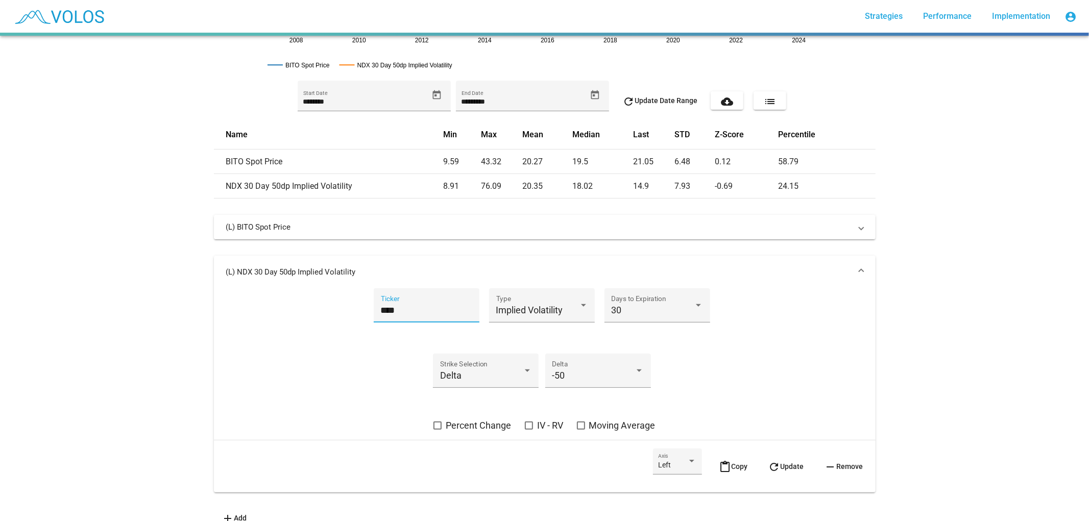
type input "****"
click at [776, 472] on button "refresh Update" at bounding box center [786, 467] width 52 height 36
click at [715, 278] on mat-expansion-panel-header "(L) BITO 30 Day 50dp Implied Volatility" at bounding box center [545, 272] width 662 height 33
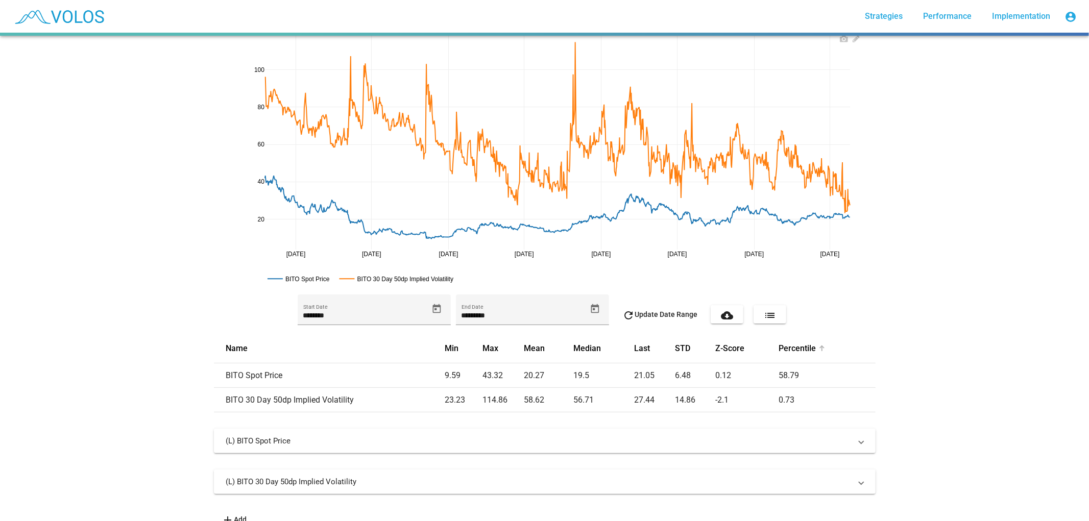
scroll to position [0, 0]
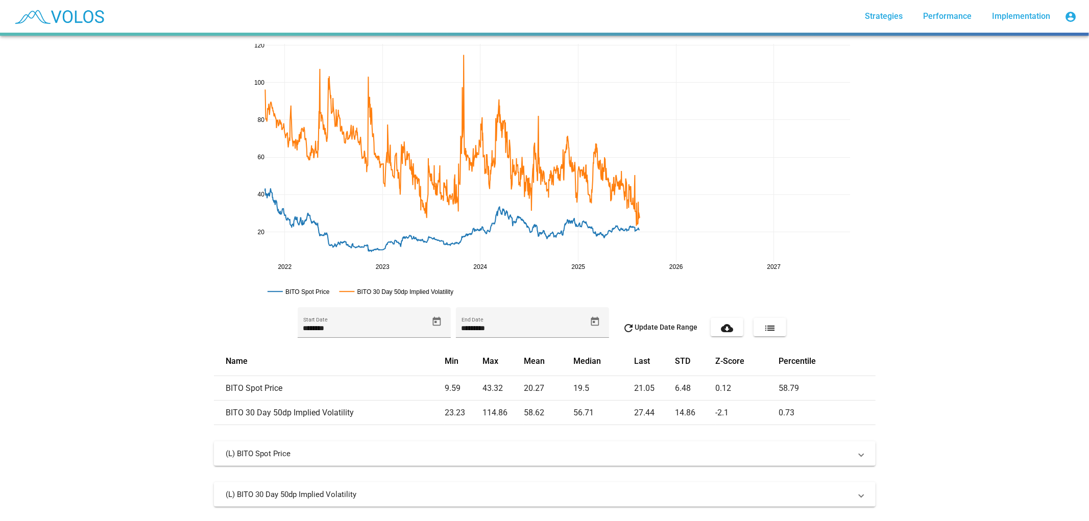
drag, startPoint x: 841, startPoint y: 269, endPoint x: 610, endPoint y: 257, distance: 231.1
